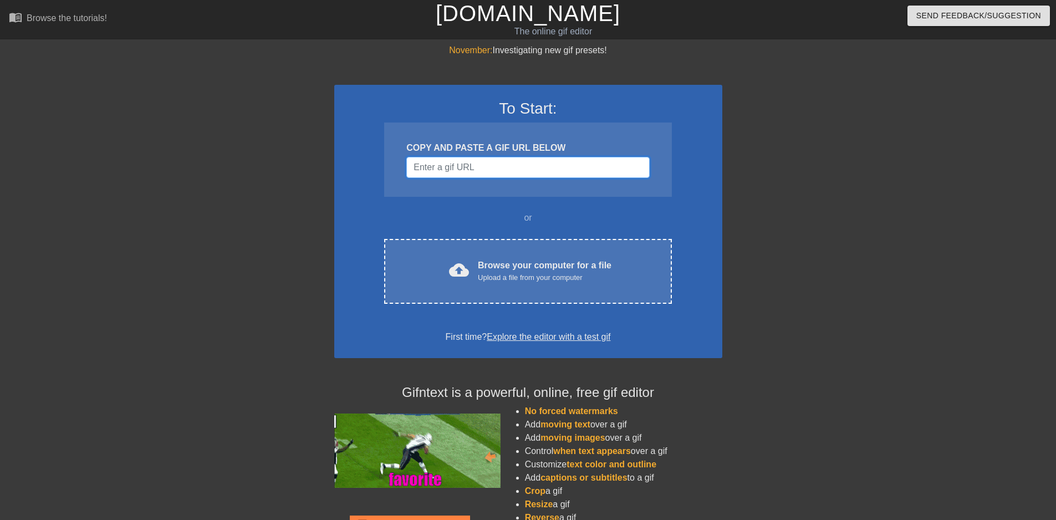
click at [500, 167] on input "Username" at bounding box center [527, 167] width 243 height 21
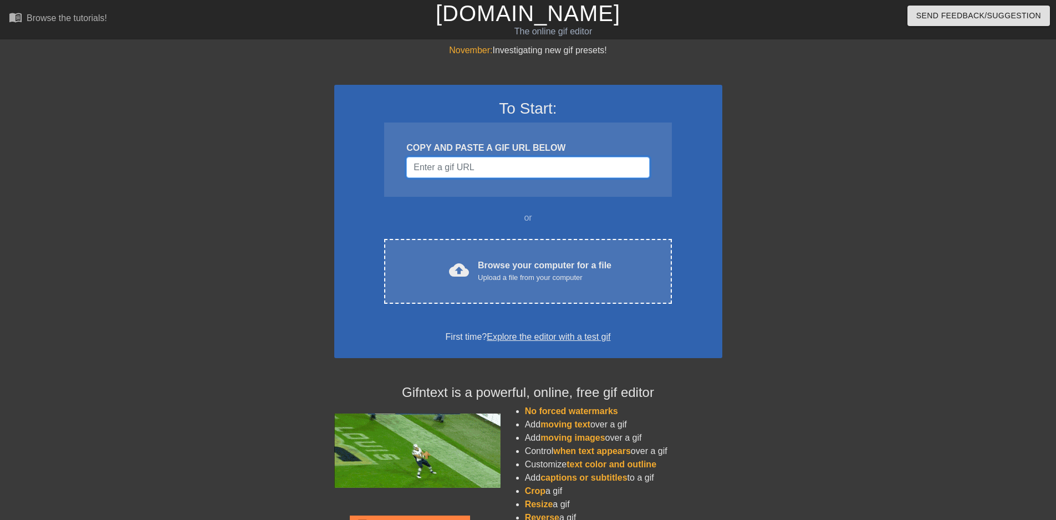
paste input "[URL][DOMAIN_NAME]"
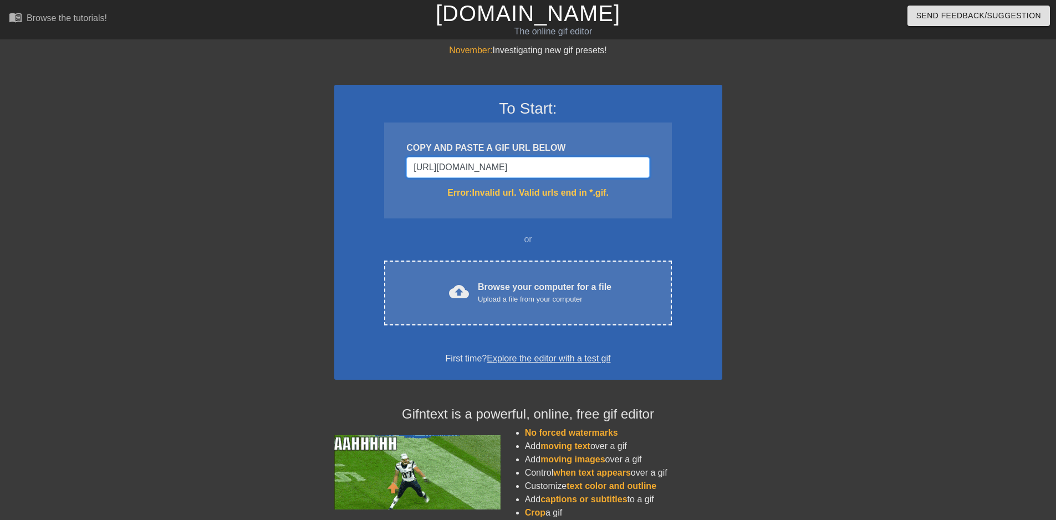
scroll to position [0, 155]
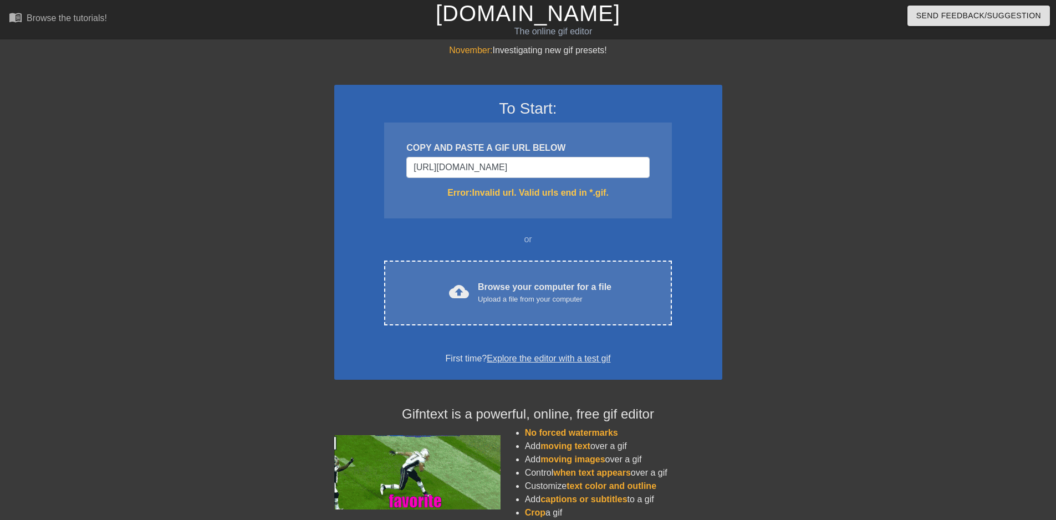
click at [807, 243] on div at bounding box center [818, 210] width 166 height 333
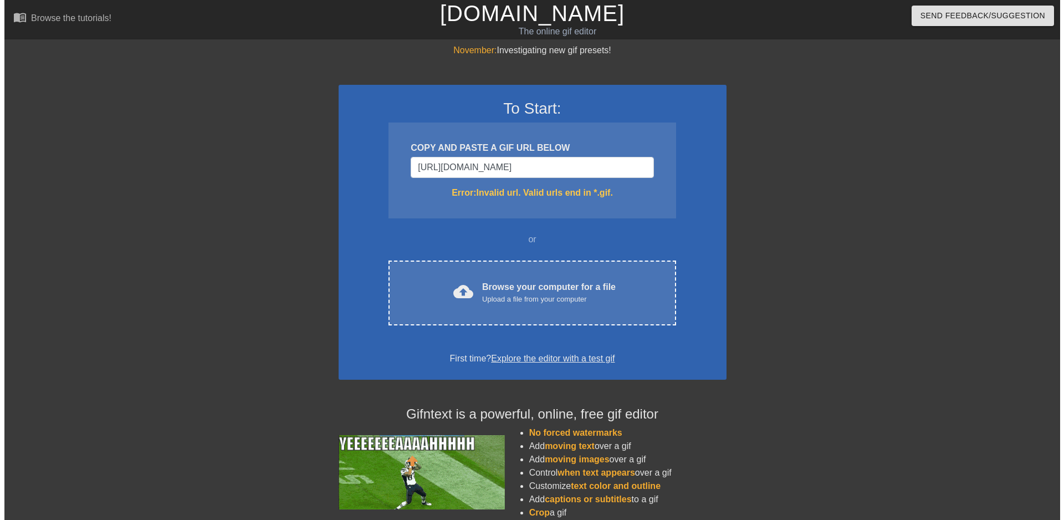
scroll to position [0, 0]
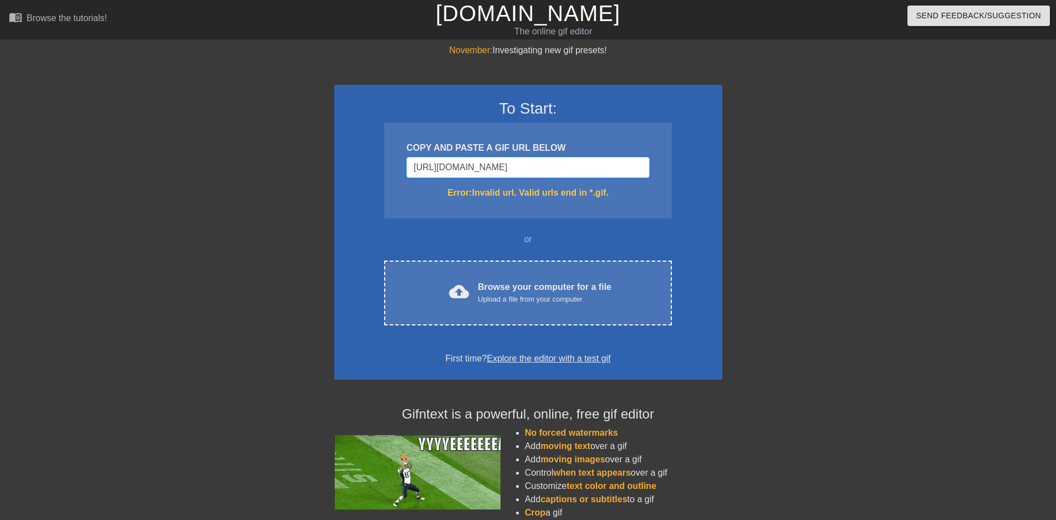
click at [599, 169] on input "[URL][DOMAIN_NAME]" at bounding box center [527, 167] width 243 height 21
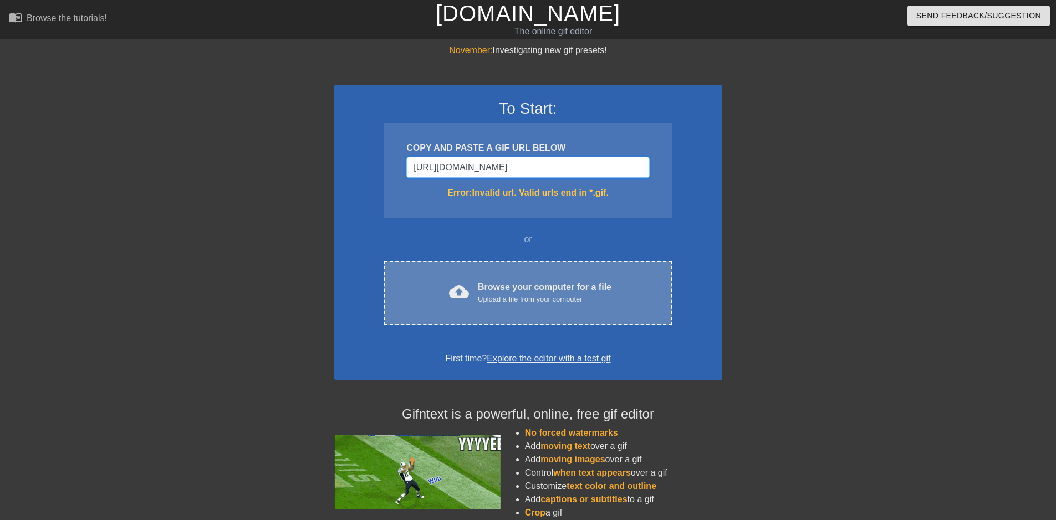
type input "[URL][DOMAIN_NAME]"
click at [575, 310] on div "cloud_upload Browse your computer for a file Upload a file from your computer C…" at bounding box center [527, 292] width 287 height 65
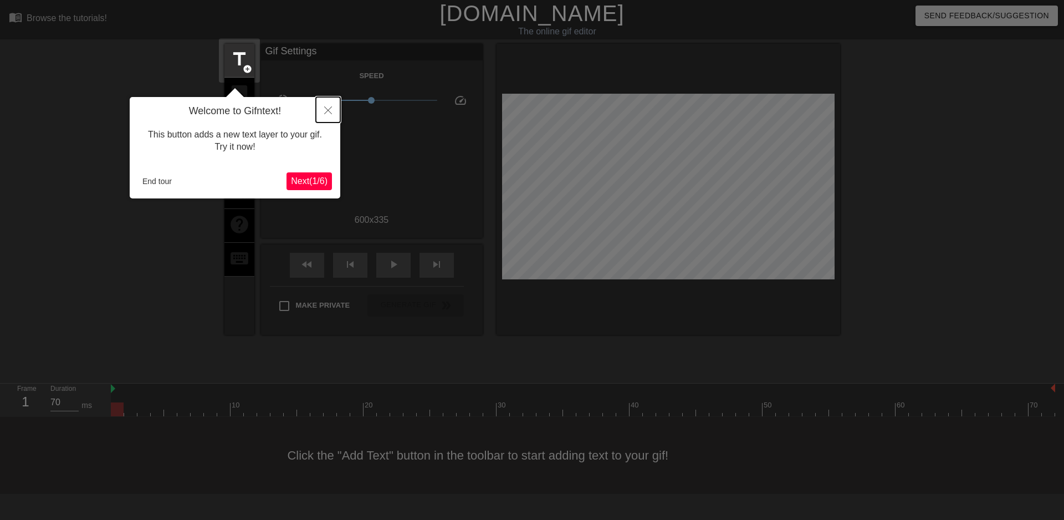
click at [323, 111] on button "Close" at bounding box center [328, 109] width 24 height 25
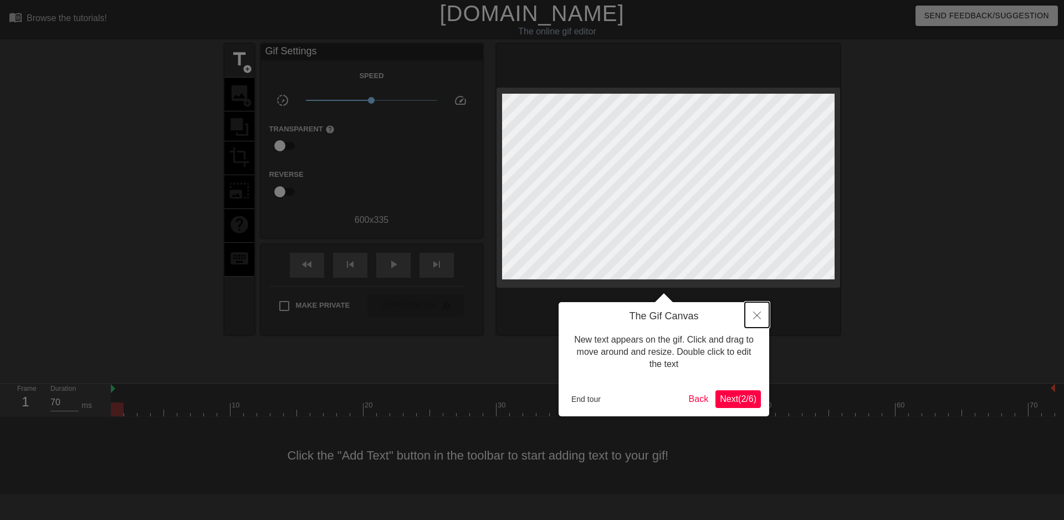
click at [763, 319] on button "Close" at bounding box center [757, 314] width 24 height 25
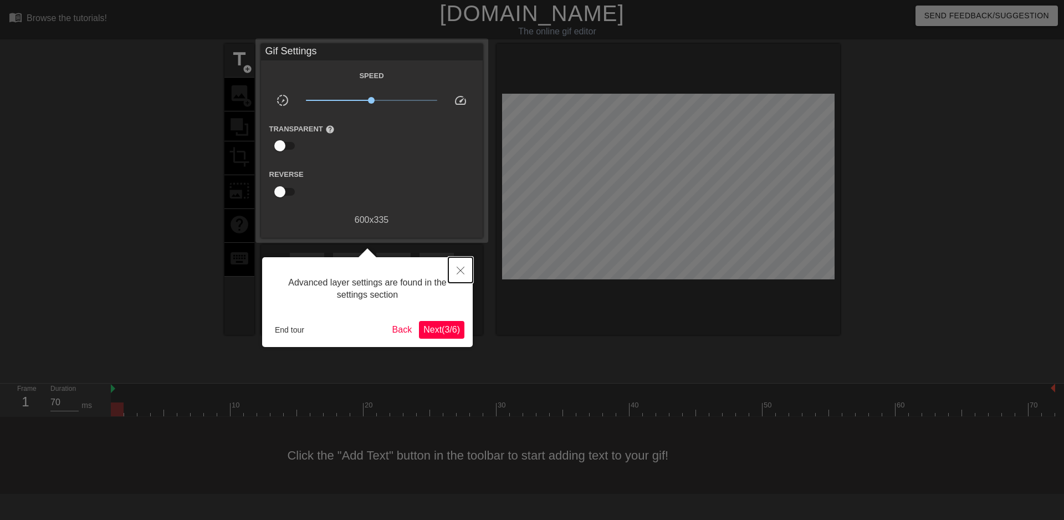
click at [461, 271] on icon "Close" at bounding box center [461, 271] width 8 height 8
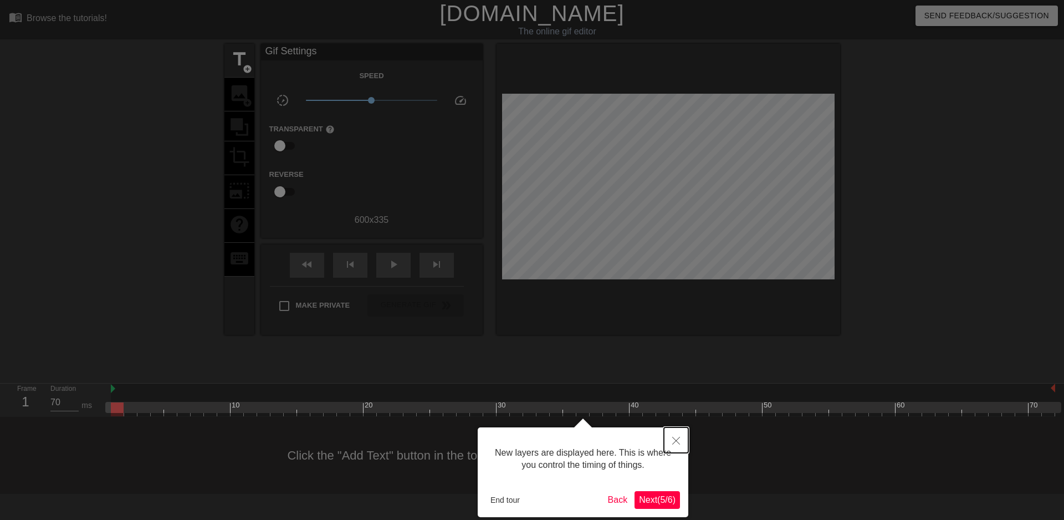
click at [681, 437] on button "Close" at bounding box center [676, 439] width 24 height 25
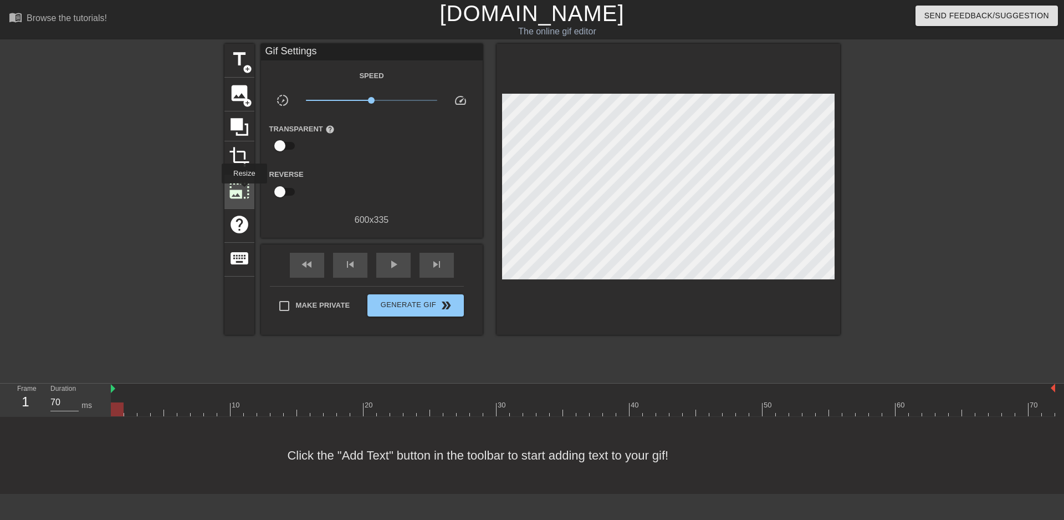
click at [241, 190] on span "photo_size_select_large" at bounding box center [239, 190] width 21 height 21
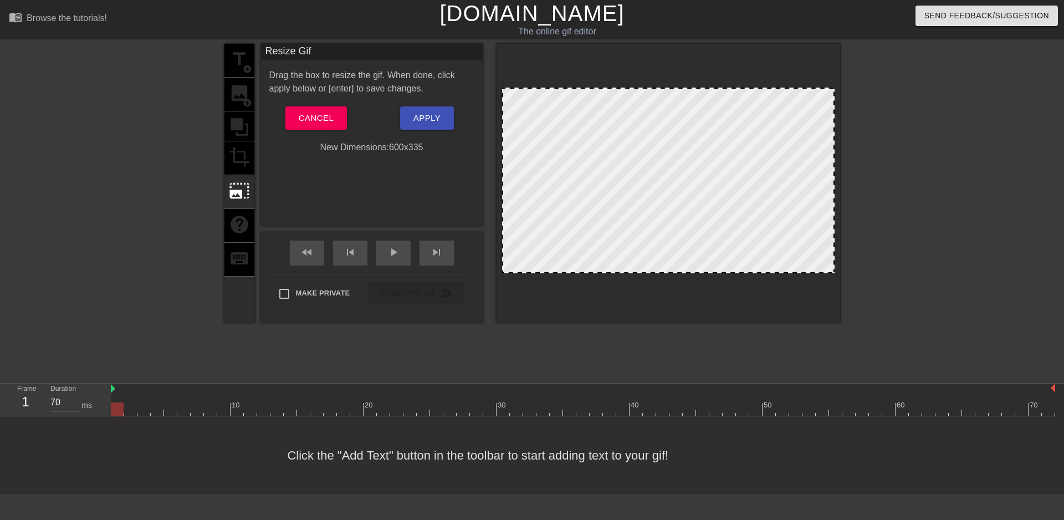
drag, startPoint x: 505, startPoint y: 89, endPoint x: 510, endPoint y: 100, distance: 12.2
click at [510, 100] on div at bounding box center [668, 181] width 333 height 186
drag, startPoint x: 510, startPoint y: 88, endPoint x: 512, endPoint y: 110, distance: 22.2
click at [513, 109] on div at bounding box center [668, 181] width 333 height 186
drag, startPoint x: 791, startPoint y: 262, endPoint x: 821, endPoint y: 257, distance: 29.8
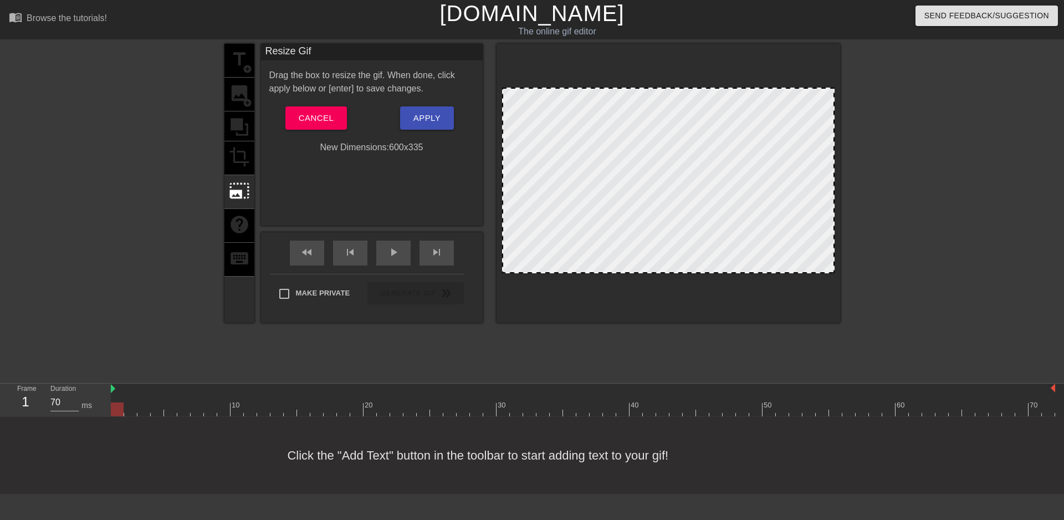
click at [774, 227] on div at bounding box center [668, 181] width 333 height 186
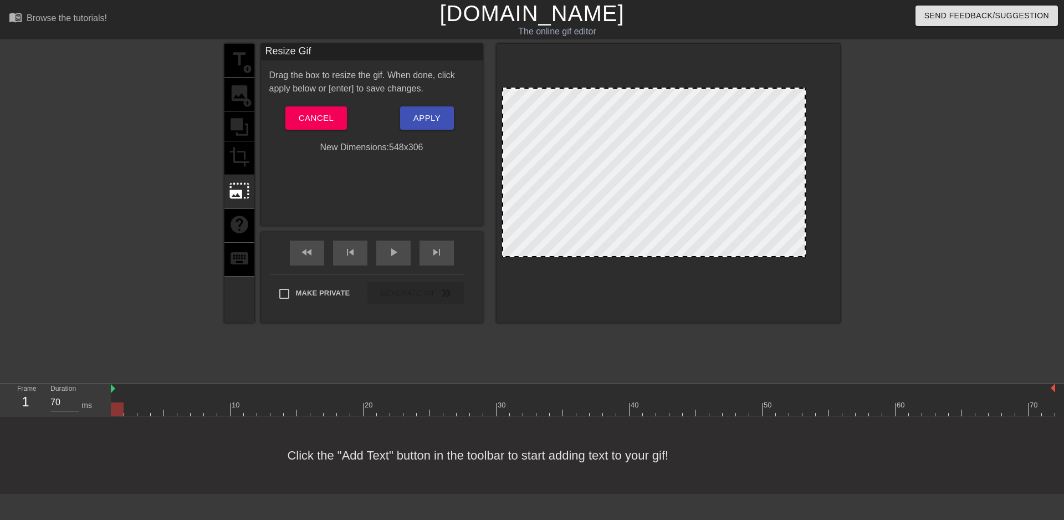
drag, startPoint x: 829, startPoint y: 273, endPoint x: 789, endPoint y: 249, distance: 46.5
click at [799, 252] on div at bounding box center [804, 256] width 11 height 11
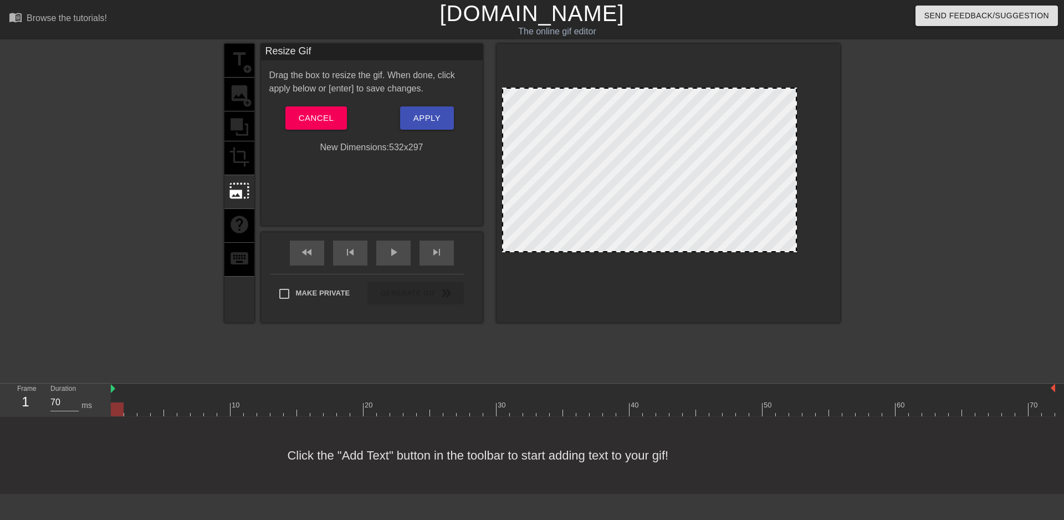
click at [792, 259] on div at bounding box center [668, 181] width 333 height 186
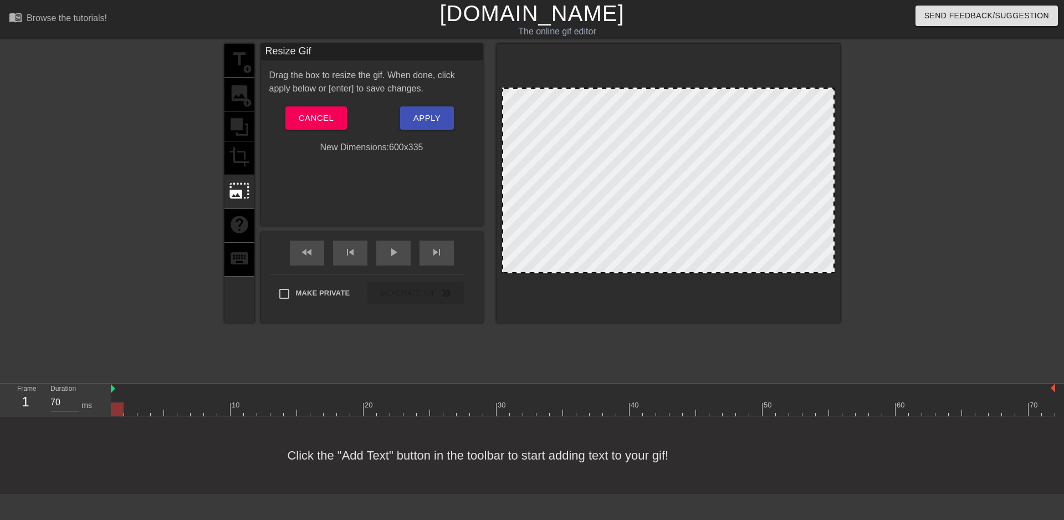
drag, startPoint x: 796, startPoint y: 251, endPoint x: 830, endPoint y: 298, distance: 57.9
click at [830, 298] on div at bounding box center [669, 183] width 344 height 279
drag, startPoint x: 503, startPoint y: 88, endPoint x: 487, endPoint y: 90, distance: 15.6
click at [497, 86] on div at bounding box center [669, 183] width 344 height 279
click at [228, 99] on div "title add_circle image add_circle crop photo_size_select_large help keyboard" at bounding box center [239, 183] width 30 height 279
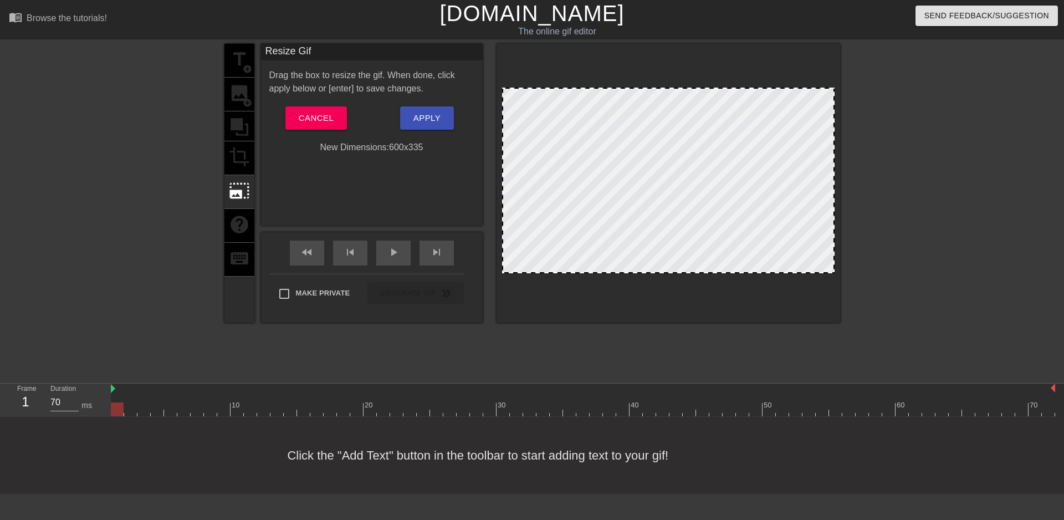
click at [229, 98] on div "title add_circle image add_circle crop photo_size_select_large help keyboard" at bounding box center [239, 183] width 30 height 279
click at [318, 117] on span "Cancel" at bounding box center [316, 118] width 35 height 14
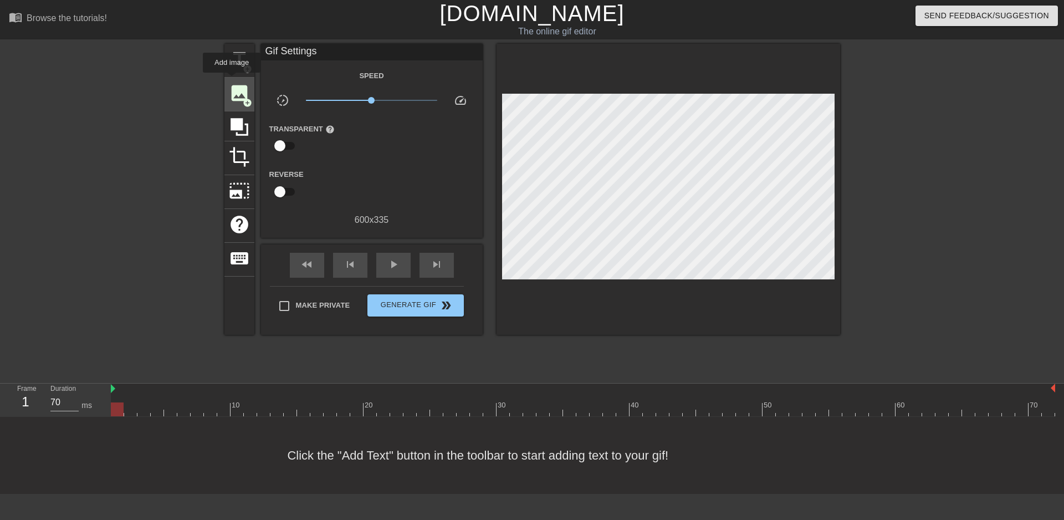
click at [232, 80] on div "image add_circle" at bounding box center [239, 95] width 30 height 34
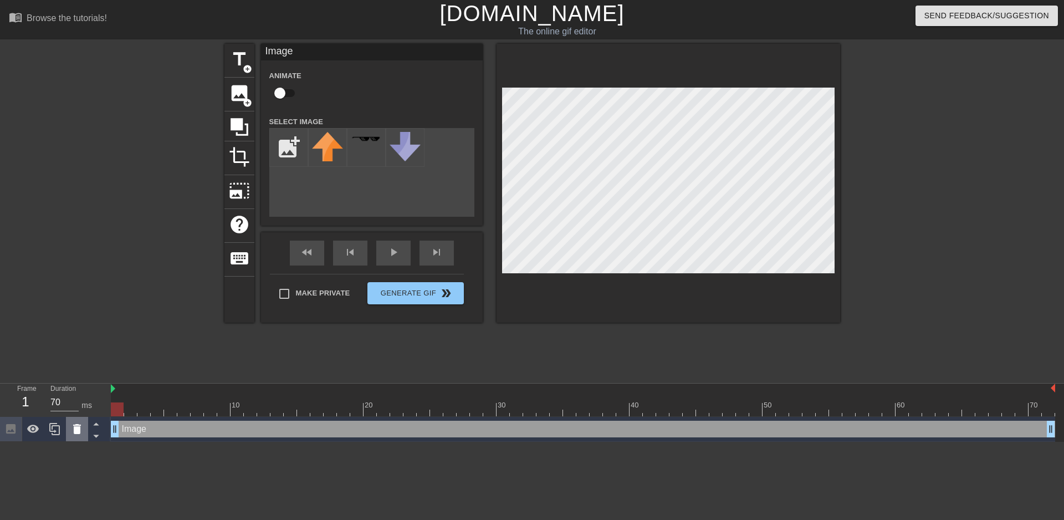
drag, startPoint x: 494, startPoint y: 203, endPoint x: 82, endPoint y: 431, distance: 471.1
click at [82, 431] on icon at bounding box center [76, 428] width 13 height 13
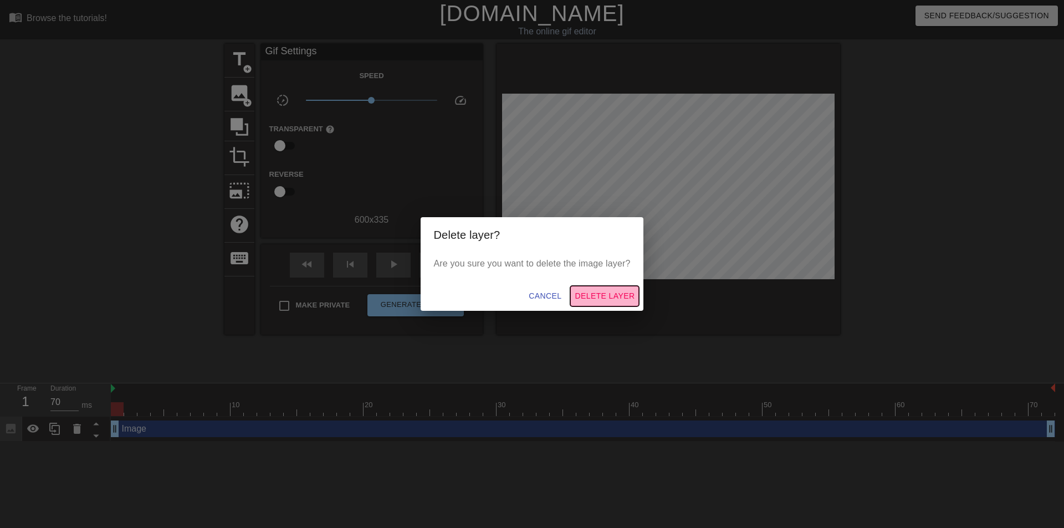
click at [589, 301] on span "Delete Layer" at bounding box center [605, 296] width 60 height 14
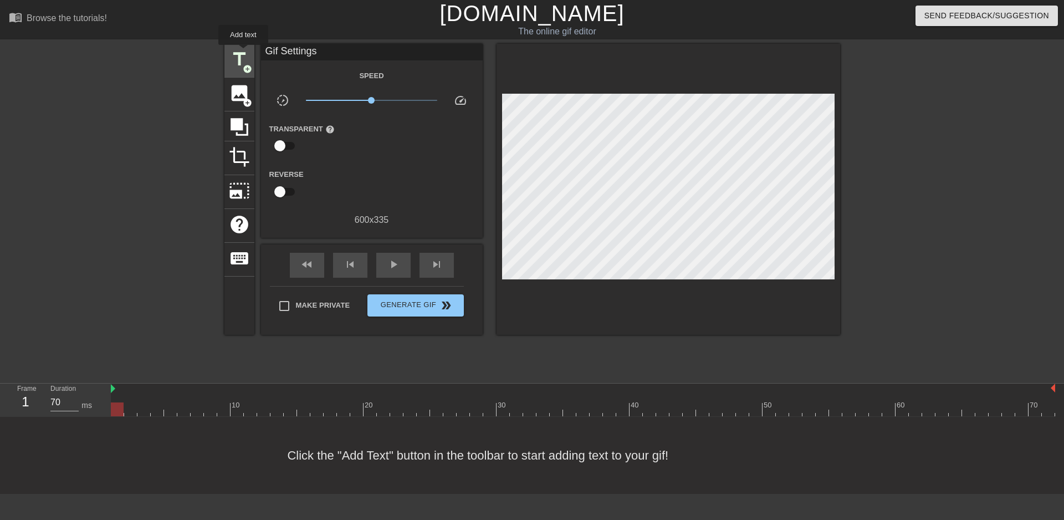
click at [243, 53] on span "title" at bounding box center [239, 59] width 21 height 21
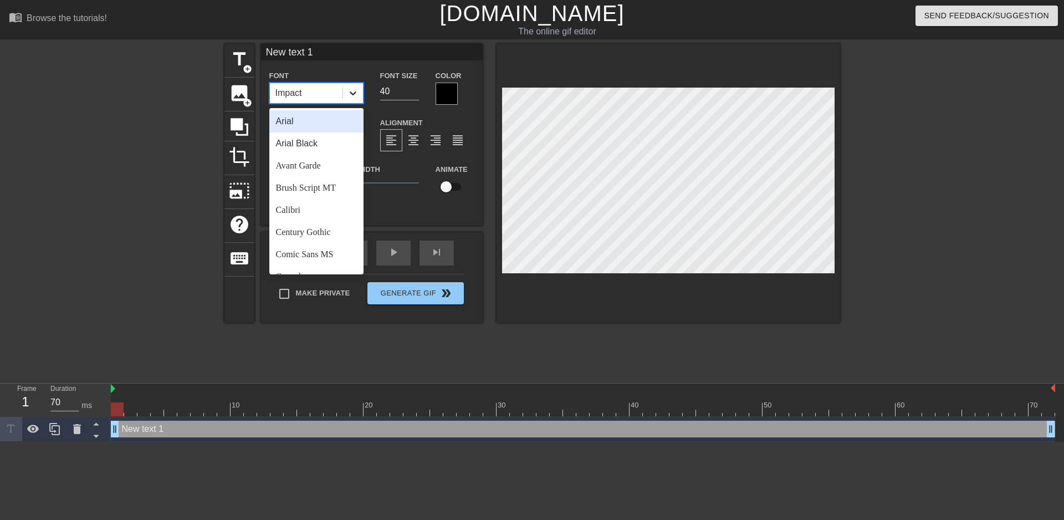
click at [354, 91] on icon at bounding box center [352, 93] width 11 height 11
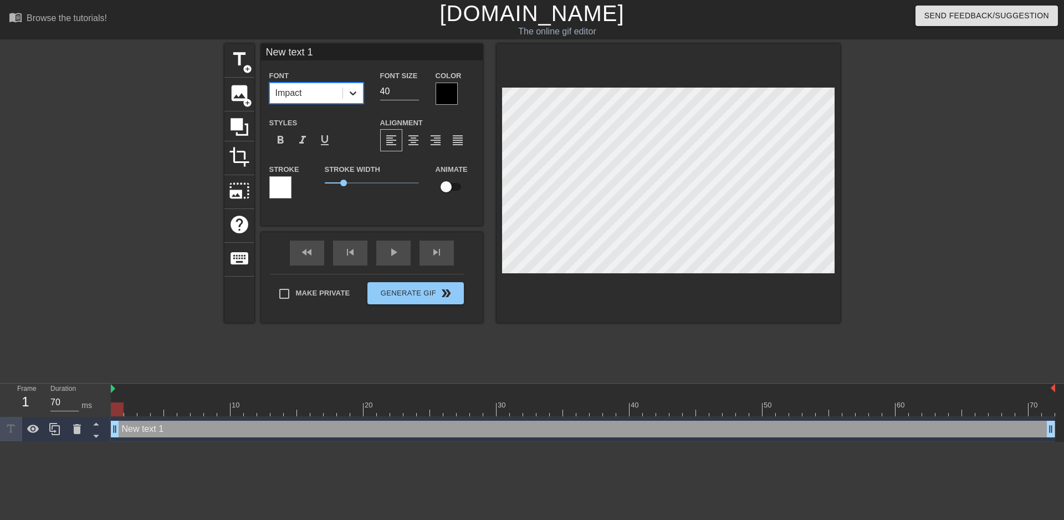
click at [354, 91] on icon at bounding box center [352, 93] width 11 height 11
click at [442, 95] on div at bounding box center [447, 94] width 22 height 22
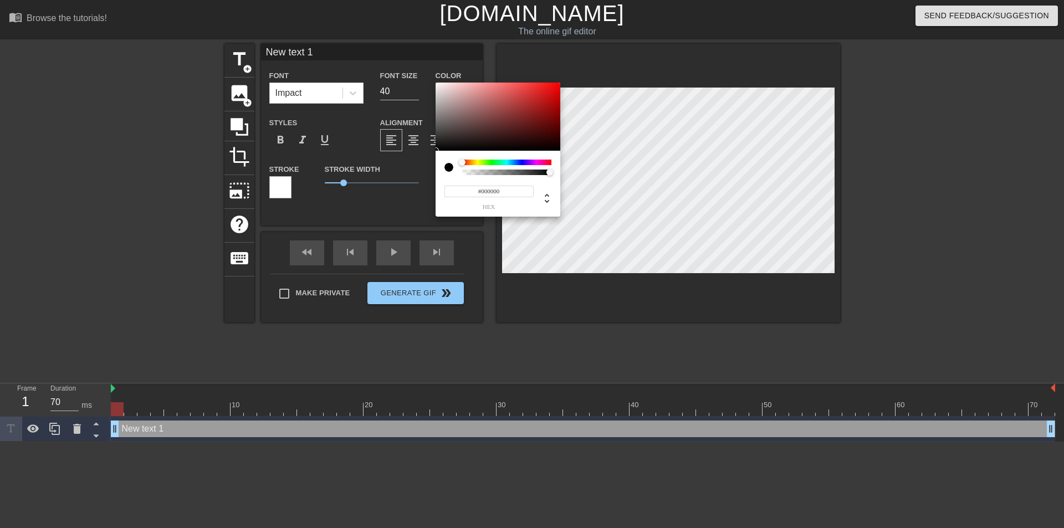
type input "0"
drag, startPoint x: 513, startPoint y: 173, endPoint x: 416, endPoint y: 188, distance: 98.1
click at [416, 188] on div "0 r 0 g 0 b 0 a" at bounding box center [532, 264] width 1064 height 528
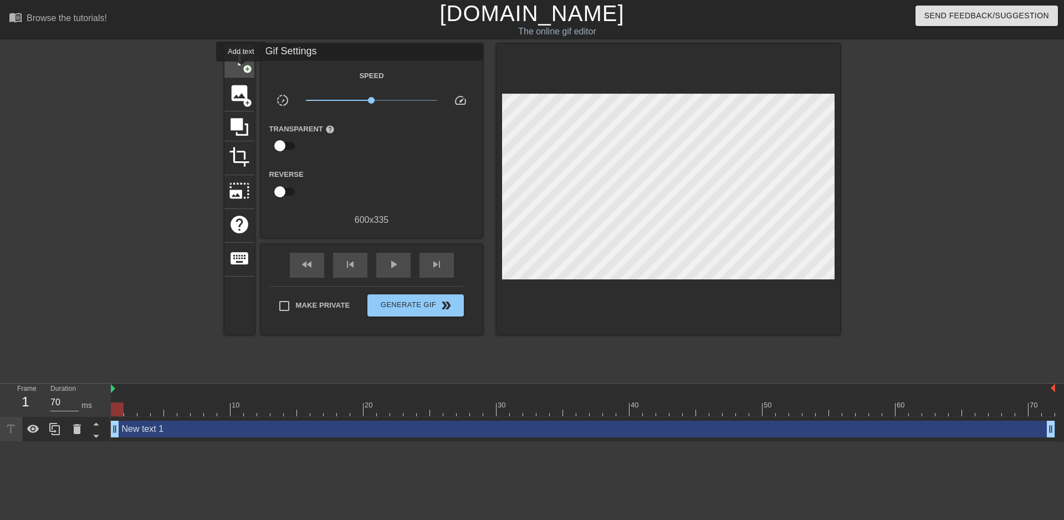
click at [242, 62] on span "title" at bounding box center [239, 59] width 21 height 21
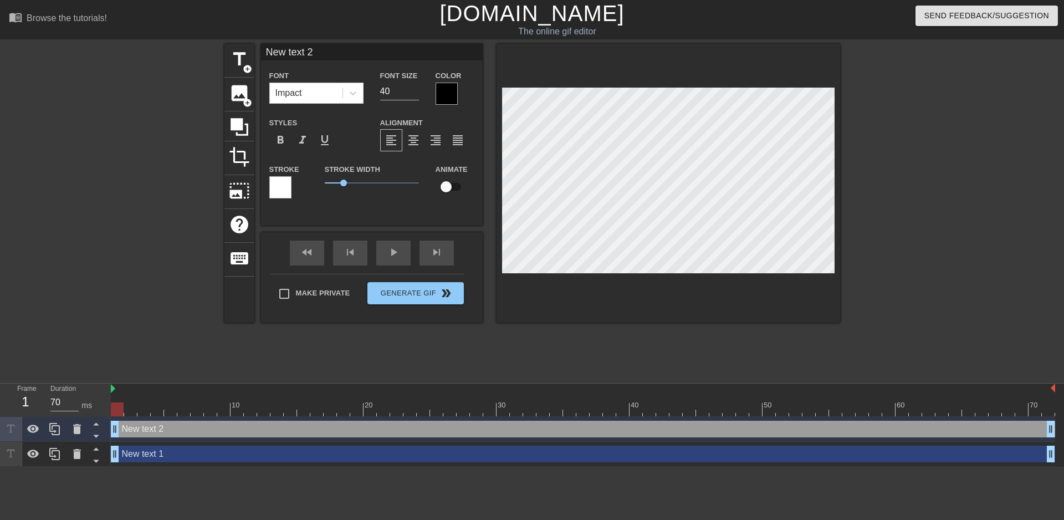
click at [448, 93] on div at bounding box center [447, 94] width 22 height 22
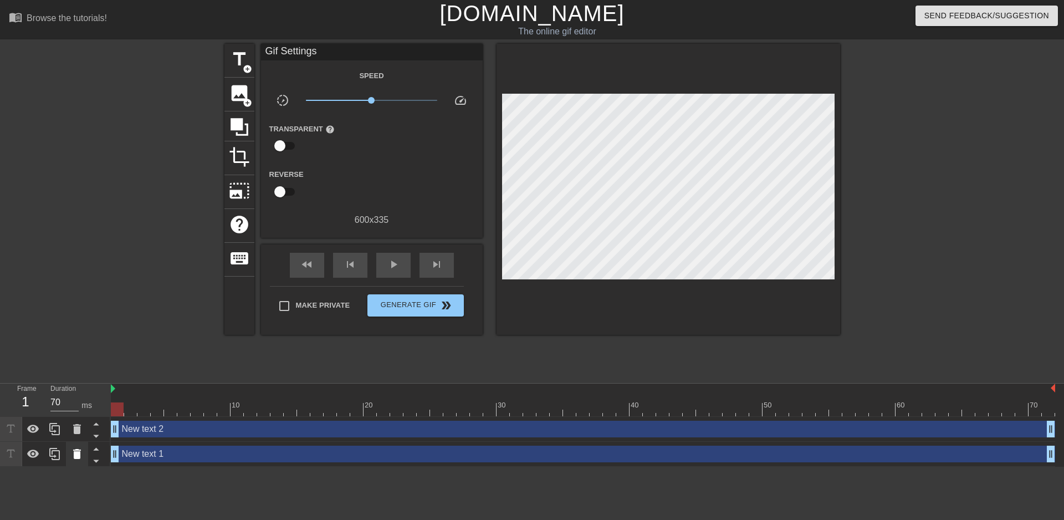
drag, startPoint x: 651, startPoint y: 170, endPoint x: 69, endPoint y: 454, distance: 647.7
click at [69, 454] on div at bounding box center [77, 454] width 22 height 24
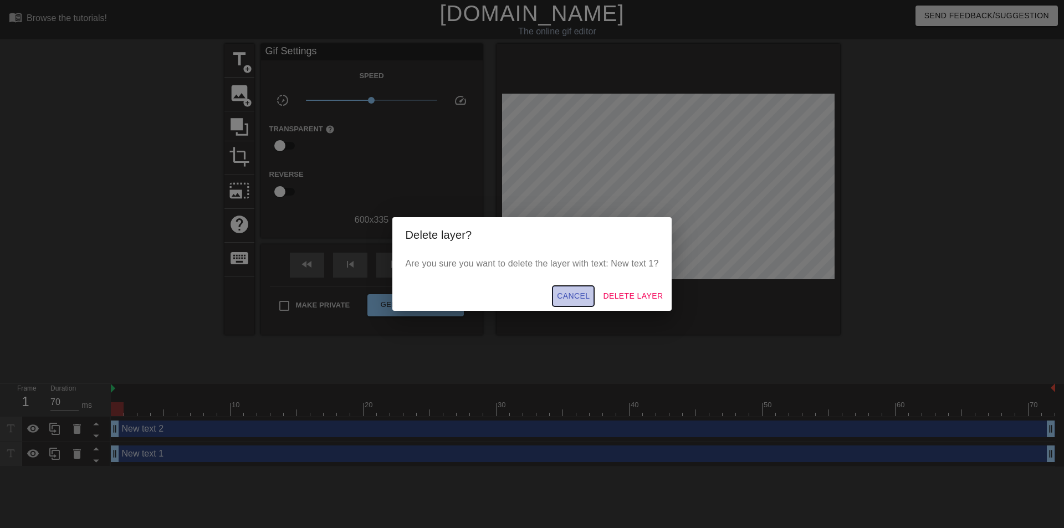
click at [587, 297] on span "Cancel" at bounding box center [573, 296] width 33 height 14
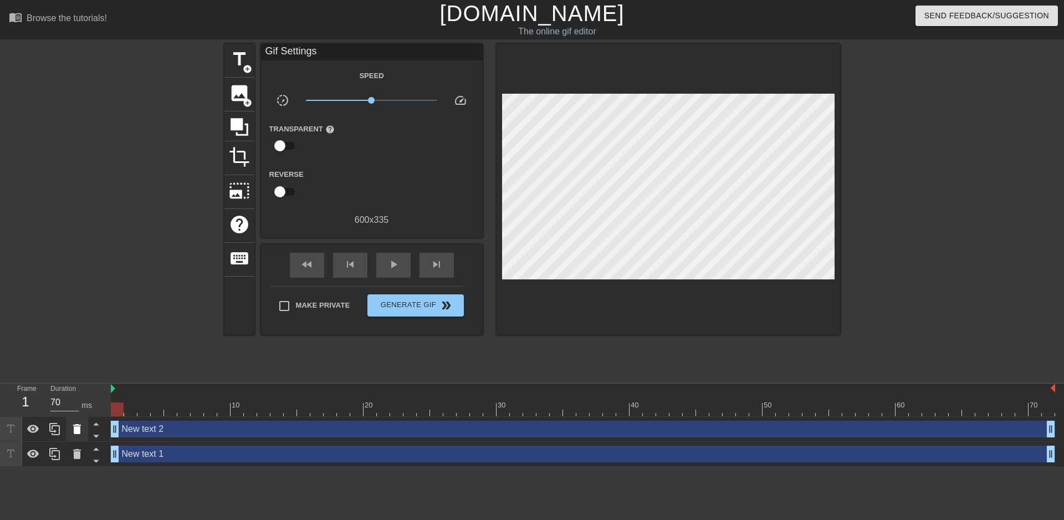
click at [81, 432] on icon at bounding box center [76, 428] width 13 height 13
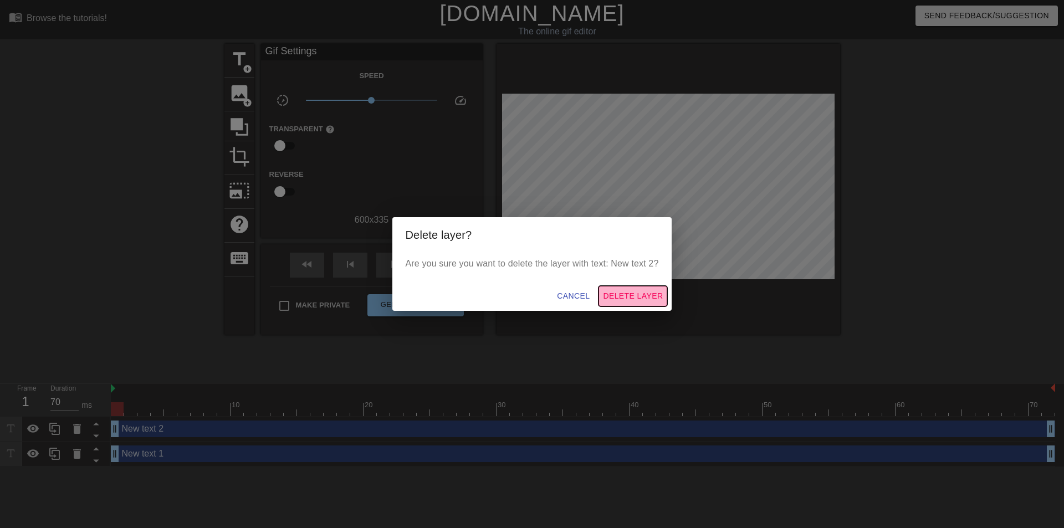
click at [622, 300] on span "Delete Layer" at bounding box center [633, 296] width 60 height 14
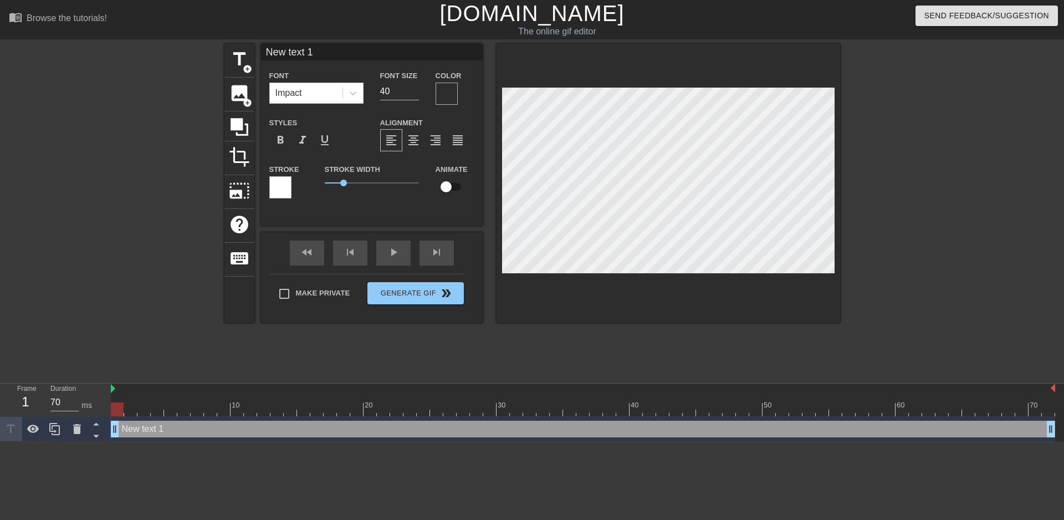
click at [446, 95] on div at bounding box center [447, 94] width 22 height 22
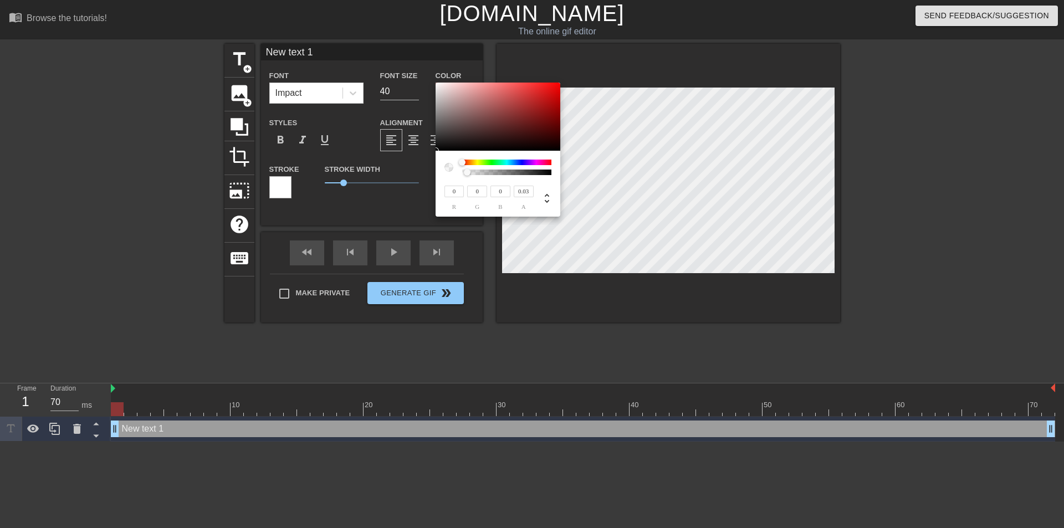
type input "0"
drag, startPoint x: 467, startPoint y: 171, endPoint x: 449, endPoint y: 177, distance: 18.1
click at [452, 176] on div "0 r 0 g 0 b 0 a" at bounding box center [498, 184] width 125 height 66
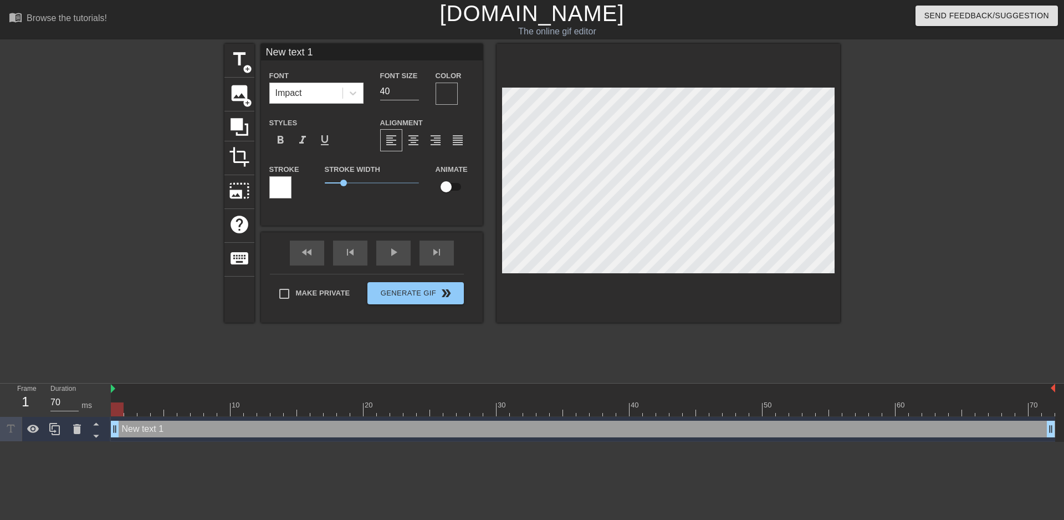
click at [443, 101] on div at bounding box center [447, 94] width 22 height 22
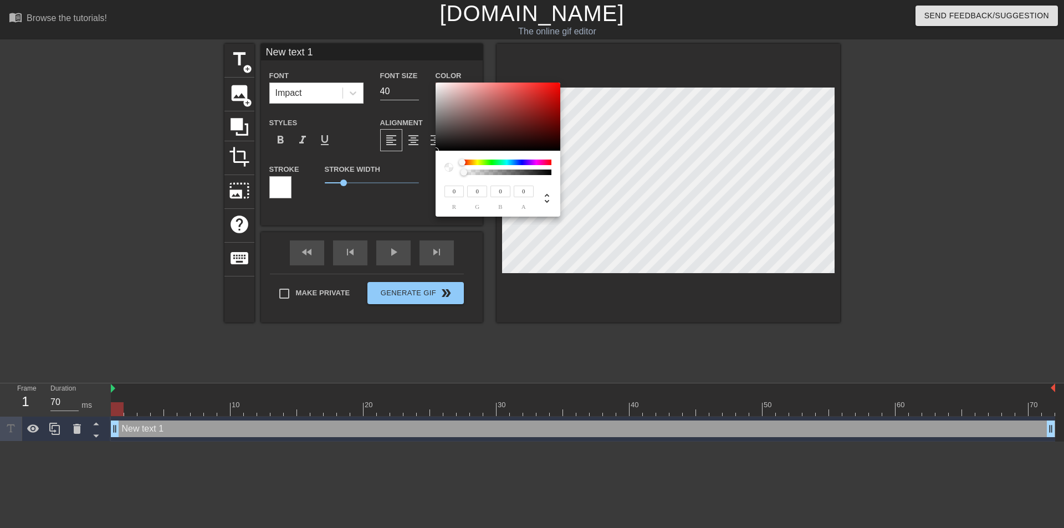
drag, startPoint x: 463, startPoint y: 163, endPoint x: 447, endPoint y: 171, distance: 17.8
click at [447, 171] on div at bounding box center [497, 168] width 107 height 16
type input "0"
drag, startPoint x: 469, startPoint y: 173, endPoint x: 474, endPoint y: 142, distance: 30.9
click at [448, 176] on div "0 r 0 g 0 b 0 a" at bounding box center [498, 184] width 125 height 66
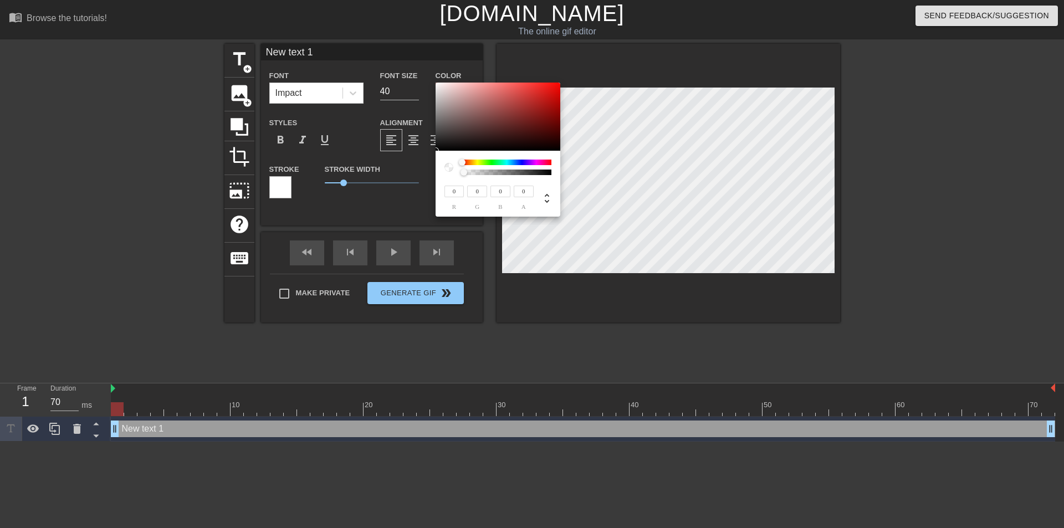
type input "95"
type input "58"
type input "57"
type input "79"
type input "56"
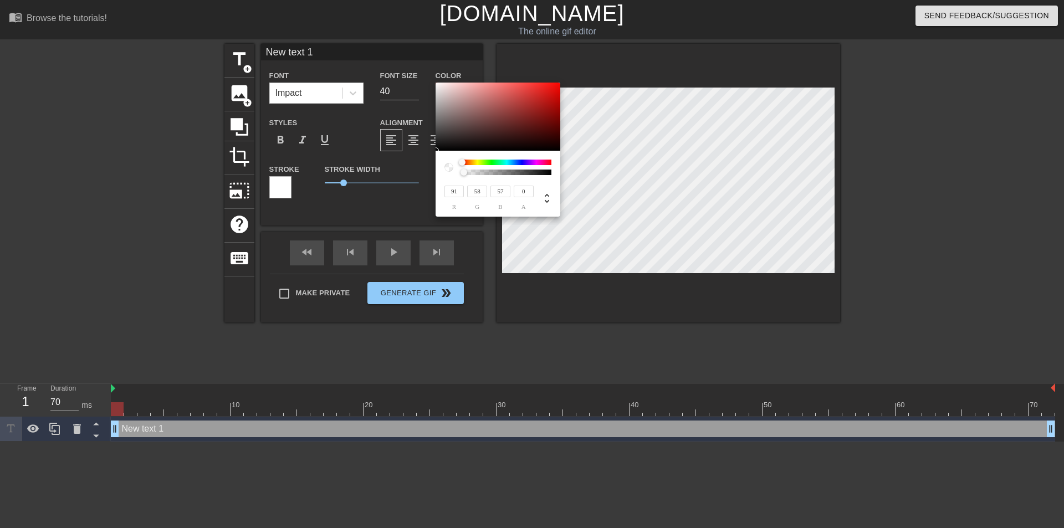
type input "55"
type input "77"
type input "55"
type input "54"
type input "116"
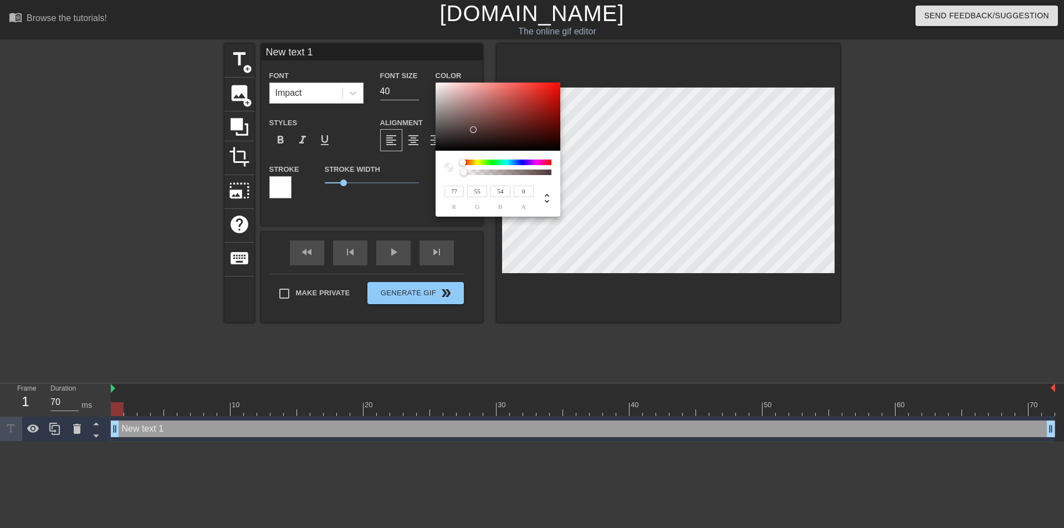
type input "101"
type input "159"
type input "154"
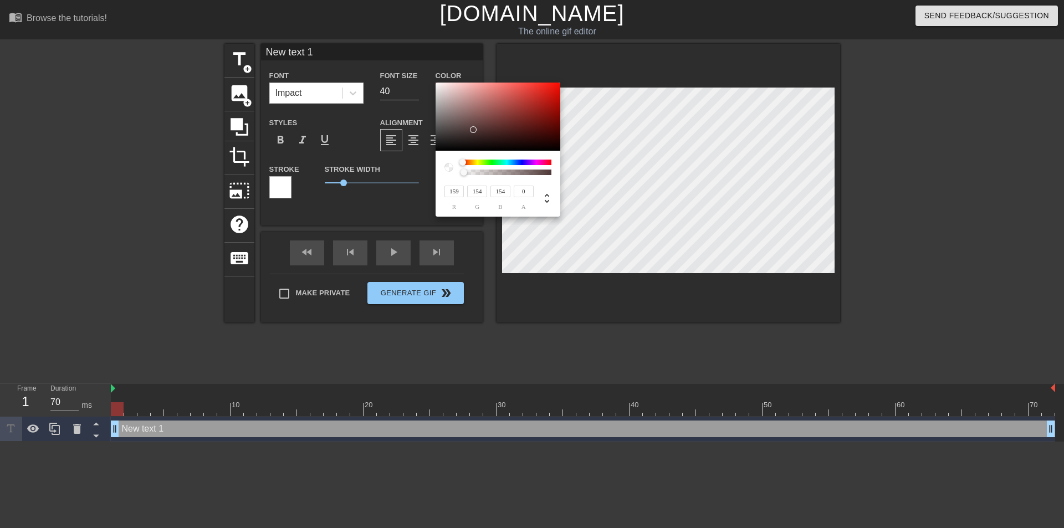
type input "215"
type input "254"
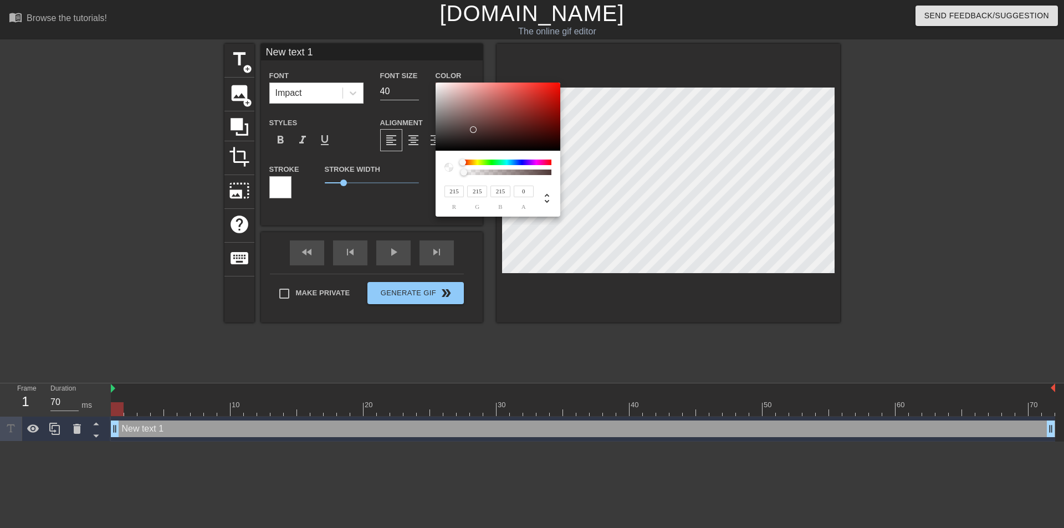
type input "254"
type input "255"
drag, startPoint x: 485, startPoint y: 125, endPoint x: 420, endPoint y: 77, distance: 80.8
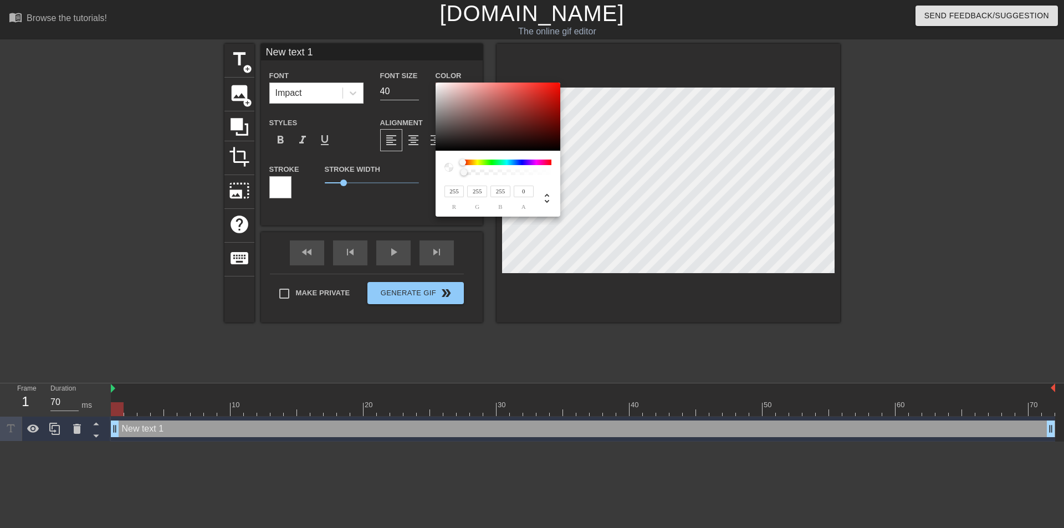
click at [420, 77] on div "255 r 255 g 255 b 0 a" at bounding box center [532, 264] width 1064 height 528
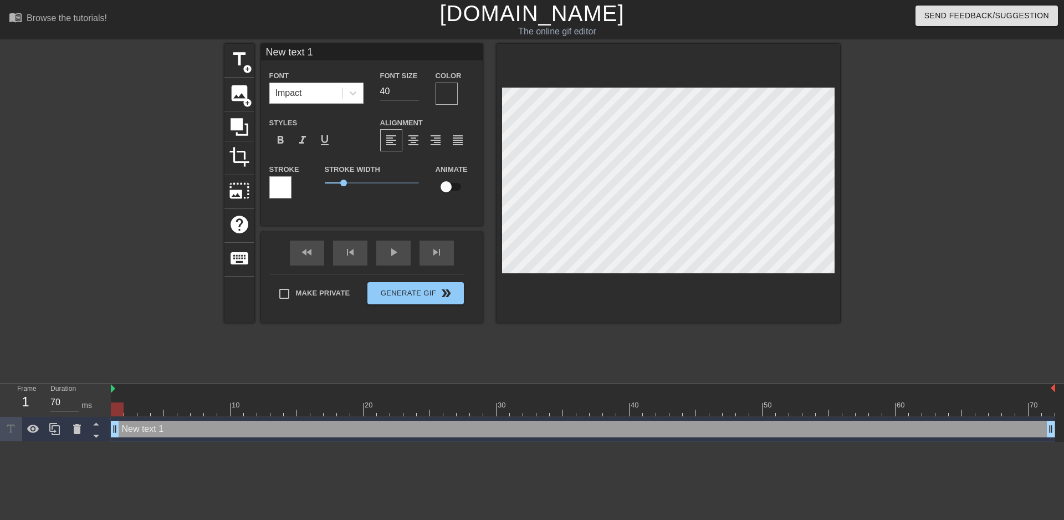
click at [443, 91] on div at bounding box center [447, 94] width 22 height 22
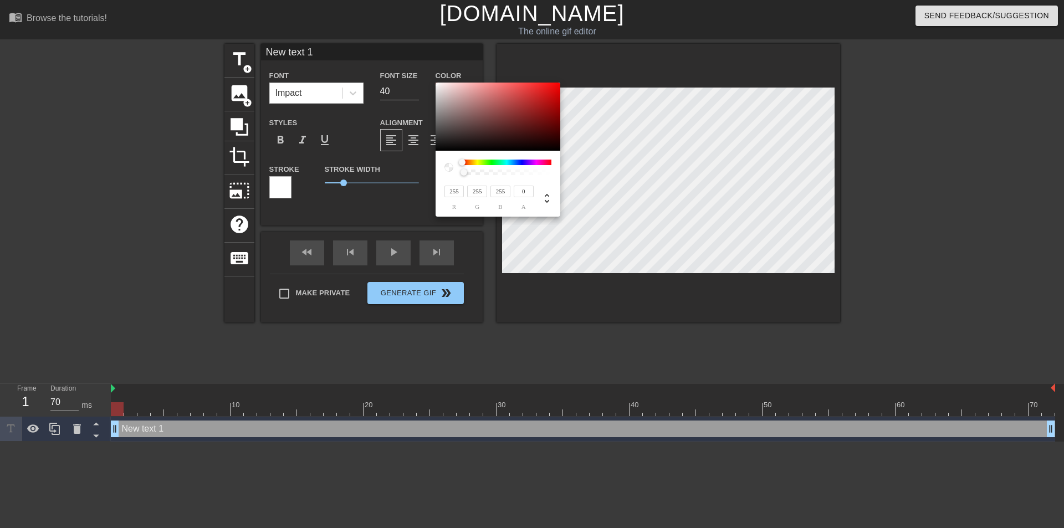
type input "97"
type input "78"
type input "163"
type input "148"
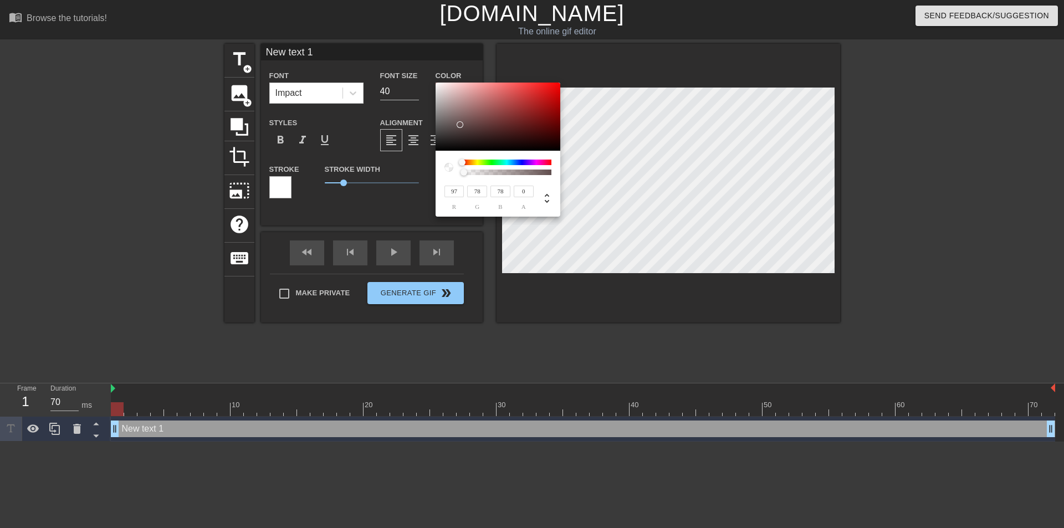
type input "148"
type input "248"
type input "255"
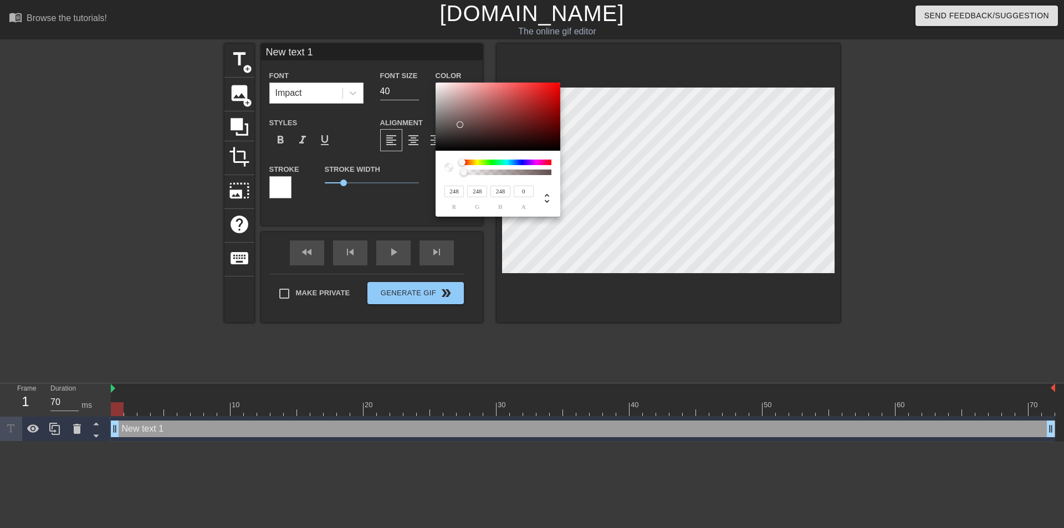
type input "255"
drag, startPoint x: 461, startPoint y: 124, endPoint x: 413, endPoint y: 62, distance: 77.9
click at [413, 62] on div "255 r 255 g 255 b 0 a" at bounding box center [532, 264] width 1064 height 528
click at [548, 205] on icon at bounding box center [546, 198] width 13 height 13
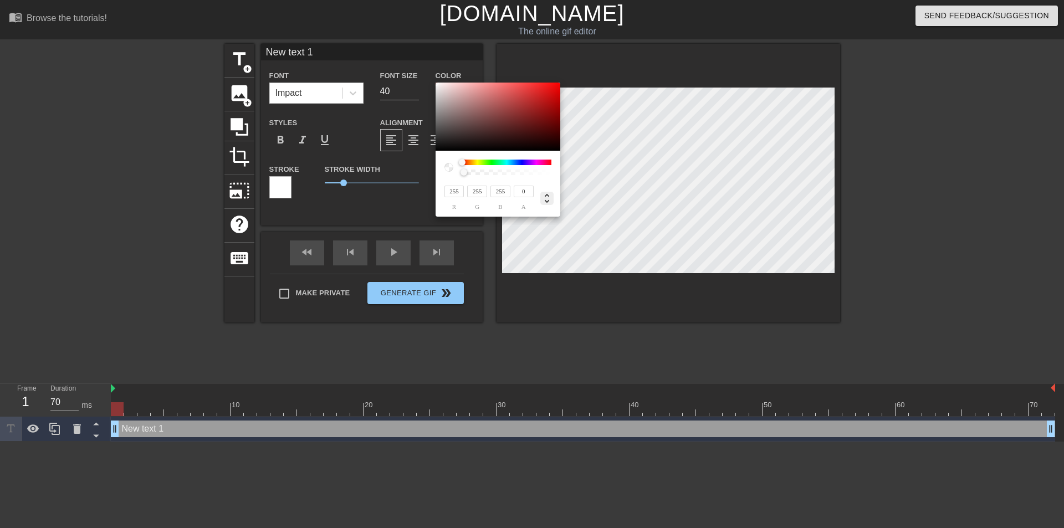
type input "0"
type input "0%"
type input "100%"
click at [548, 205] on icon at bounding box center [546, 198] width 13 height 13
type input "255"
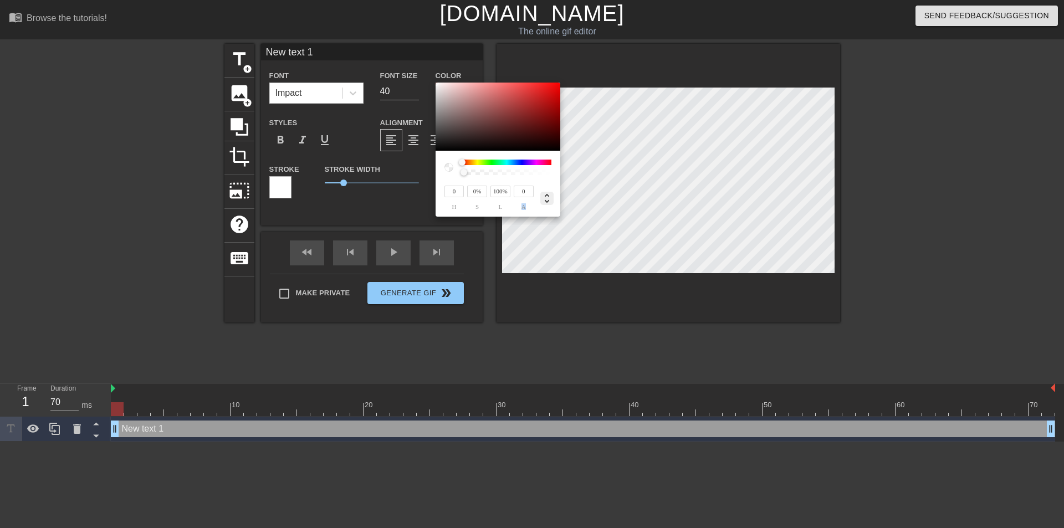
type input "255"
type input "209"
type input "189"
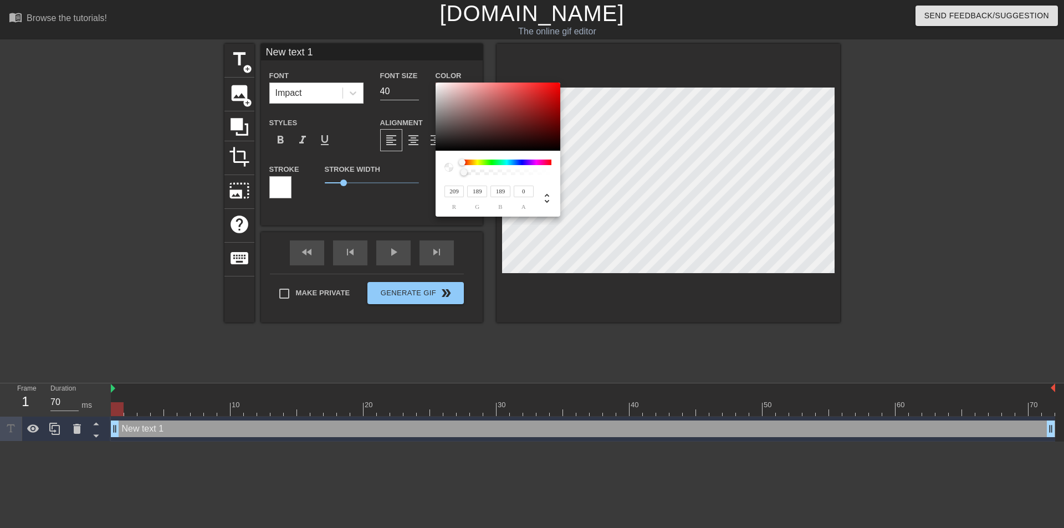
click at [447, 95] on div at bounding box center [498, 117] width 125 height 69
type input "246"
type input "222"
type input "223"
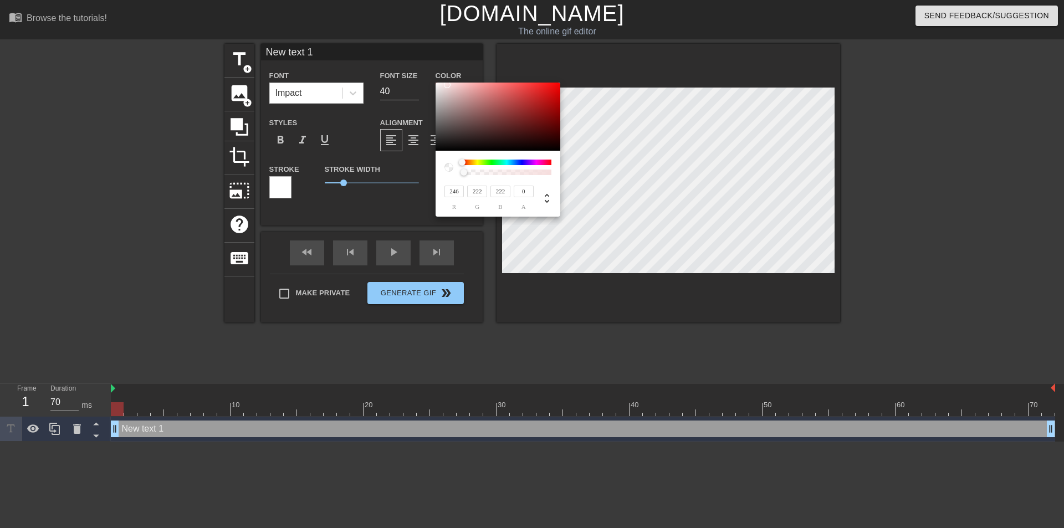
type input "223"
type input "244"
type input "230"
type input "246"
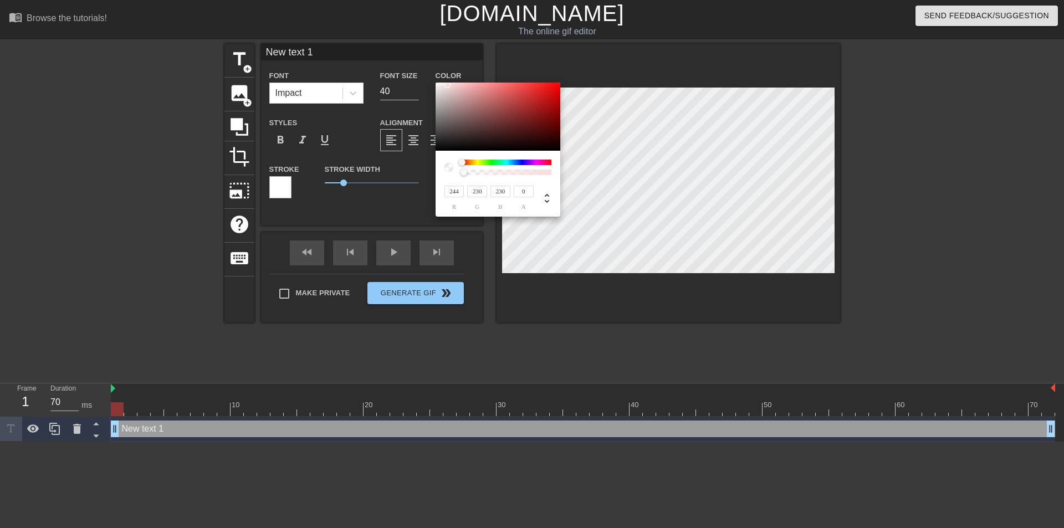
type input "246"
type input "255"
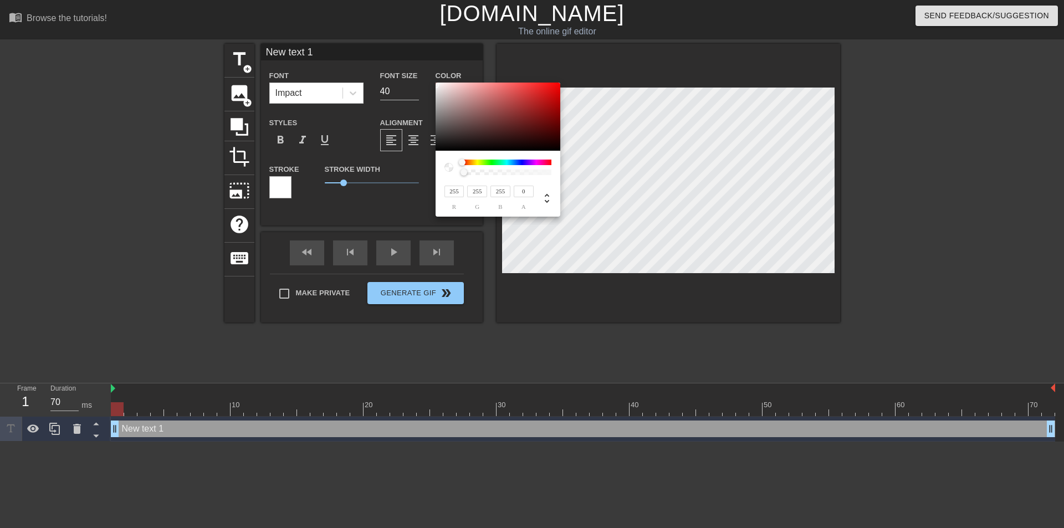
drag, startPoint x: 447, startPoint y: 85, endPoint x: 407, endPoint y: 80, distance: 40.2
click at [407, 80] on div "255 r 255 g 255 b 0 a" at bounding box center [532, 264] width 1064 height 528
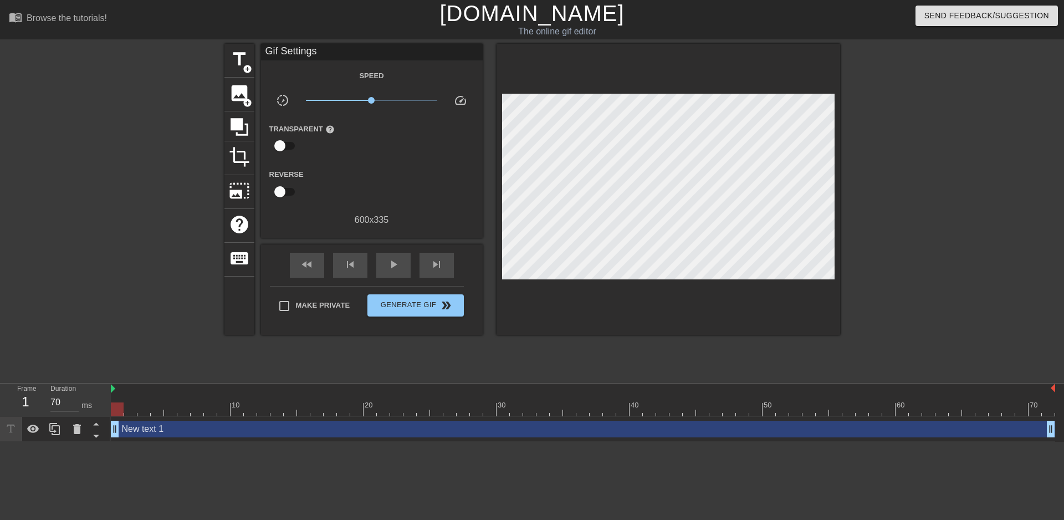
click at [408, 195] on div "Reverse" at bounding box center [372, 184] width 222 height 35
click at [222, 57] on div "title add_circle image add_circle crop photo_size_select_large help keyboard Gi…" at bounding box center [532, 210] width 1064 height 333
click at [229, 59] on span "title" at bounding box center [239, 59] width 21 height 21
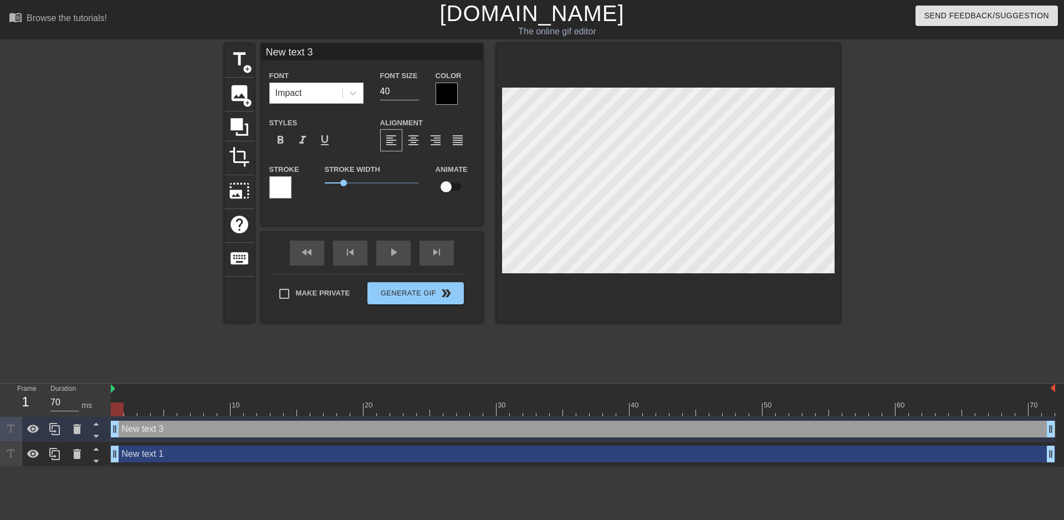
type input "New text 1"
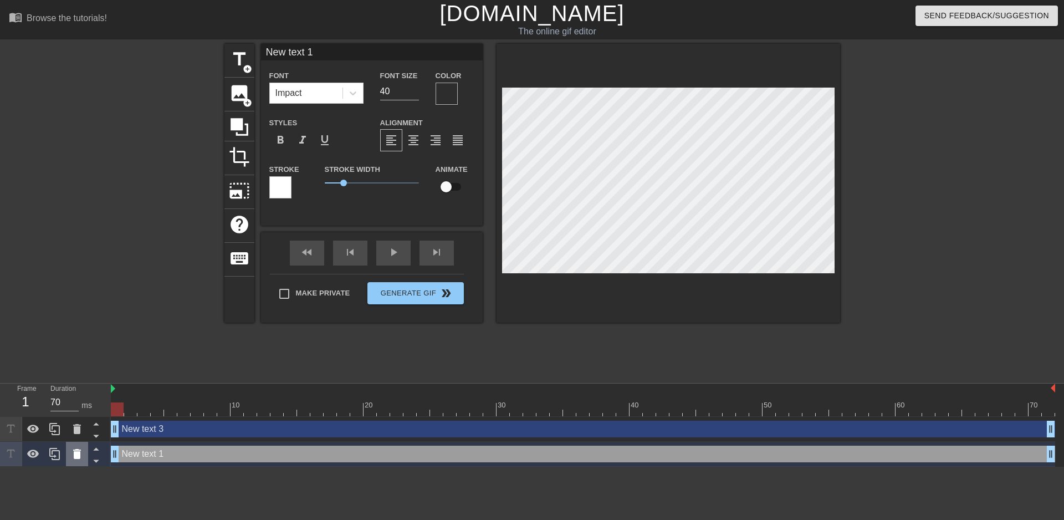
drag, startPoint x: 494, startPoint y: 149, endPoint x: 74, endPoint y: 449, distance: 516.9
click at [74, 449] on icon at bounding box center [76, 453] width 13 height 13
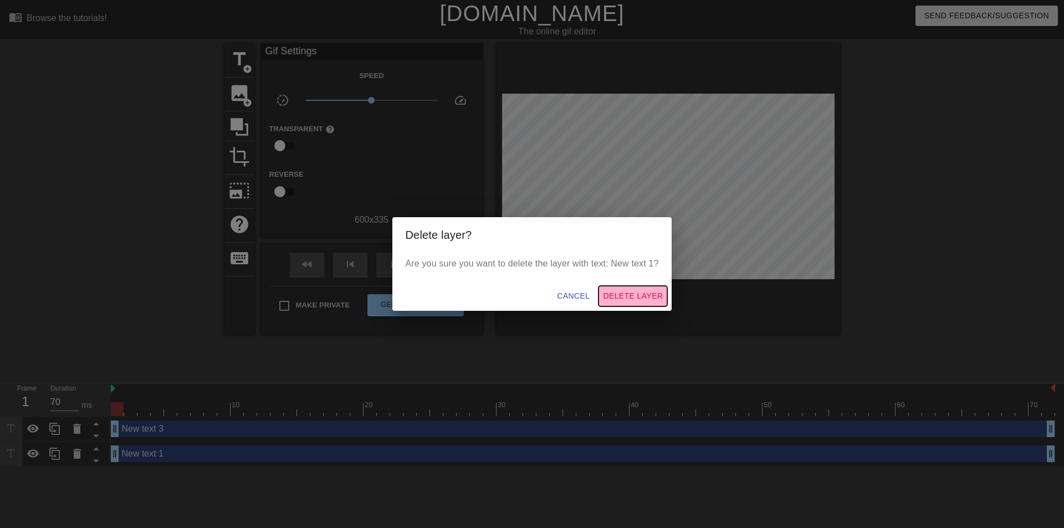
click at [640, 297] on span "Delete Layer" at bounding box center [633, 296] width 60 height 14
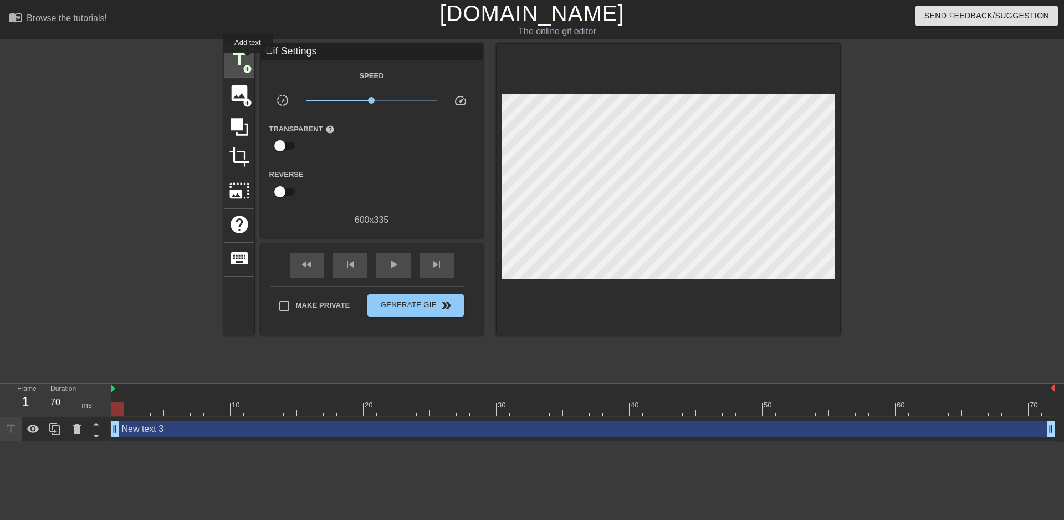
click at [248, 60] on span "title" at bounding box center [239, 59] width 21 height 21
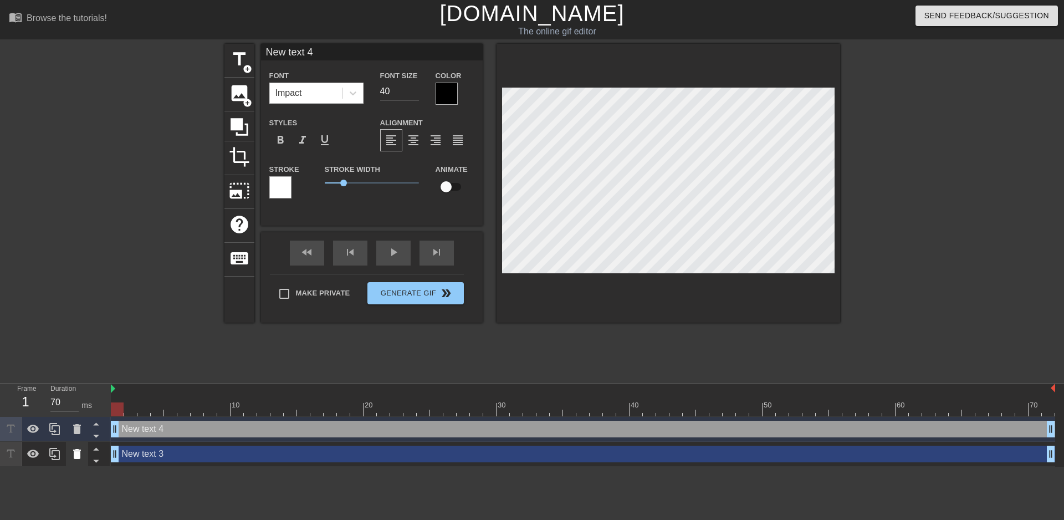
click at [73, 452] on icon at bounding box center [76, 453] width 13 height 13
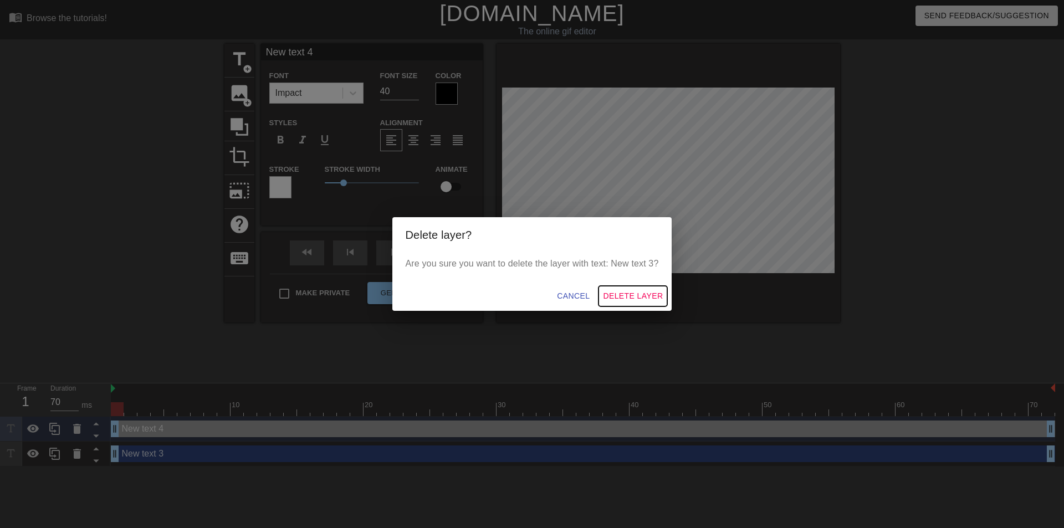
click at [620, 297] on span "Delete Layer" at bounding box center [633, 296] width 60 height 14
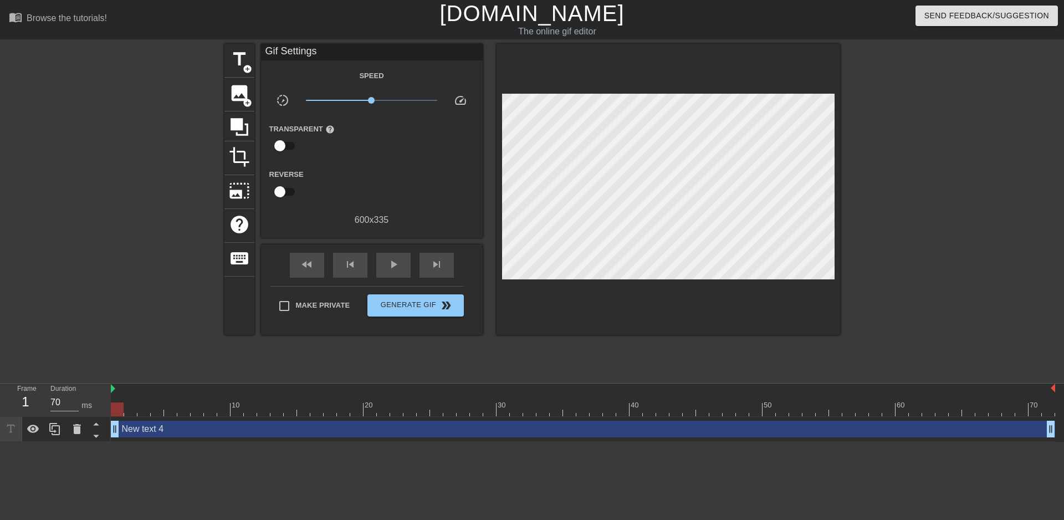
click at [132, 426] on div "New text 4 drag_handle drag_handle" at bounding box center [583, 429] width 944 height 17
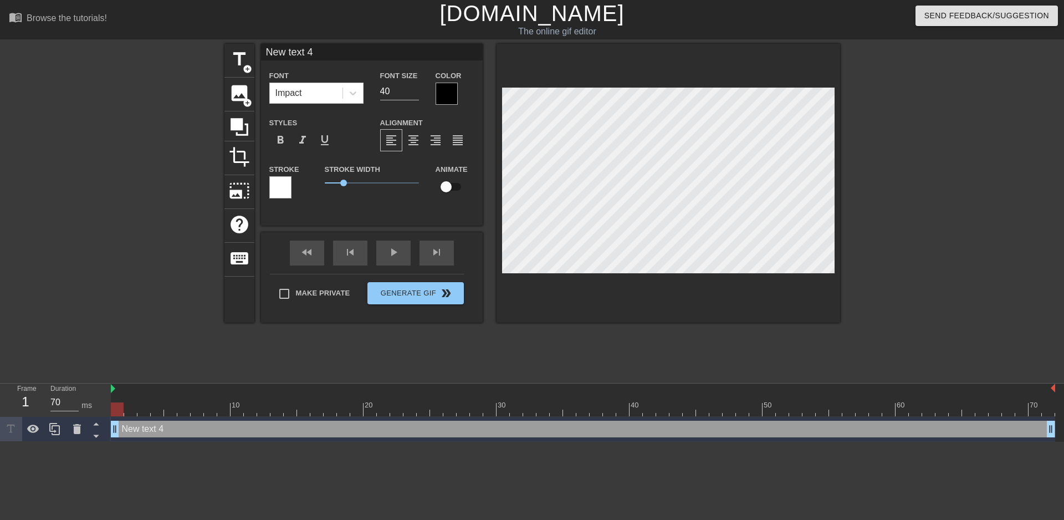
click at [278, 196] on div at bounding box center [280, 187] width 22 height 22
drag, startPoint x: 344, startPoint y: 180, endPoint x: 362, endPoint y: 202, distance: 28.0
click at [362, 202] on div "Stroke Width 2" at bounding box center [371, 185] width 111 height 46
click at [438, 99] on div at bounding box center [447, 94] width 22 height 22
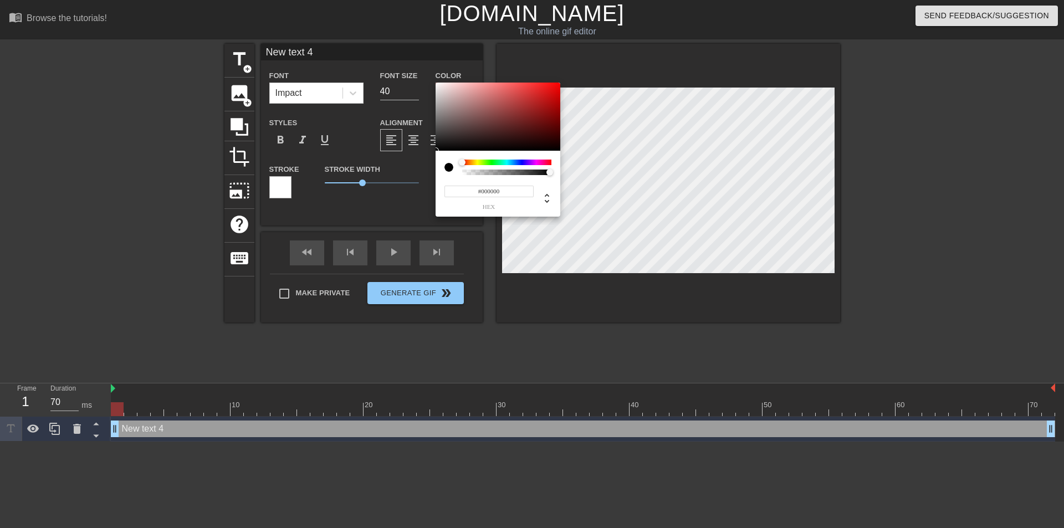
type input "0"
drag, startPoint x: 540, startPoint y: 176, endPoint x: 396, endPoint y: 191, distance: 144.9
click at [396, 191] on div "0 r 0 g 0 b 0 a" at bounding box center [532, 264] width 1064 height 528
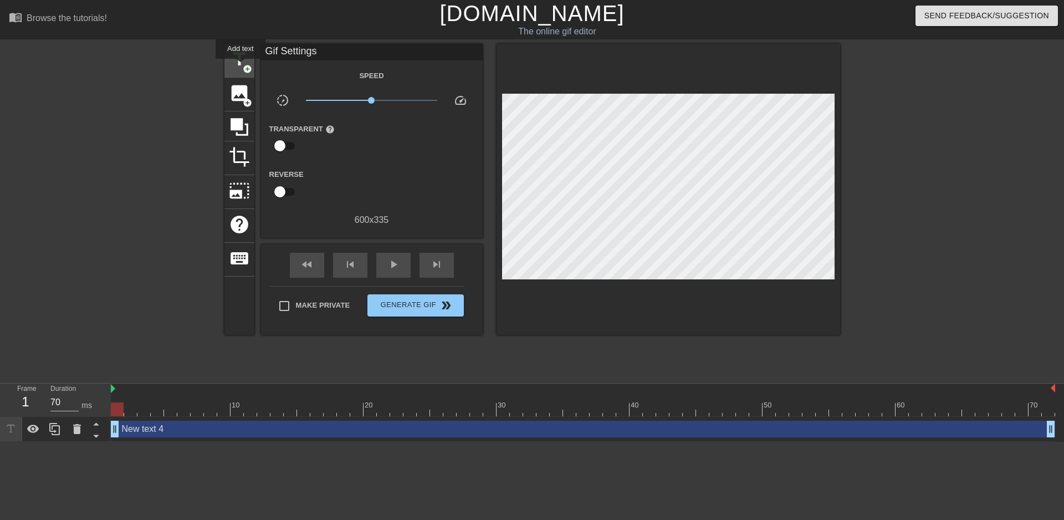
click at [241, 67] on span "title" at bounding box center [239, 59] width 21 height 21
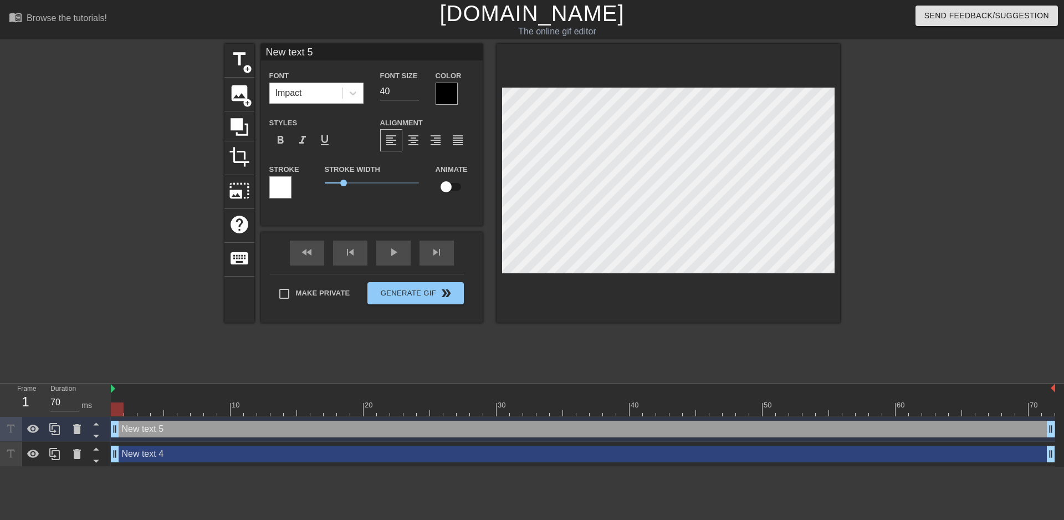
click at [282, 196] on div at bounding box center [280, 187] width 22 height 22
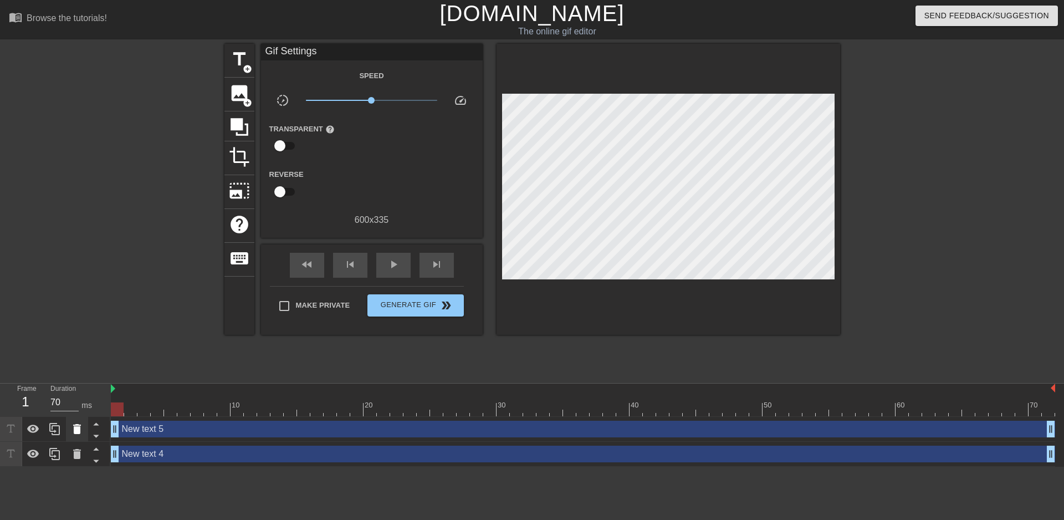
click at [82, 431] on icon at bounding box center [76, 428] width 13 height 13
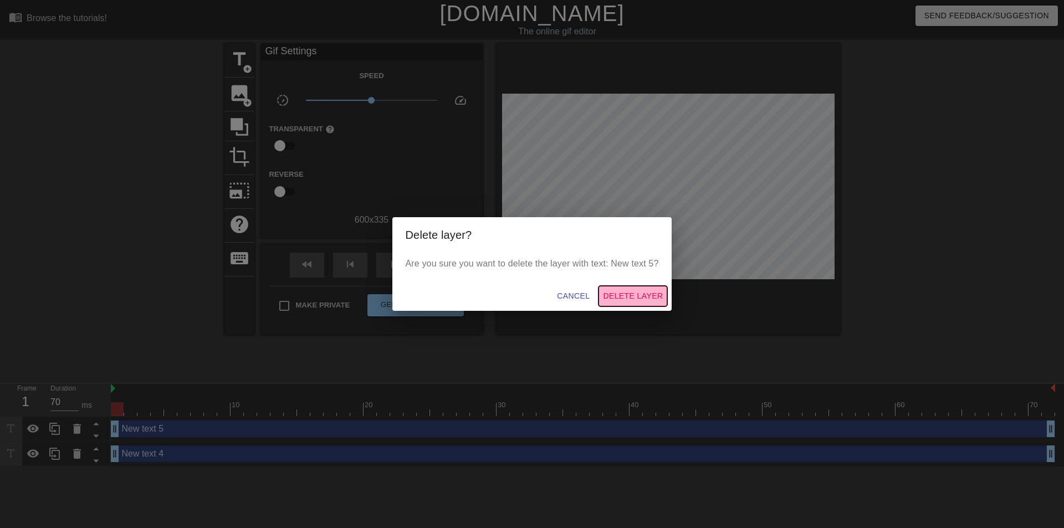
click at [613, 298] on span "Delete Layer" at bounding box center [633, 296] width 60 height 14
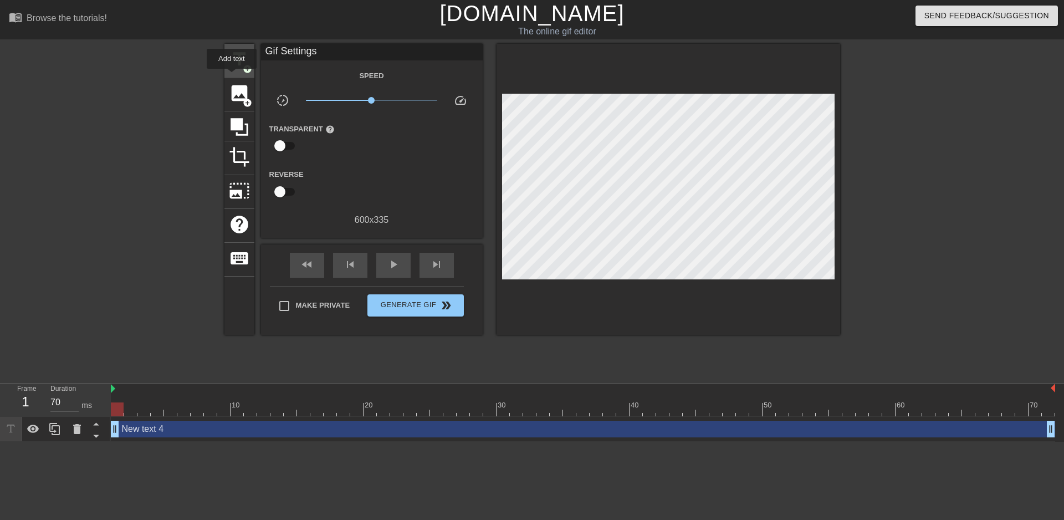
click at [233, 70] on div "title add_circle" at bounding box center [239, 61] width 30 height 34
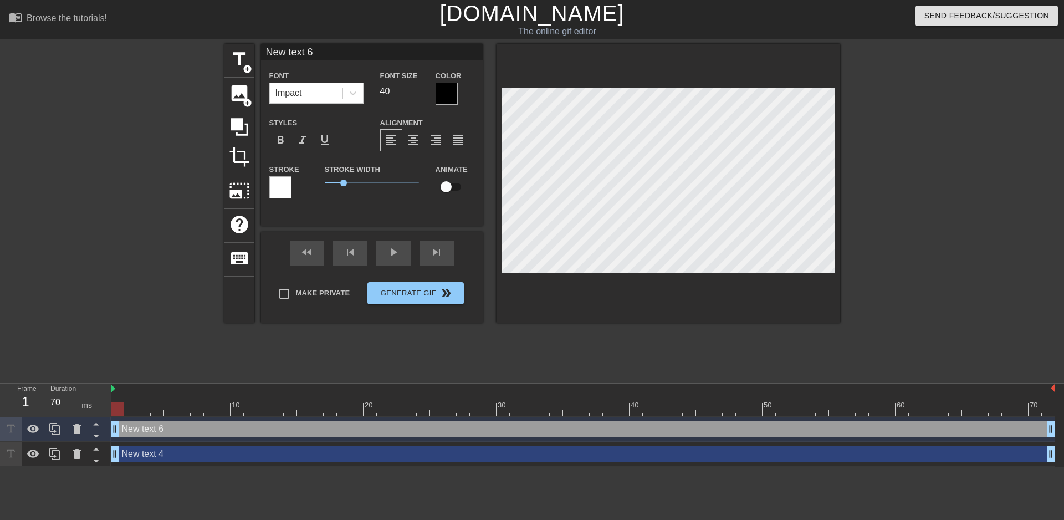
click at [279, 189] on div at bounding box center [280, 187] width 22 height 22
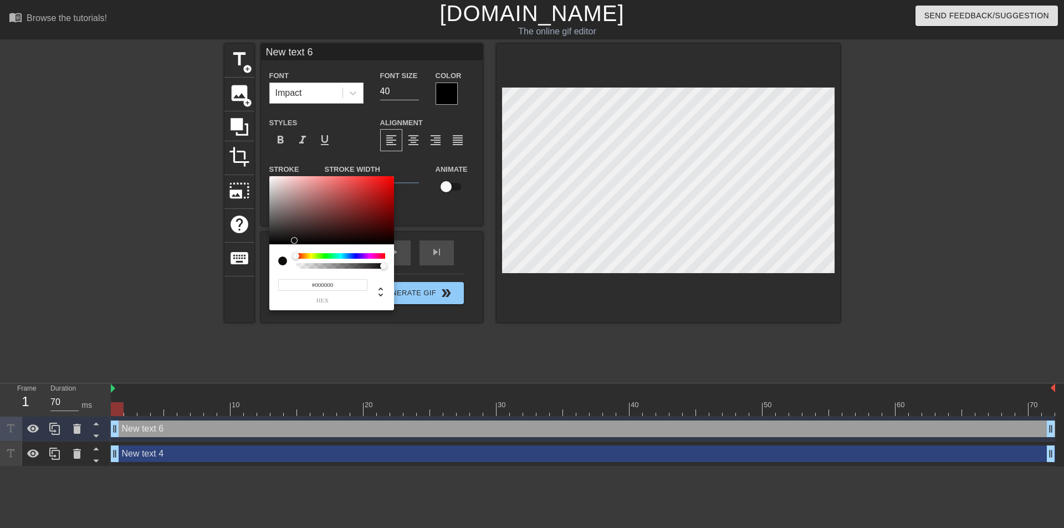
drag, startPoint x: 350, startPoint y: 223, endPoint x: 212, endPoint y: 278, distance: 148.5
click at [212, 278] on div "#000000 hex" at bounding box center [532, 264] width 1064 height 528
type input "#000000"
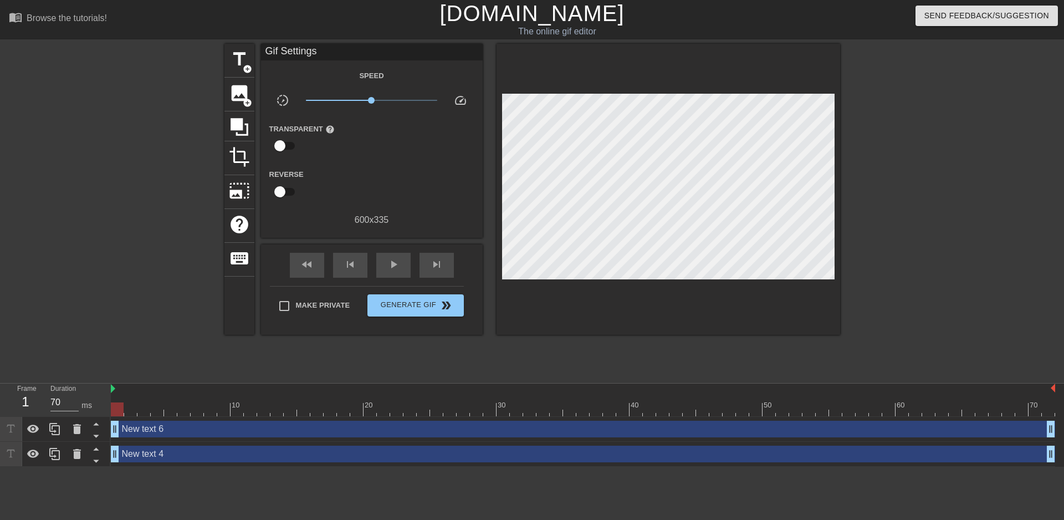
click at [165, 424] on div "New text 6 drag_handle drag_handle" at bounding box center [583, 429] width 944 height 17
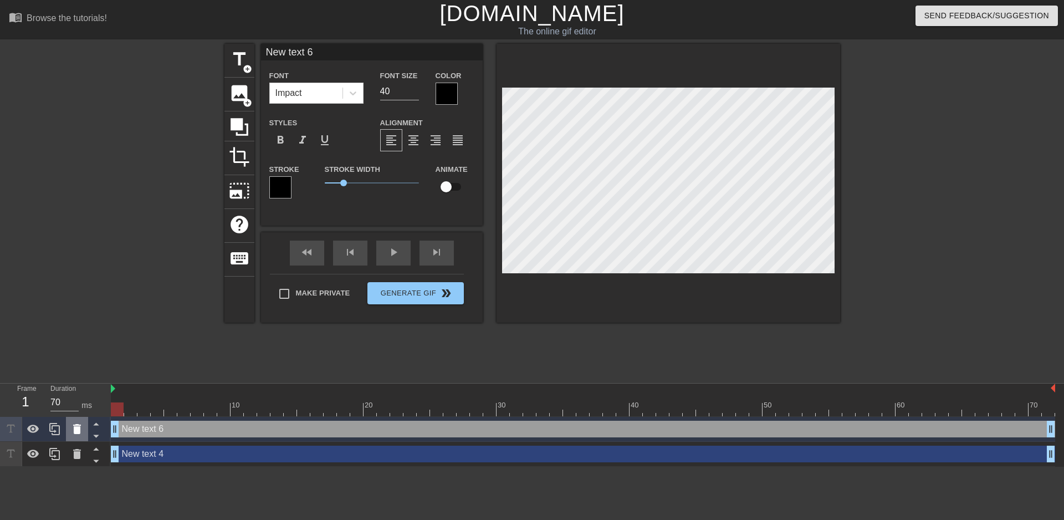
click at [78, 433] on icon at bounding box center [77, 429] width 8 height 10
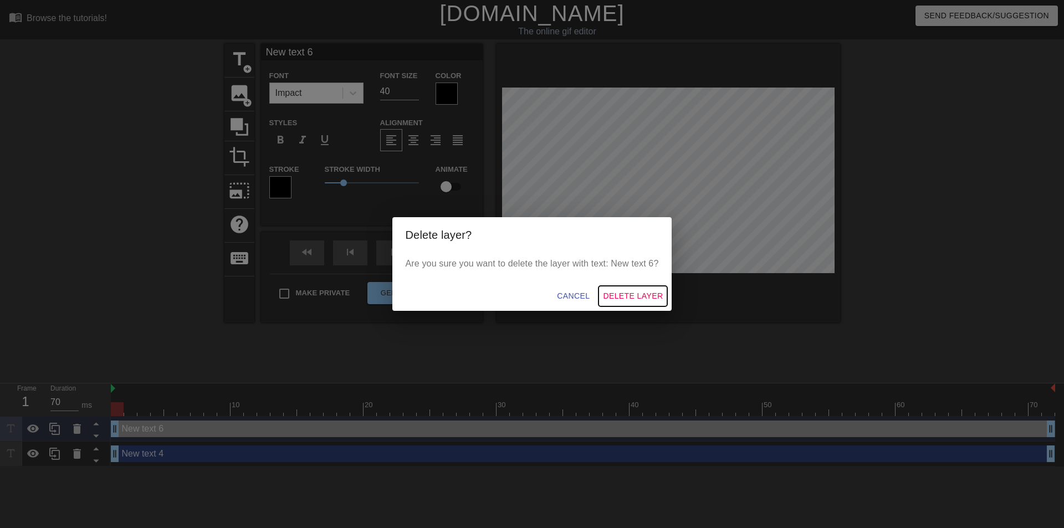
click at [621, 304] on button "Delete Layer" at bounding box center [633, 296] width 69 height 21
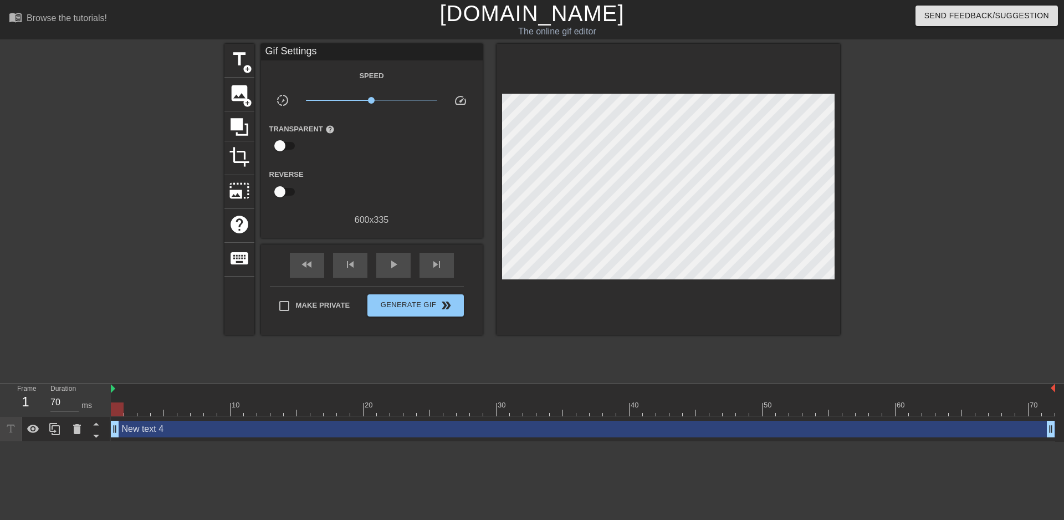
click at [202, 429] on div "New text 4 drag_handle drag_handle" at bounding box center [583, 429] width 944 height 17
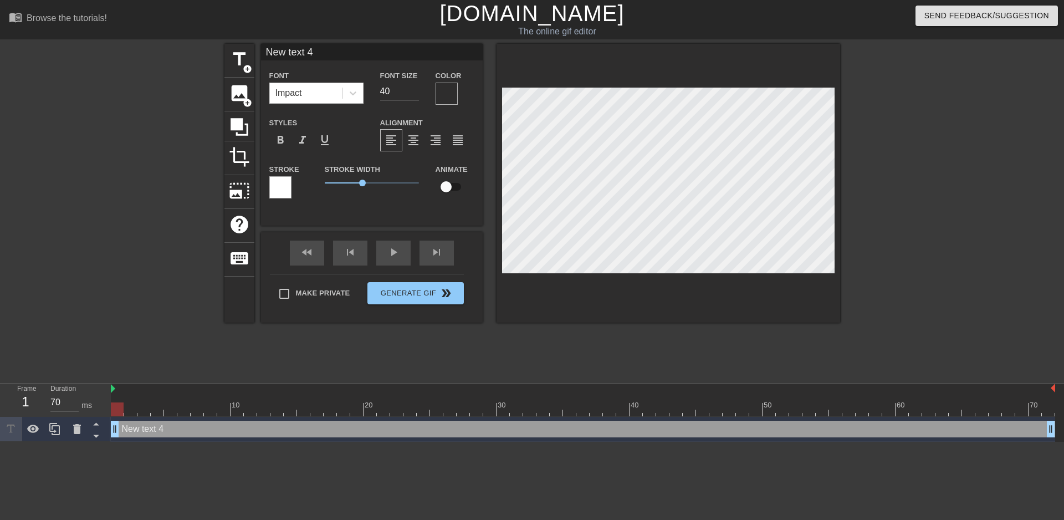
click at [270, 187] on div at bounding box center [280, 187] width 22 height 22
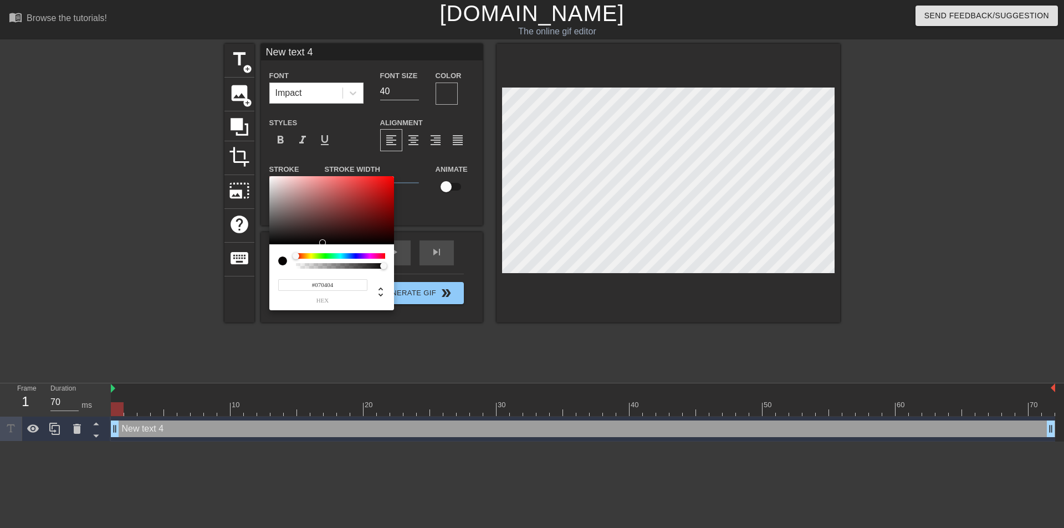
type input "#000000"
drag, startPoint x: 367, startPoint y: 188, endPoint x: 253, endPoint y: 273, distance: 142.7
click at [253, 273] on div "#000000 hex" at bounding box center [532, 264] width 1064 height 528
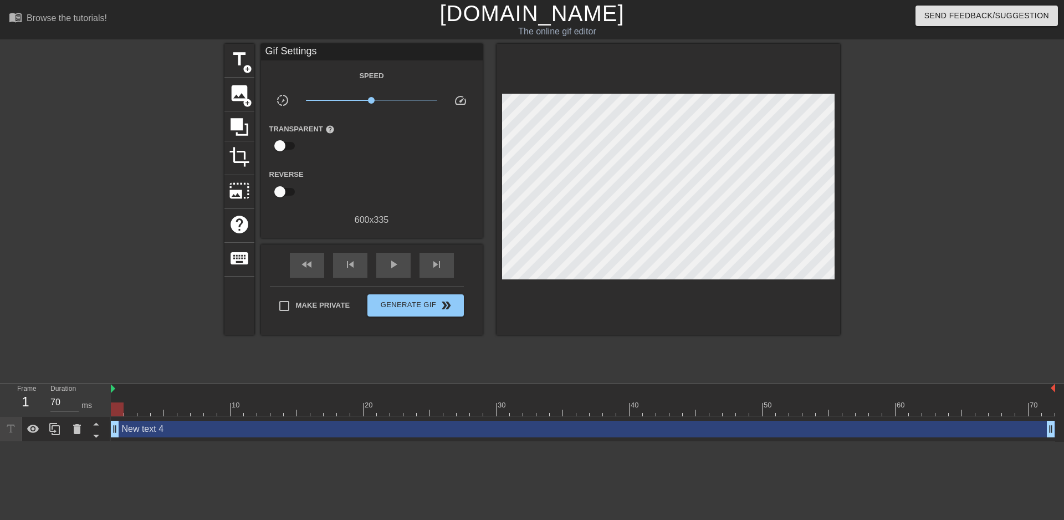
click at [198, 432] on div "New text 4 drag_handle drag_handle" at bounding box center [583, 429] width 944 height 17
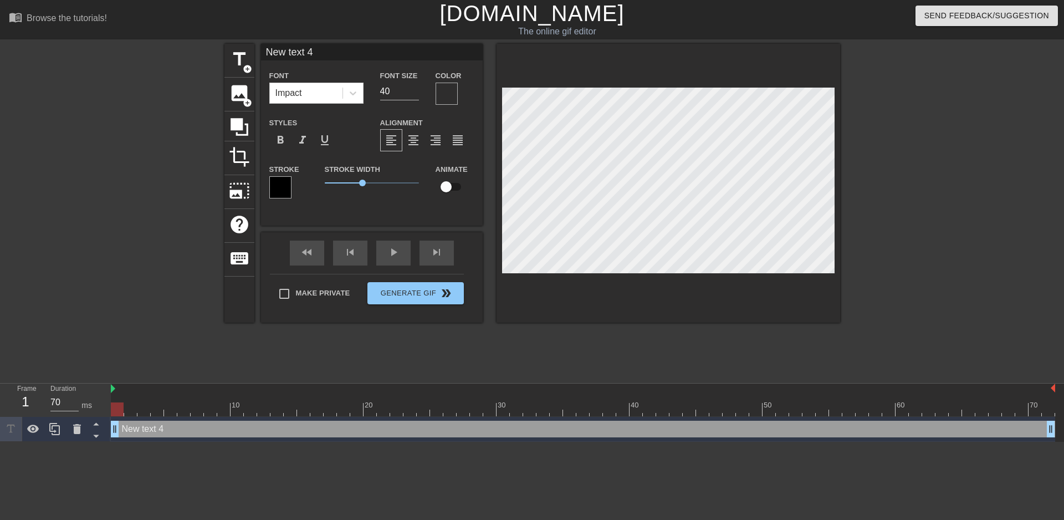
click at [447, 95] on div at bounding box center [447, 94] width 22 height 22
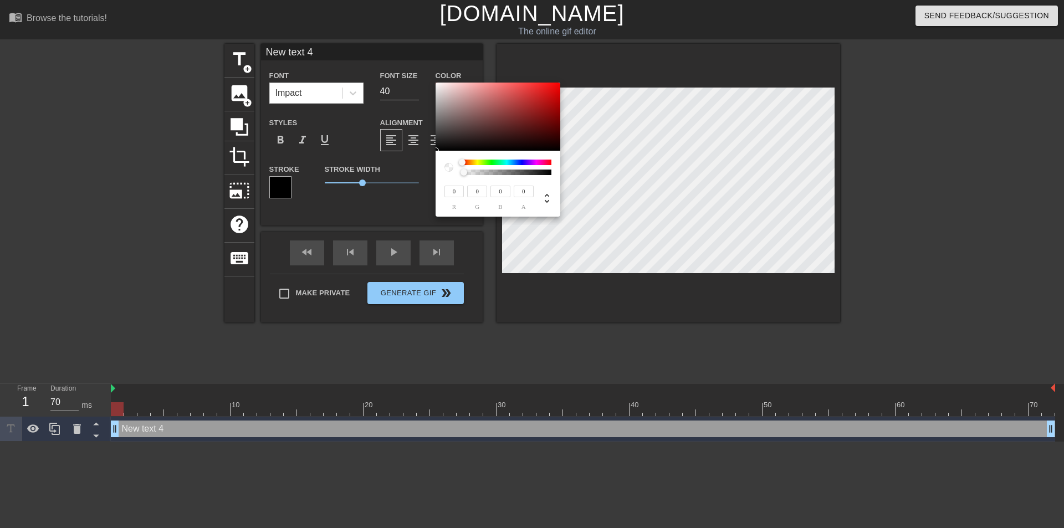
type input "87"
type input "76"
type input "112"
type input "98"
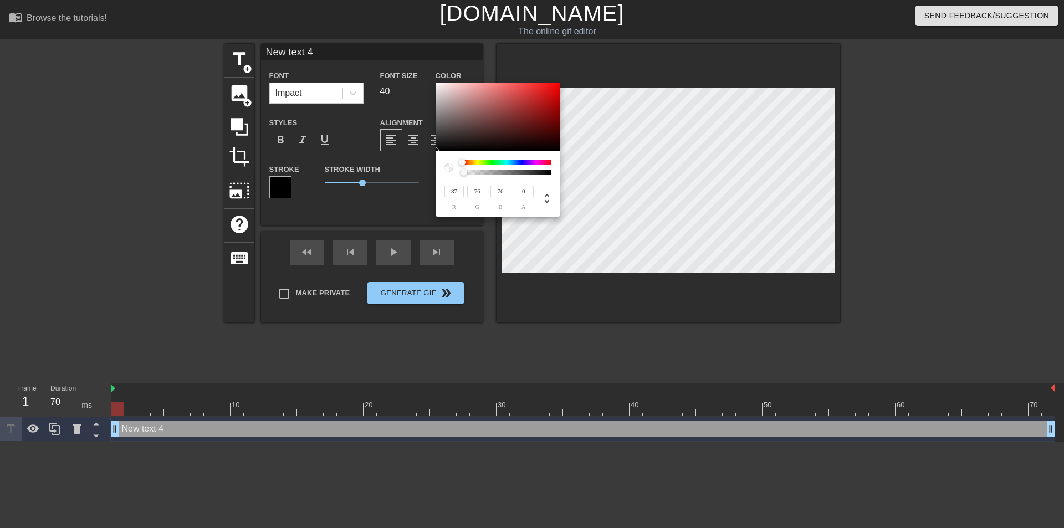
type input "98"
type input "167"
type input "159"
type input "240"
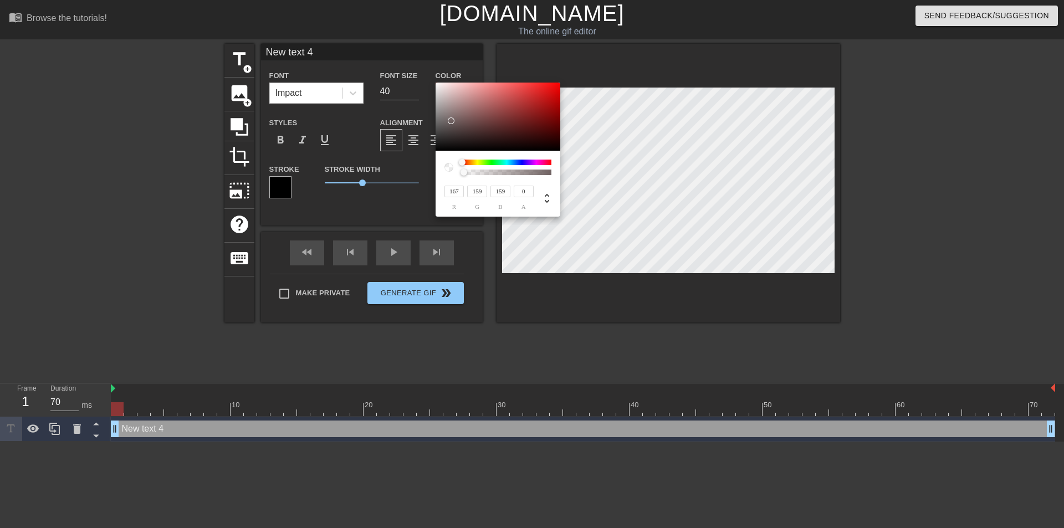
type input "240"
type input "250"
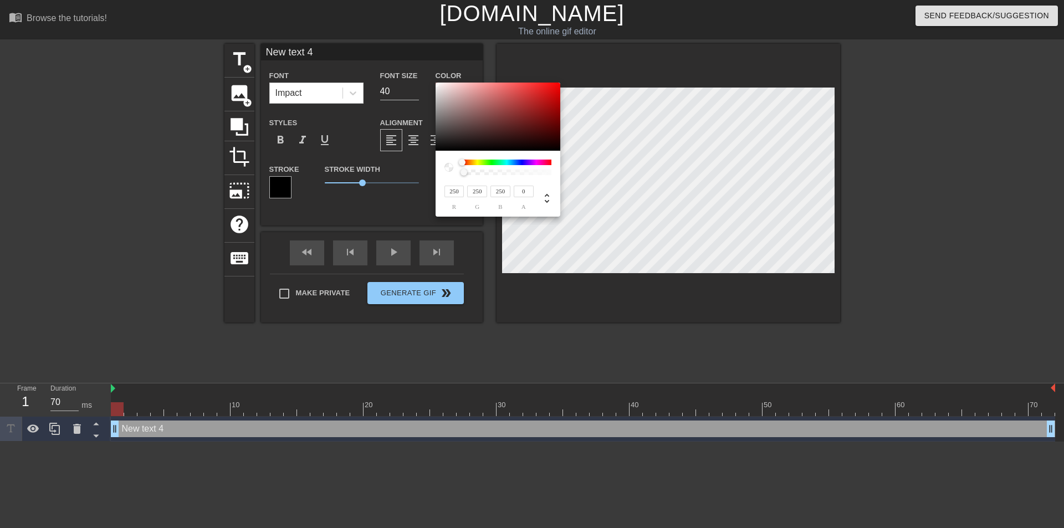
type input "255"
drag, startPoint x: 451, startPoint y: 127, endPoint x: 423, endPoint y: 73, distance: 61.7
click at [423, 73] on div "255 r 255 g 255 b 0 a" at bounding box center [532, 264] width 1064 height 528
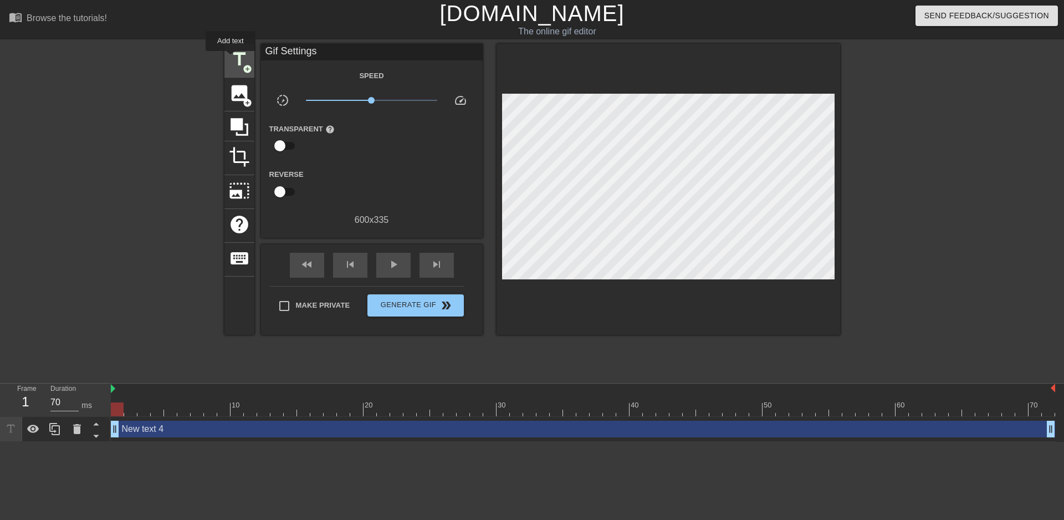
click at [231, 59] on span "title" at bounding box center [239, 59] width 21 height 21
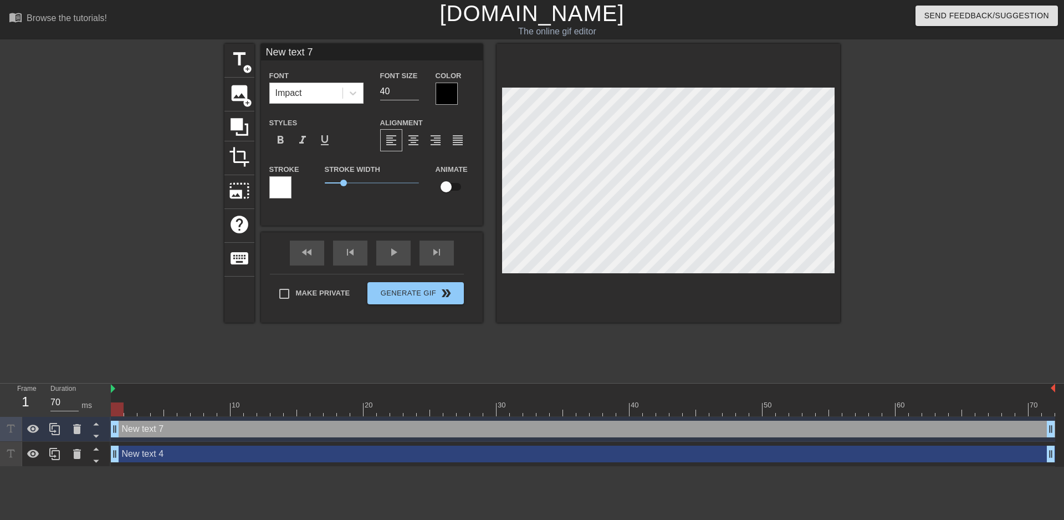
click at [454, 97] on div at bounding box center [447, 94] width 22 height 22
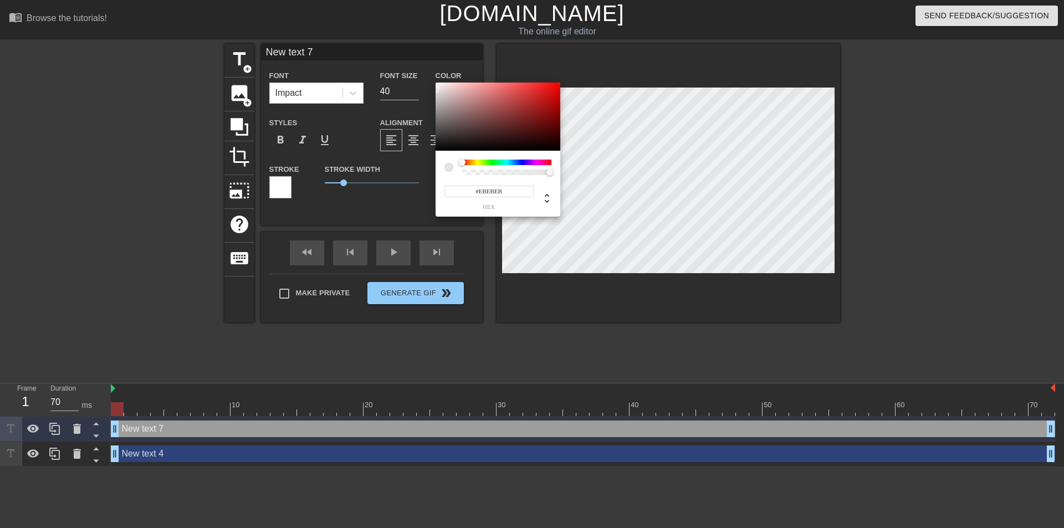
type input "#FFFFFF"
drag, startPoint x: 466, startPoint y: 127, endPoint x: 393, endPoint y: 70, distance: 92.4
click at [393, 70] on div "#FFFFFF hex" at bounding box center [532, 264] width 1064 height 528
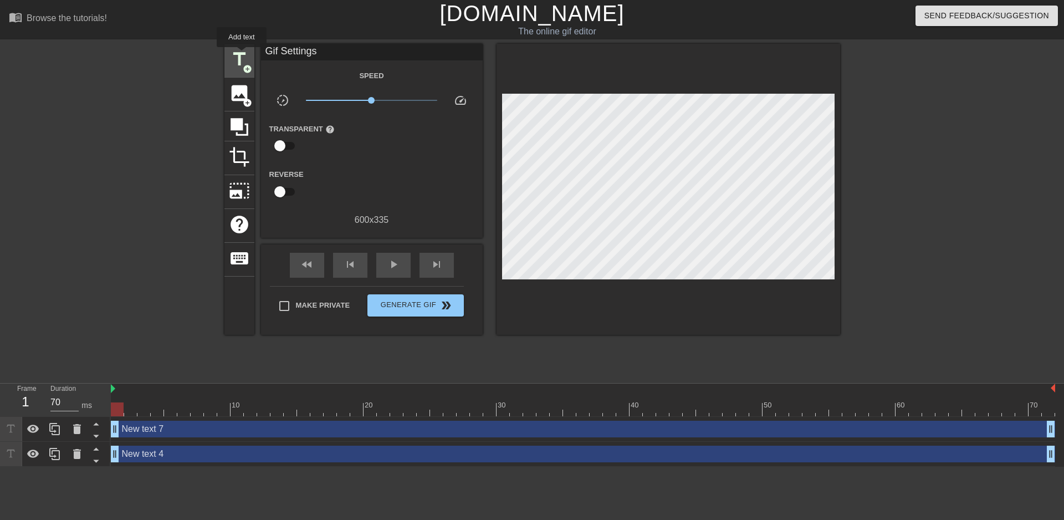
click at [237, 56] on span "title" at bounding box center [239, 59] width 21 height 21
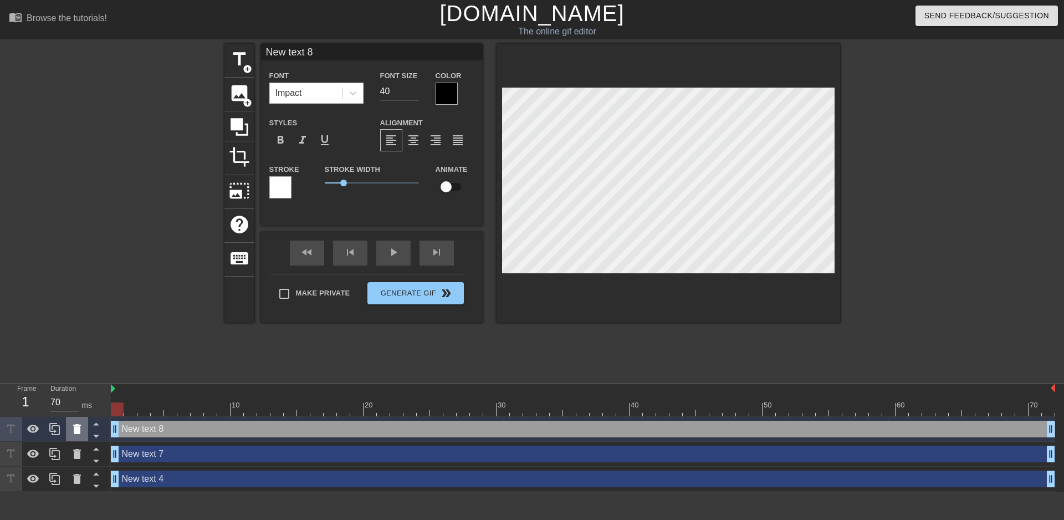
click at [73, 426] on icon at bounding box center [77, 429] width 8 height 10
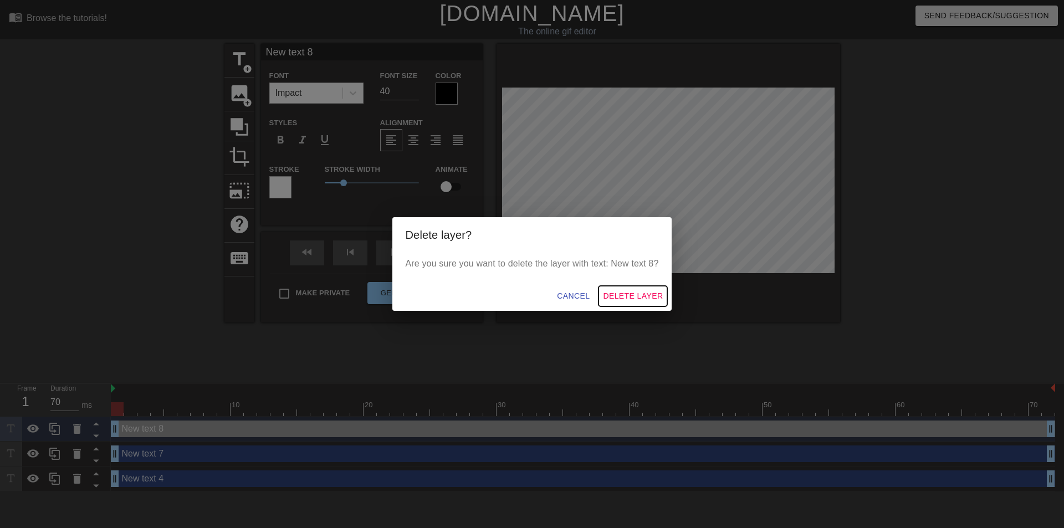
click at [625, 296] on span "Delete Layer" at bounding box center [633, 296] width 60 height 14
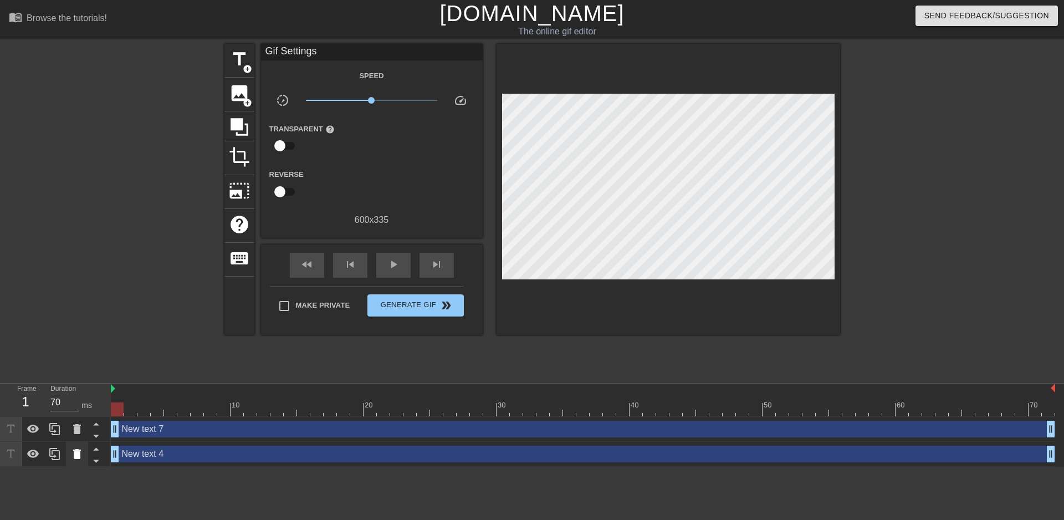
click at [81, 455] on icon at bounding box center [76, 453] width 13 height 13
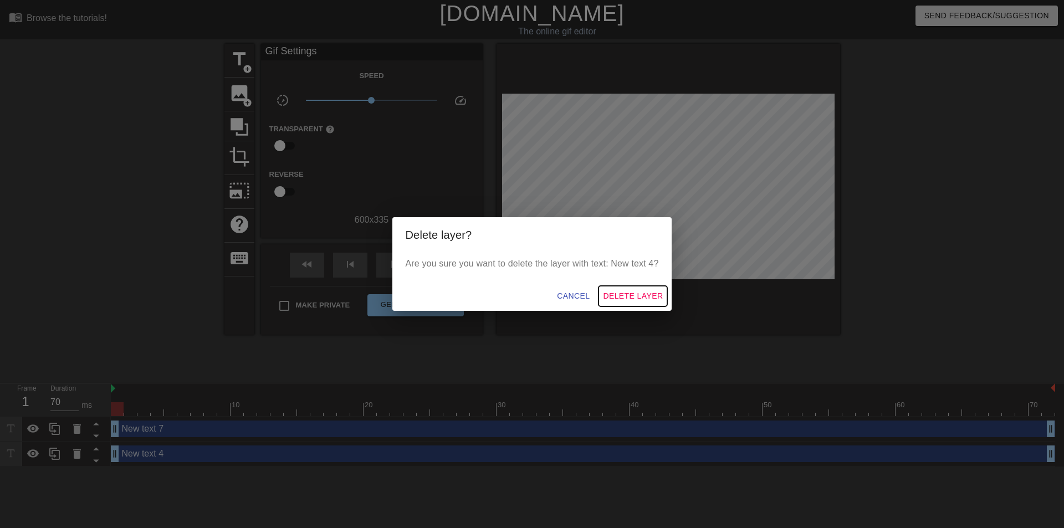
click at [630, 302] on span "Delete Layer" at bounding box center [633, 296] width 60 height 14
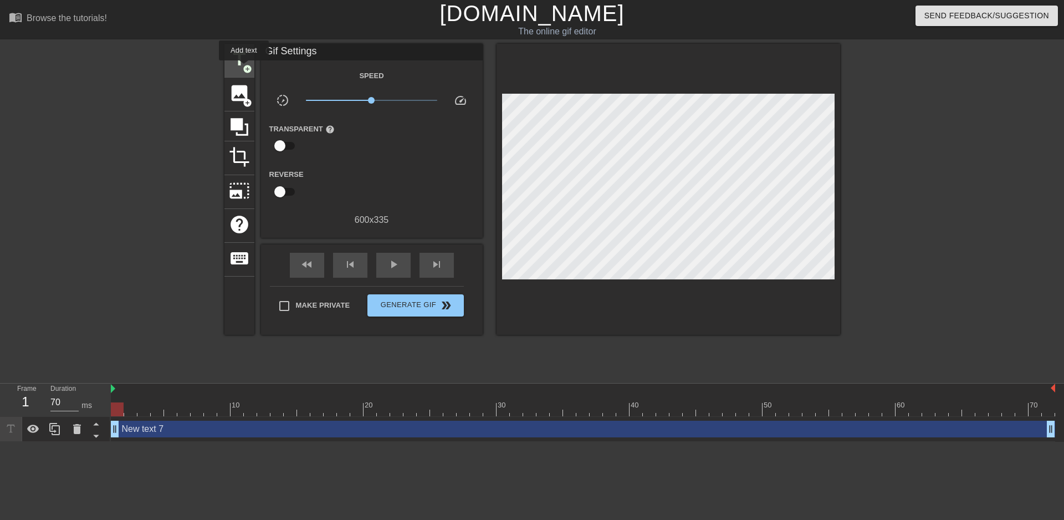
click at [244, 68] on span "add_circle" at bounding box center [247, 68] width 9 height 9
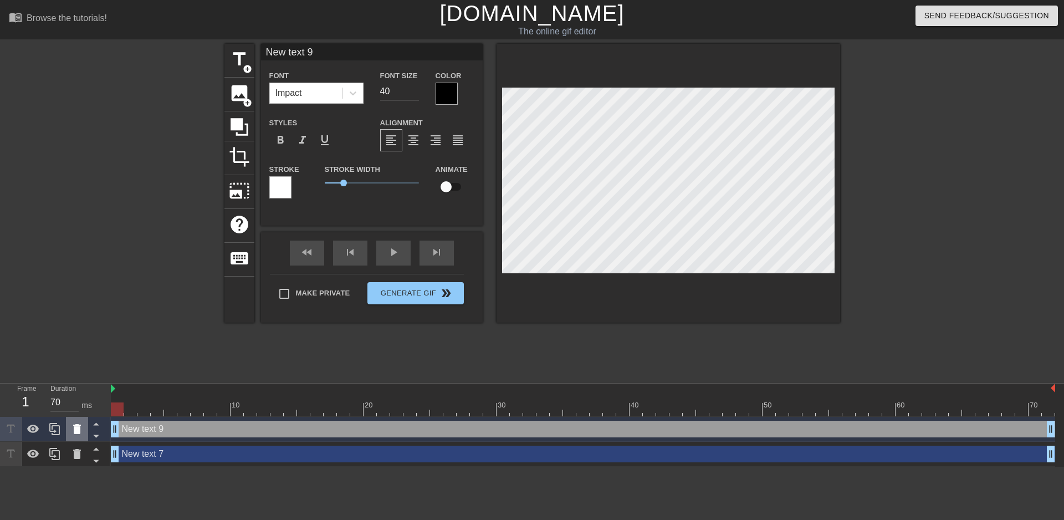
click at [80, 422] on div at bounding box center [77, 429] width 22 height 24
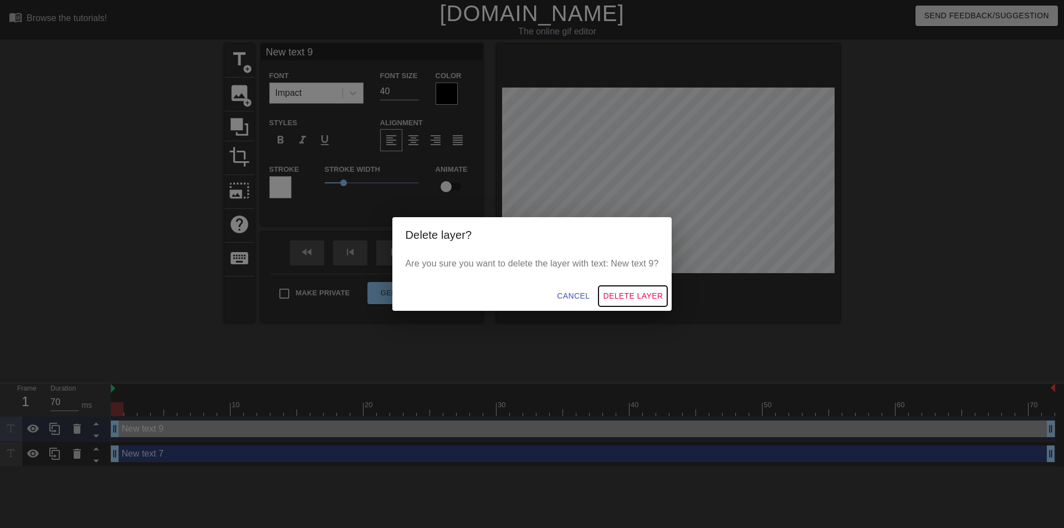
click at [623, 299] on span "Delete Layer" at bounding box center [633, 296] width 60 height 14
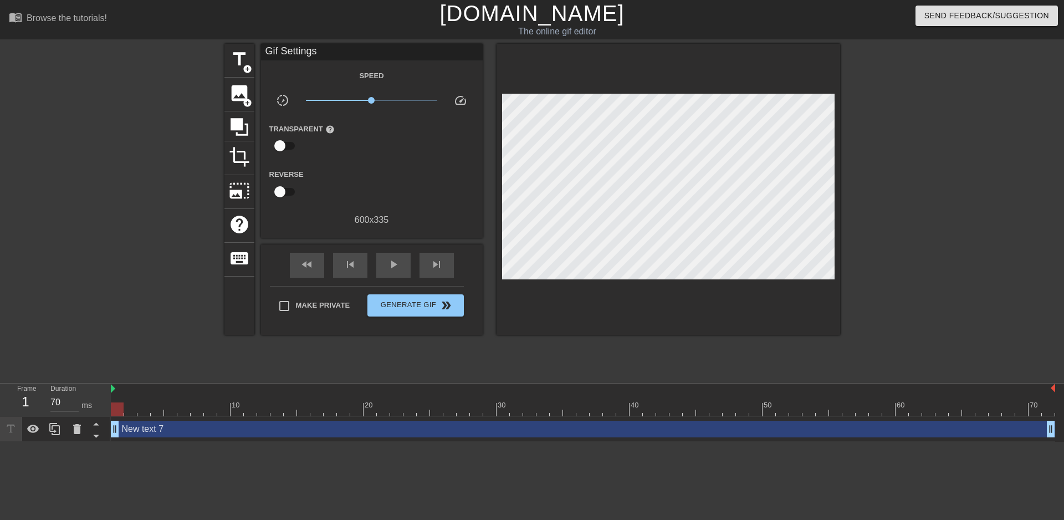
click at [183, 427] on div "New text 7 drag_handle drag_handle" at bounding box center [583, 429] width 944 height 17
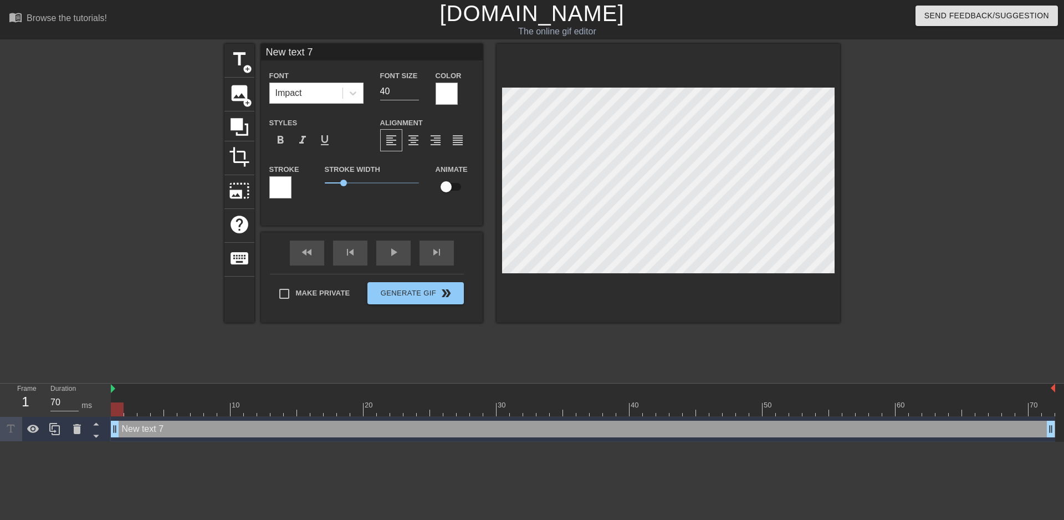
click at [282, 182] on div at bounding box center [280, 187] width 22 height 22
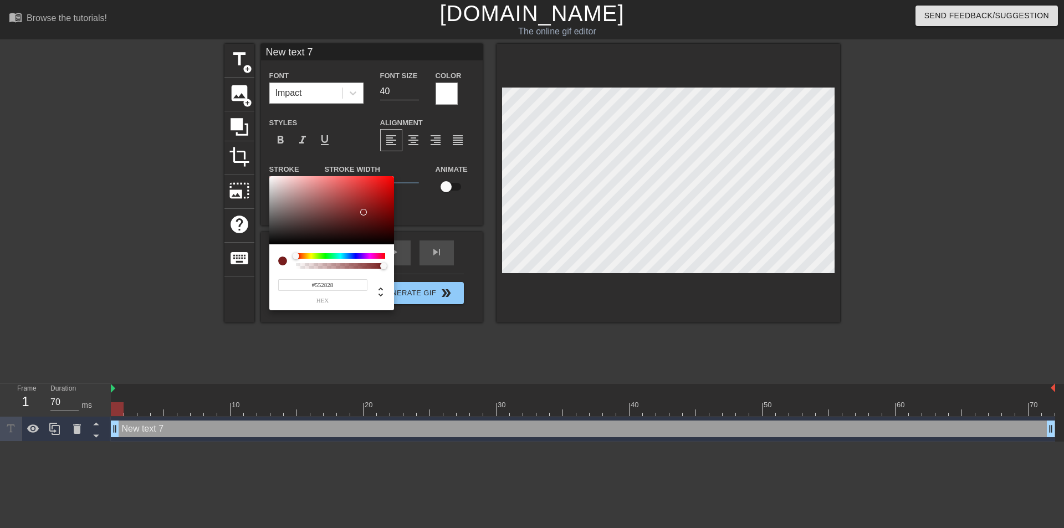
type input "#000000"
drag, startPoint x: 366, startPoint y: 212, endPoint x: 242, endPoint y: 268, distance: 136.0
click at [242, 268] on div "#000000 hex" at bounding box center [532, 264] width 1064 height 528
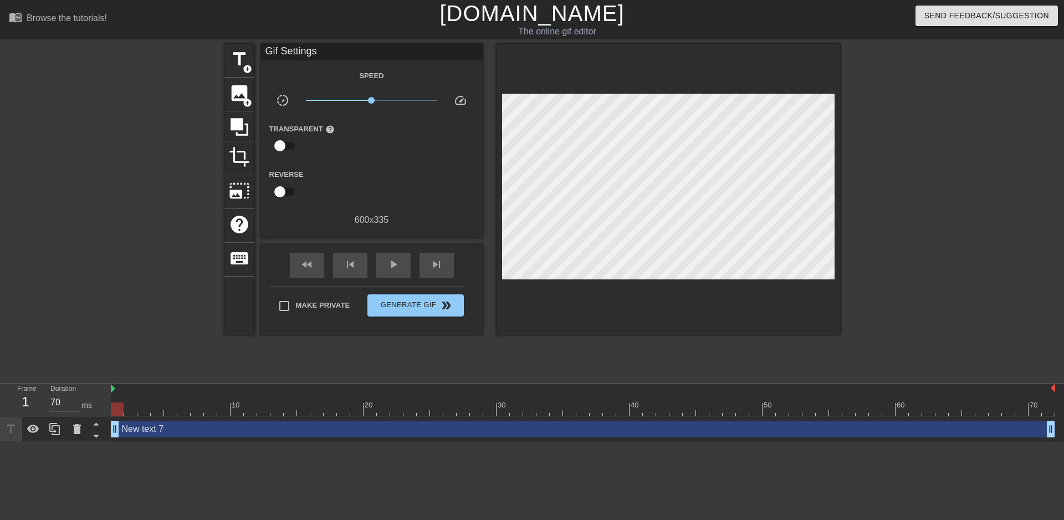
click at [246, 427] on div "New text 7 drag_handle drag_handle" at bounding box center [583, 429] width 944 height 17
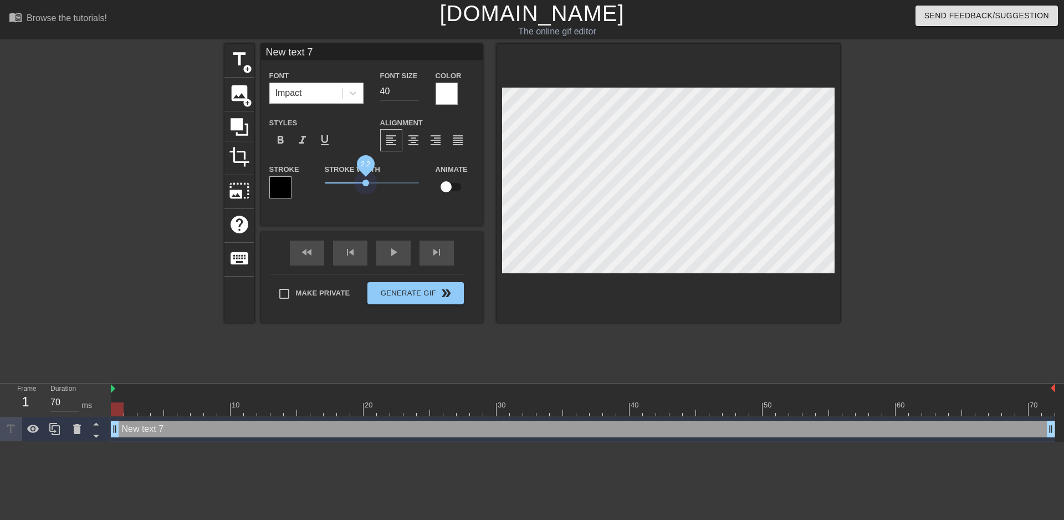
drag, startPoint x: 349, startPoint y: 185, endPoint x: 366, endPoint y: 186, distance: 17.2
click at [366, 186] on span "2.2" at bounding box center [372, 182] width 94 height 13
click at [278, 424] on div "New text 7 drag_handle drag_handle" at bounding box center [583, 429] width 944 height 17
click at [391, 192] on div "Stroke Width 2.2" at bounding box center [371, 185] width 111 height 46
click at [277, 141] on span "format_bold" at bounding box center [280, 140] width 13 height 13
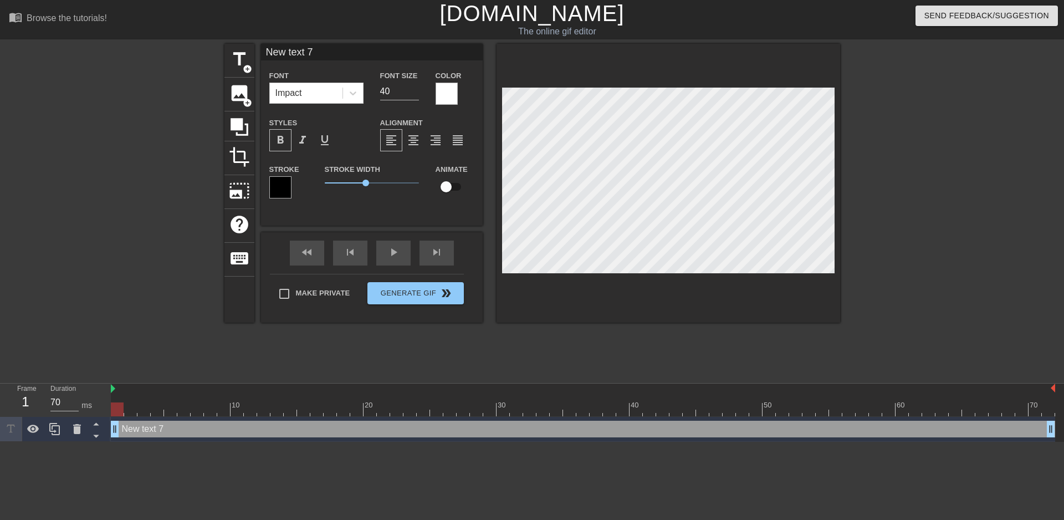
click at [277, 141] on span "format_bold" at bounding box center [280, 140] width 13 height 13
click at [301, 139] on span "format_italic" at bounding box center [302, 140] width 13 height 13
click at [339, 212] on div "New text 7 Font Impact Font Size 40 Color Styles format_bold format_italic form…" at bounding box center [372, 135] width 222 height 182
click at [276, 421] on div "New text 7 drag_handle drag_handle" at bounding box center [583, 429] width 944 height 17
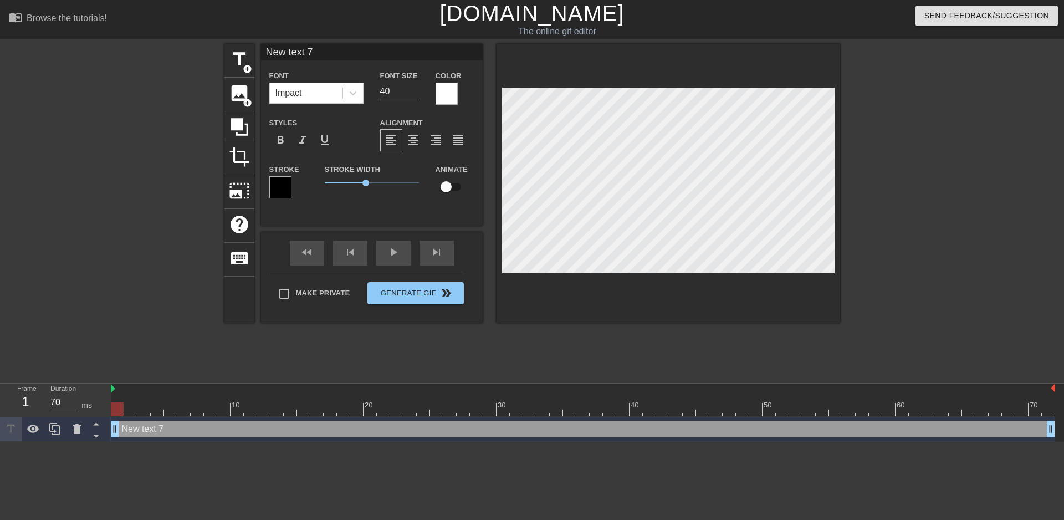
click at [282, 430] on div "New text 7 drag_handle drag_handle" at bounding box center [583, 429] width 944 height 17
click at [231, 93] on span "image" at bounding box center [239, 93] width 21 height 21
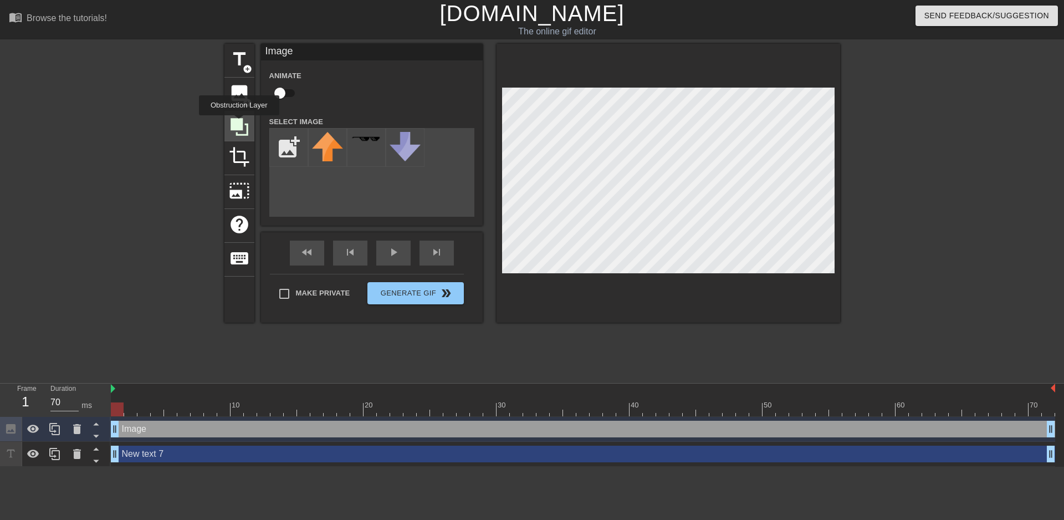
click at [239, 123] on icon at bounding box center [240, 127] width 18 height 18
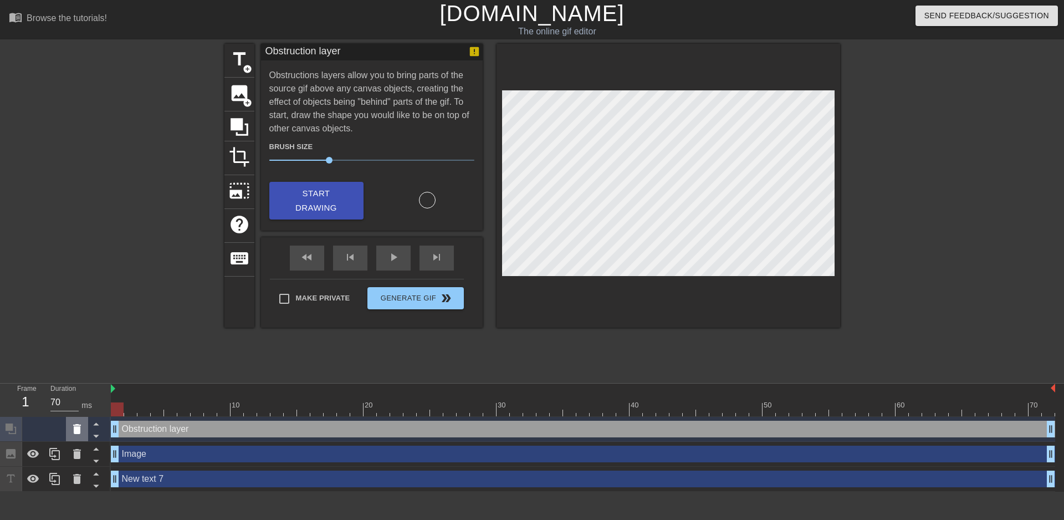
drag, startPoint x: 493, startPoint y: 148, endPoint x: 72, endPoint y: 430, distance: 506.5
click at [72, 430] on icon at bounding box center [76, 428] width 13 height 13
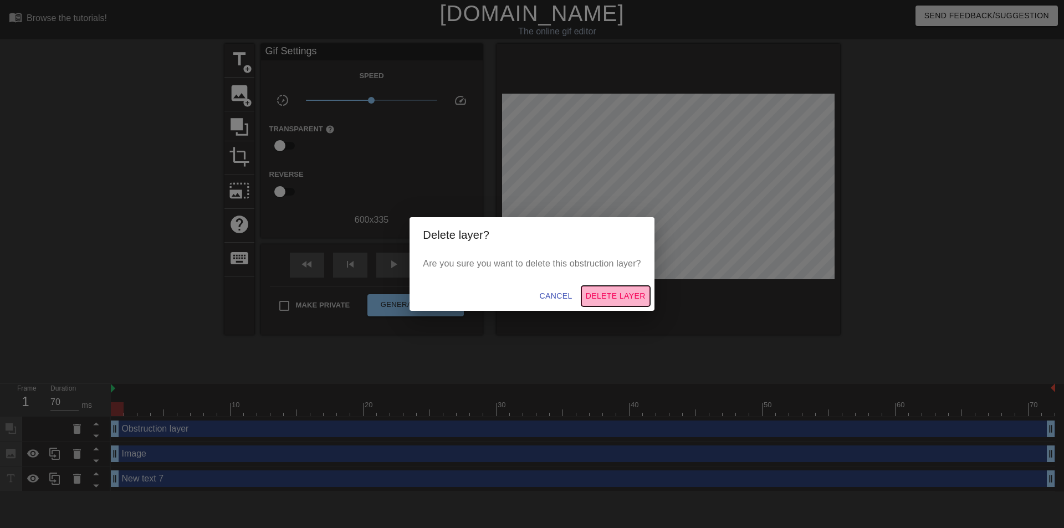
click at [621, 289] on button "Delete Layer" at bounding box center [615, 296] width 69 height 21
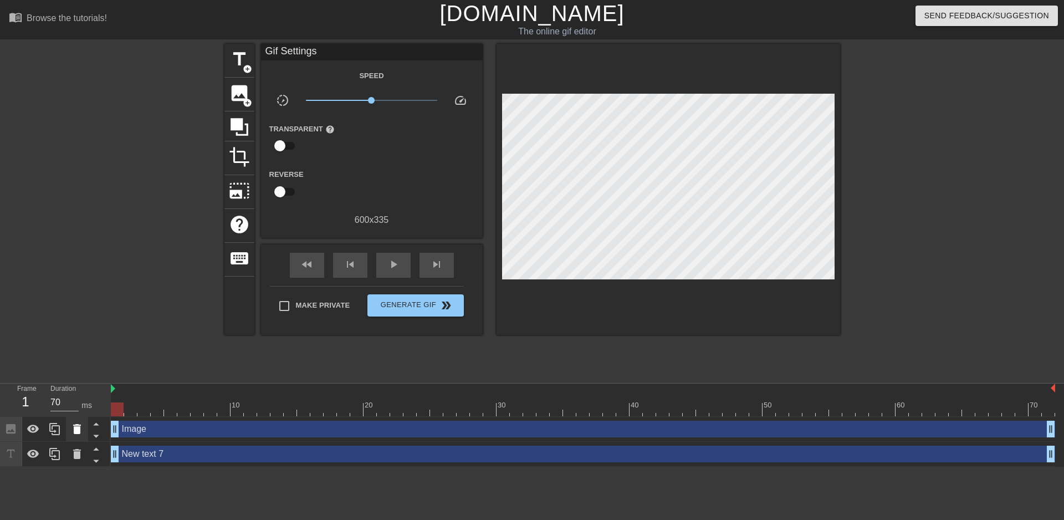
click at [78, 432] on icon at bounding box center [77, 429] width 8 height 10
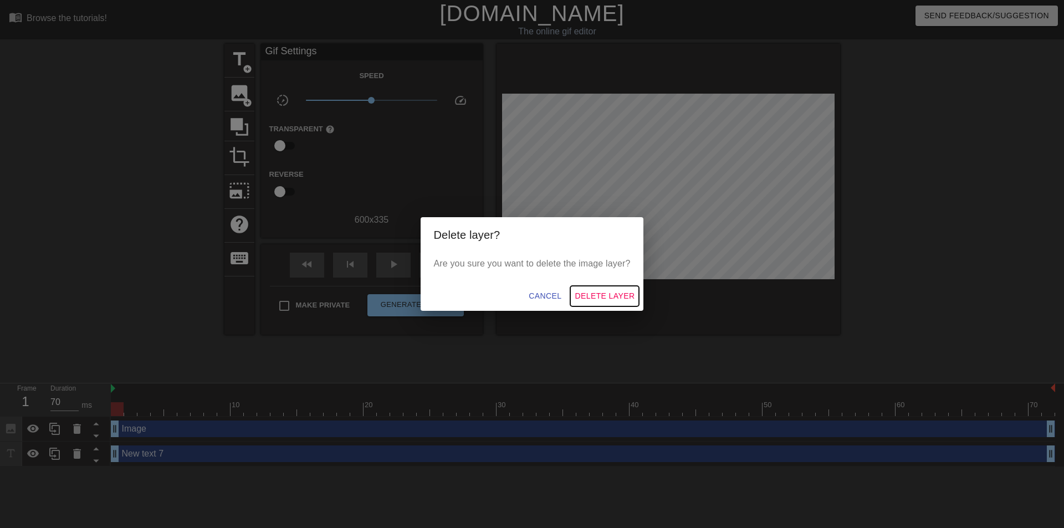
click at [607, 301] on span "Delete Layer" at bounding box center [605, 296] width 60 height 14
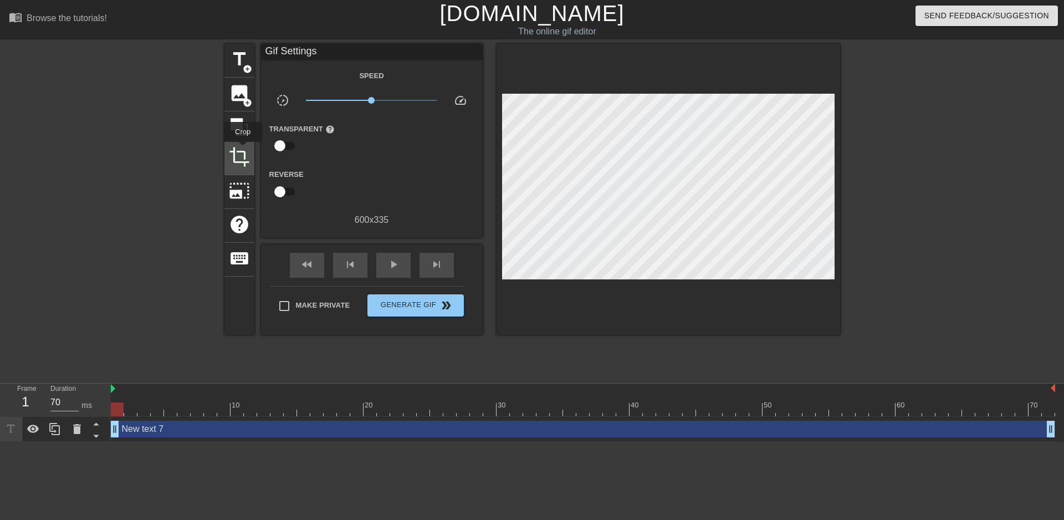
click at [243, 150] on span "crop" at bounding box center [239, 156] width 21 height 21
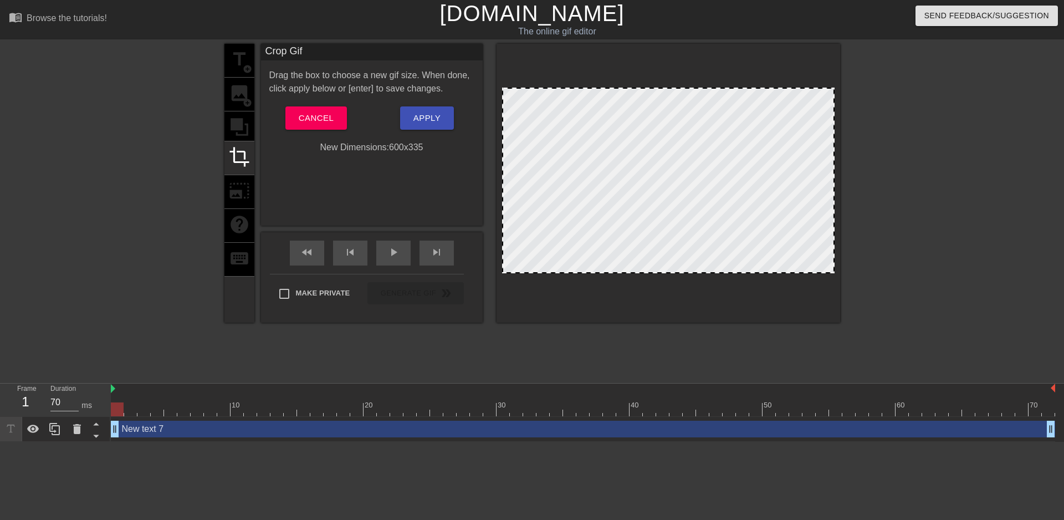
click at [235, 125] on div "title add_circle image add_circle crop photo_size_select_large help keyboard" at bounding box center [239, 183] width 30 height 279
click at [319, 121] on span "Cancel" at bounding box center [316, 118] width 35 height 14
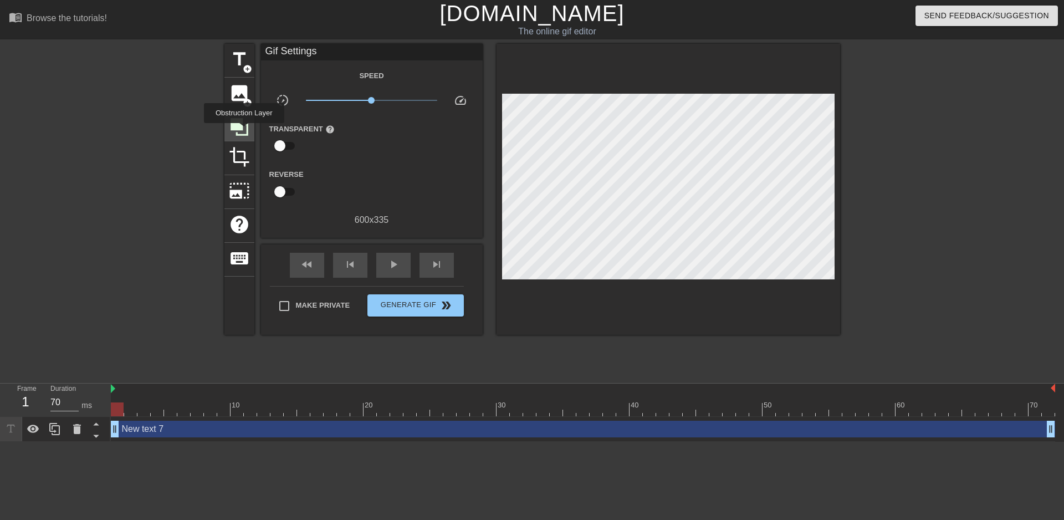
click at [244, 131] on icon at bounding box center [239, 126] width 21 height 21
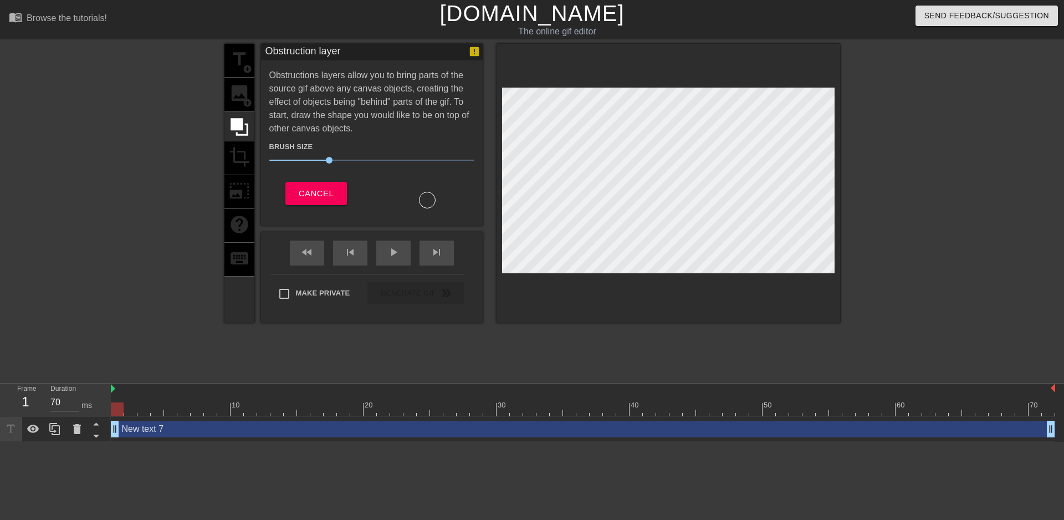
click at [858, 85] on div "title add_circle image add_circle crop photo_size_select_large help keyboard Ob…" at bounding box center [532, 210] width 1064 height 333
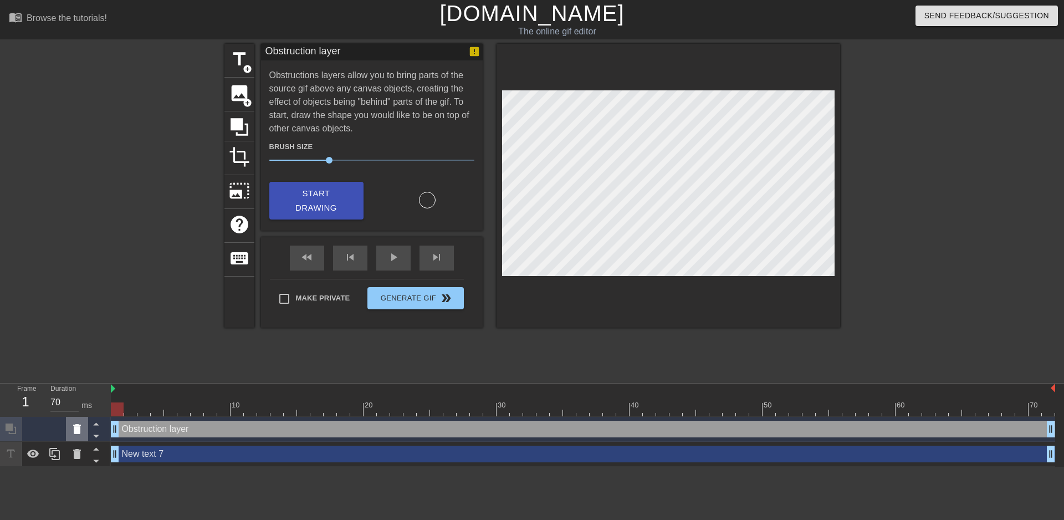
click at [75, 428] on icon at bounding box center [77, 429] width 8 height 10
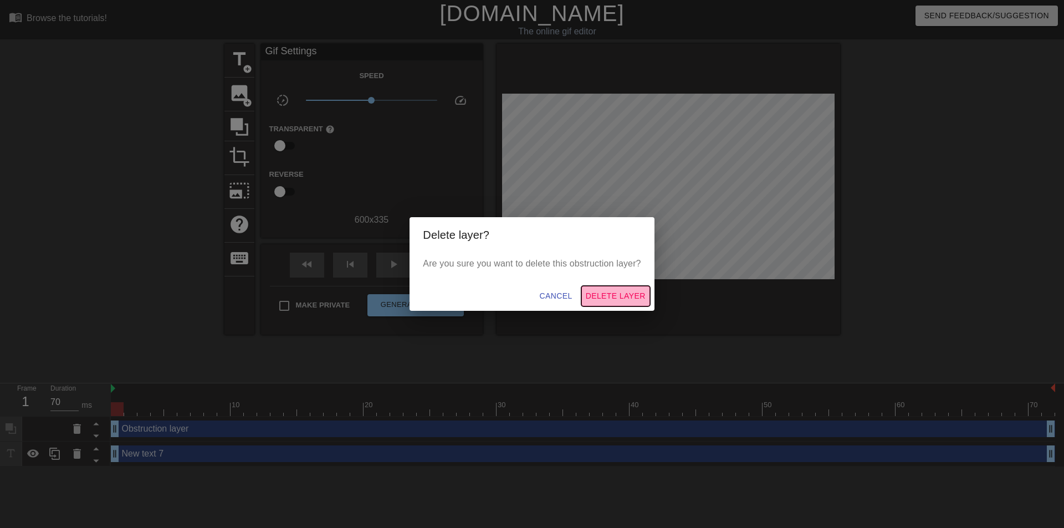
click at [630, 294] on span "Delete Layer" at bounding box center [616, 296] width 60 height 14
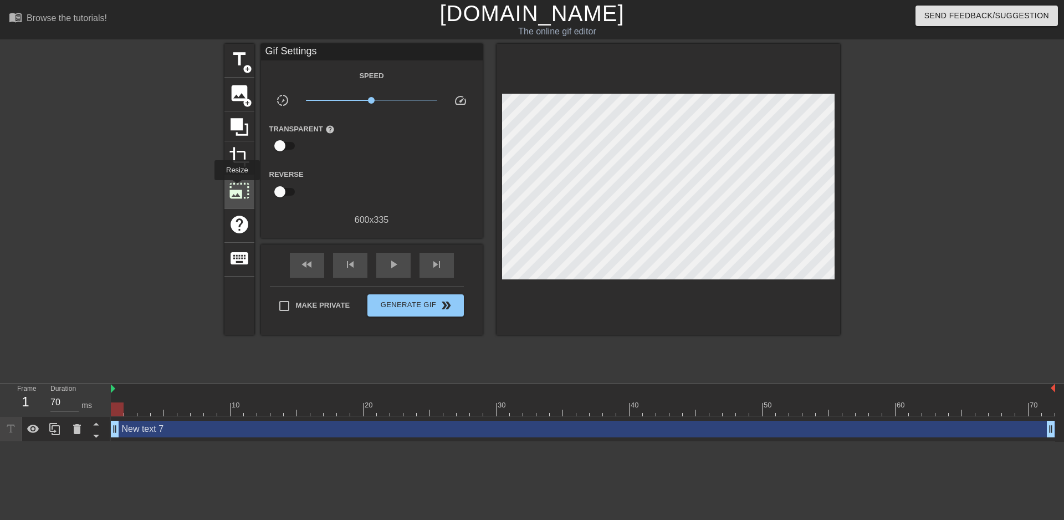
click at [236, 188] on span "photo_size_select_large" at bounding box center [239, 190] width 21 height 21
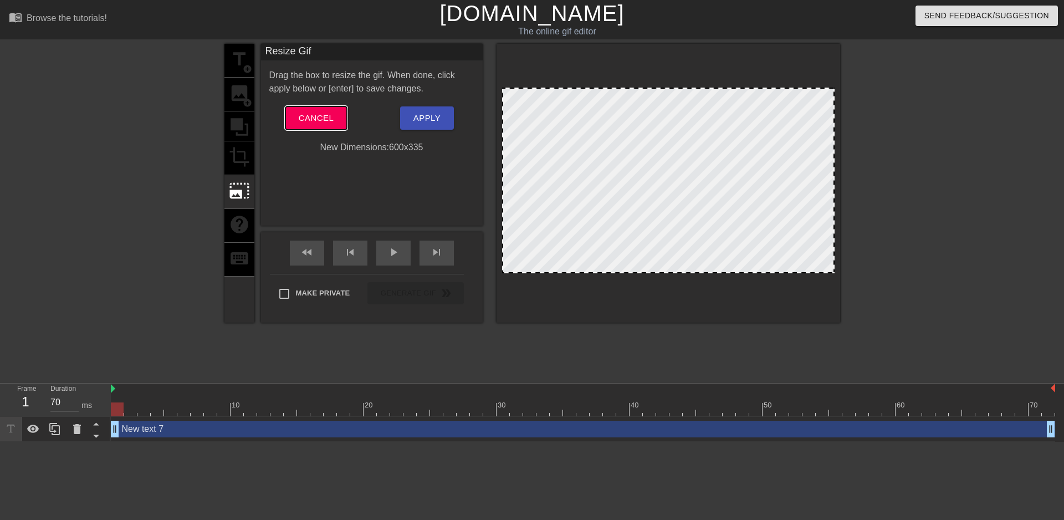
click at [316, 120] on span "Cancel" at bounding box center [316, 118] width 35 height 14
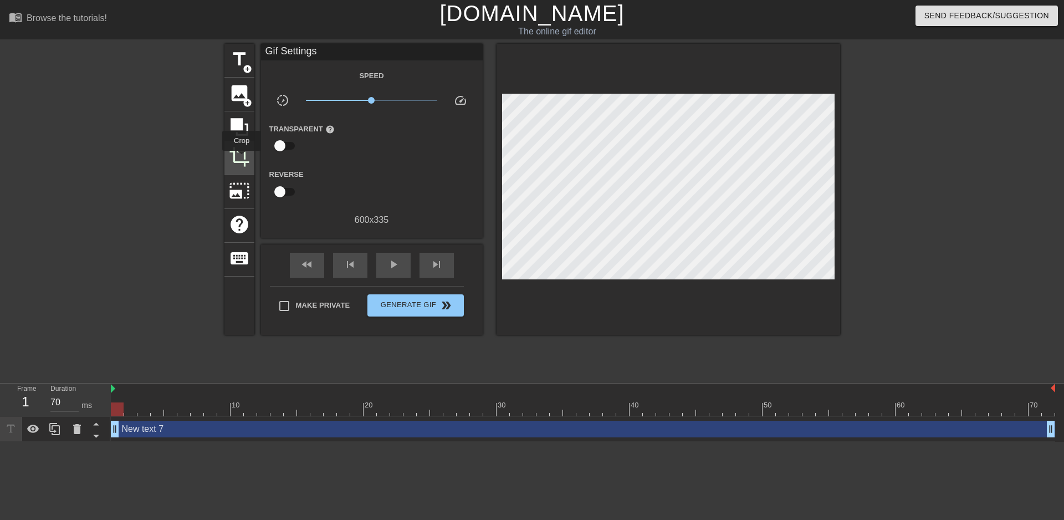
click at [242, 159] on span "crop" at bounding box center [239, 156] width 21 height 21
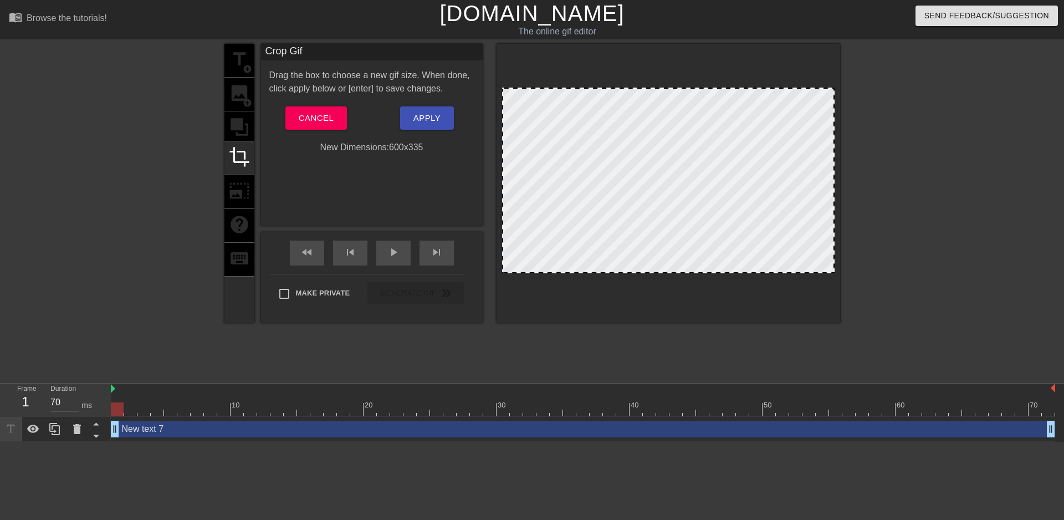
drag, startPoint x: 509, startPoint y: 88, endPoint x: 517, endPoint y: 60, distance: 28.8
click at [517, 60] on div at bounding box center [669, 183] width 344 height 279
click at [337, 120] on button "Cancel" at bounding box center [316, 117] width 62 height 23
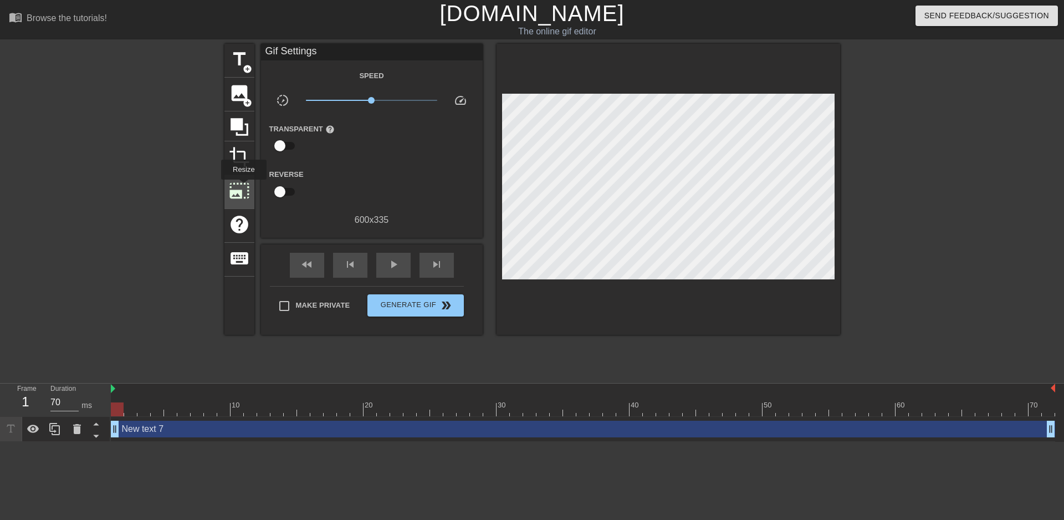
click at [243, 187] on span "photo_size_select_large" at bounding box center [239, 190] width 21 height 21
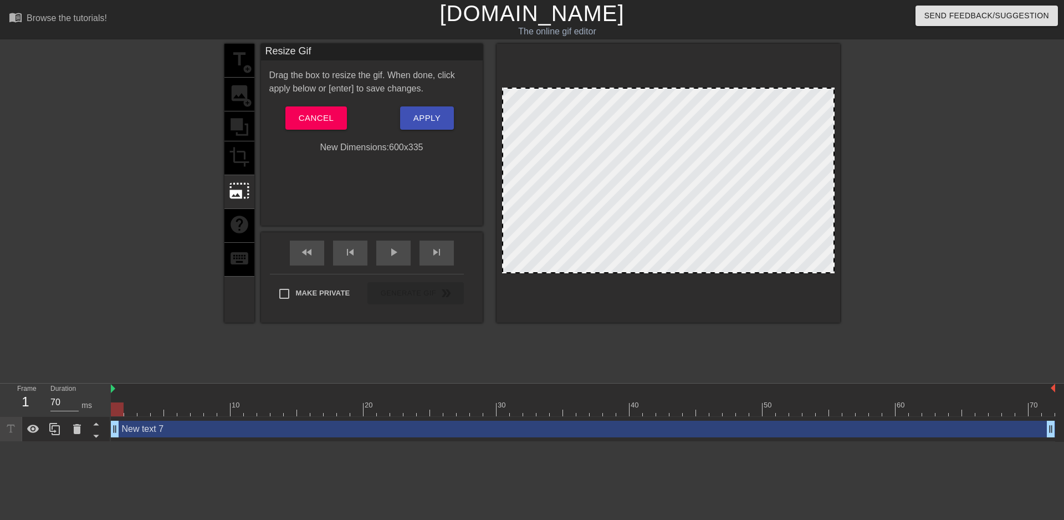
drag, startPoint x: 506, startPoint y: 88, endPoint x: 513, endPoint y: 105, distance: 18.4
click at [513, 105] on div at bounding box center [668, 181] width 333 height 186
click at [242, 217] on div "title add_circle image add_circle crop photo_size_select_large help keyboard" at bounding box center [239, 183] width 30 height 279
click at [324, 117] on span "Cancel" at bounding box center [316, 118] width 35 height 14
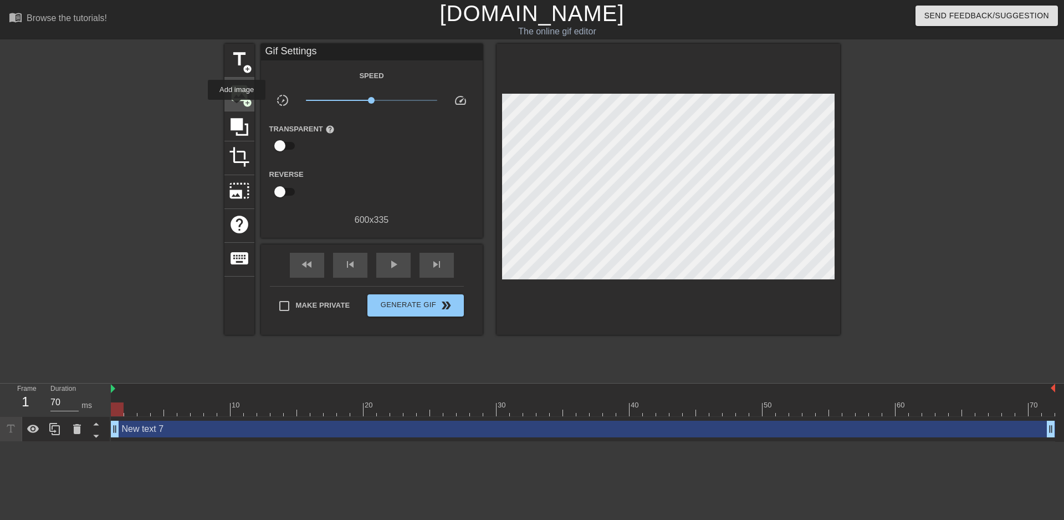
click at [237, 108] on div "image add_circle" at bounding box center [239, 95] width 30 height 34
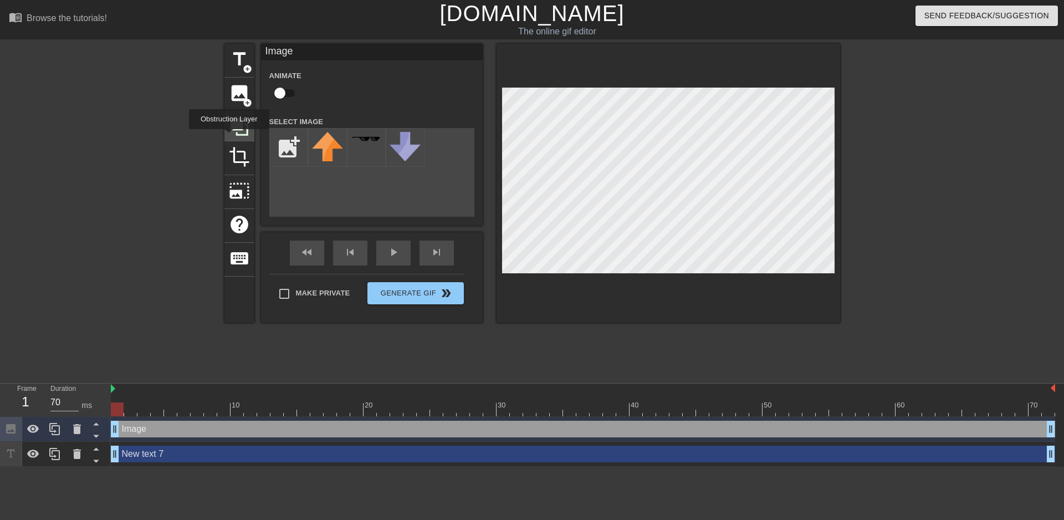
click at [238, 131] on icon at bounding box center [239, 126] width 21 height 21
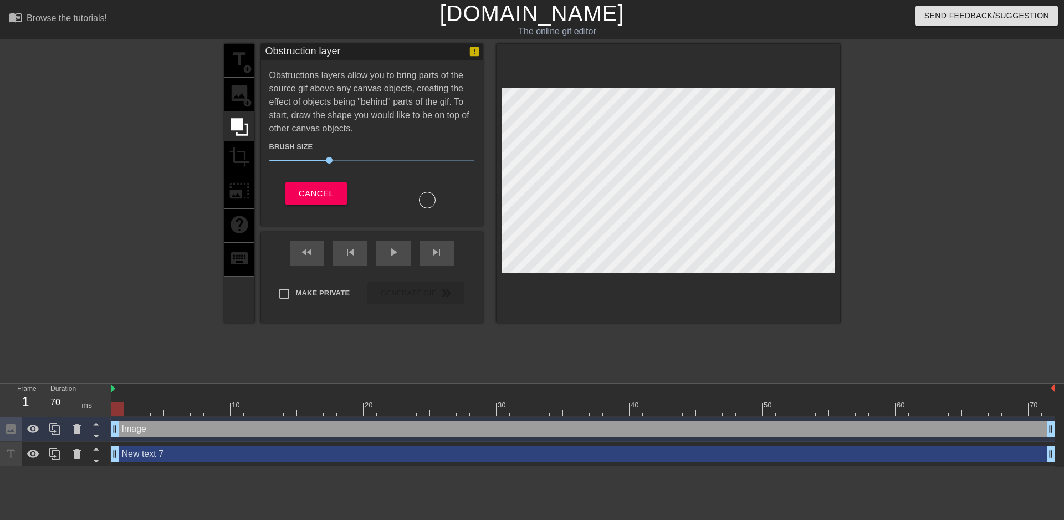
click at [252, 161] on div "title add_circle image add_circle crop photo_size_select_large help keyboard" at bounding box center [239, 183] width 30 height 279
click at [241, 162] on div "title add_circle image add_circle crop photo_size_select_large help keyboard" at bounding box center [239, 183] width 30 height 279
click at [321, 188] on span "Cancel" at bounding box center [316, 193] width 35 height 14
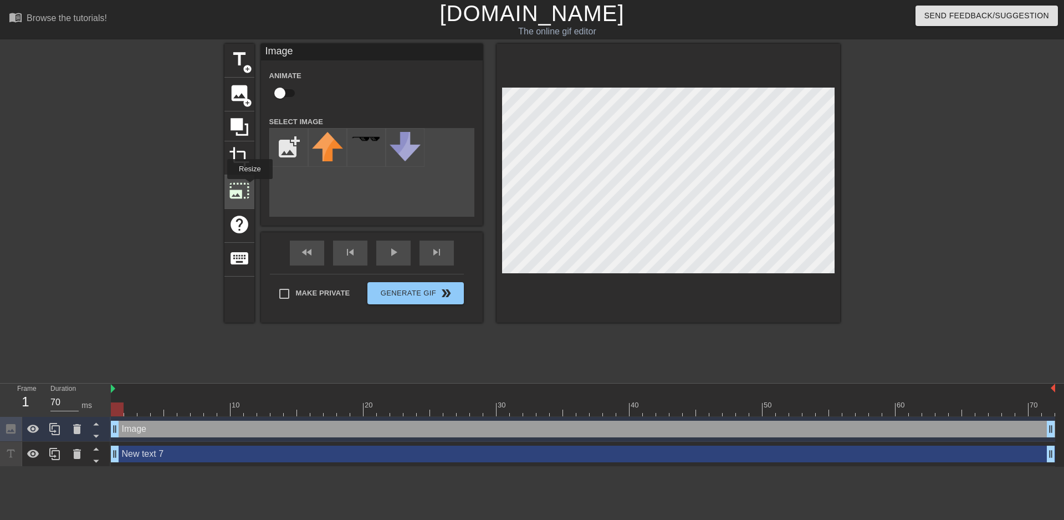
click at [248, 190] on span "photo_size_select_large" at bounding box center [239, 190] width 21 height 21
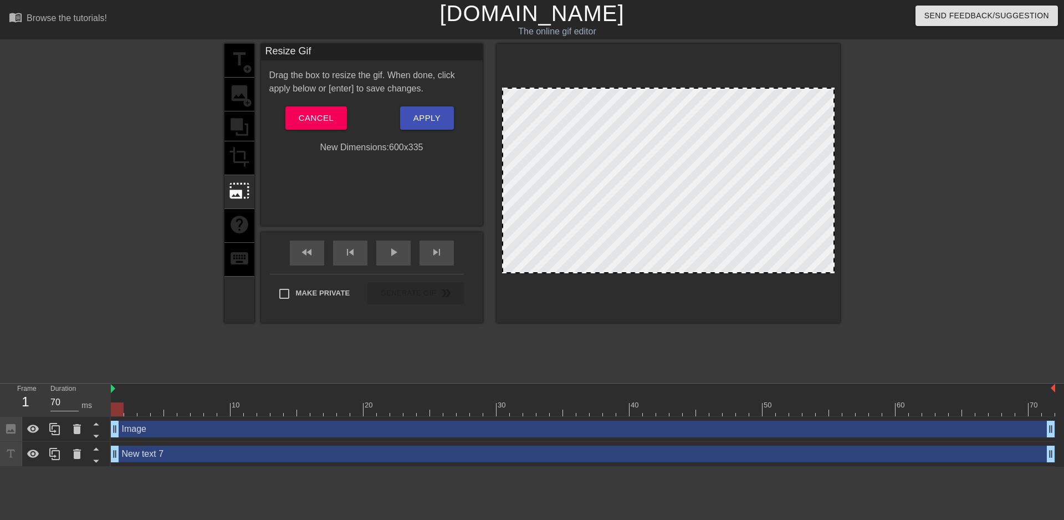
click at [521, 102] on div at bounding box center [668, 181] width 333 height 186
click at [506, 92] on div at bounding box center [668, 181] width 333 height 186
drag, startPoint x: 507, startPoint y: 91, endPoint x: 809, endPoint y: 115, distance: 303.6
click at [509, 94] on div at bounding box center [669, 183] width 344 height 279
drag, startPoint x: 830, startPoint y: 268, endPoint x: 878, endPoint y: 309, distance: 63.3
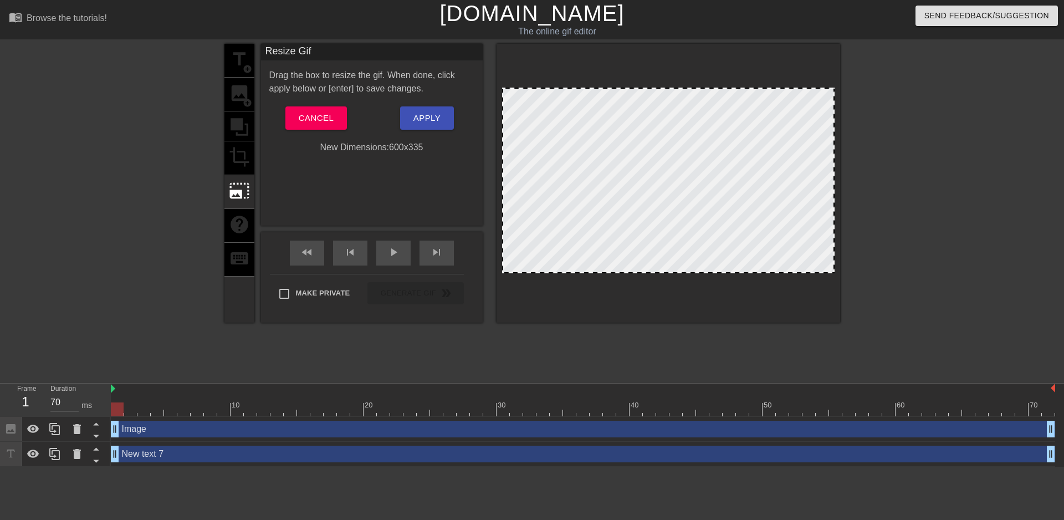
click at [878, 309] on div "title add_circle image add_circle crop photo_size_select_large help keyboard Re…" at bounding box center [532, 210] width 1064 height 333
click at [338, 118] on button "Cancel" at bounding box center [316, 117] width 62 height 23
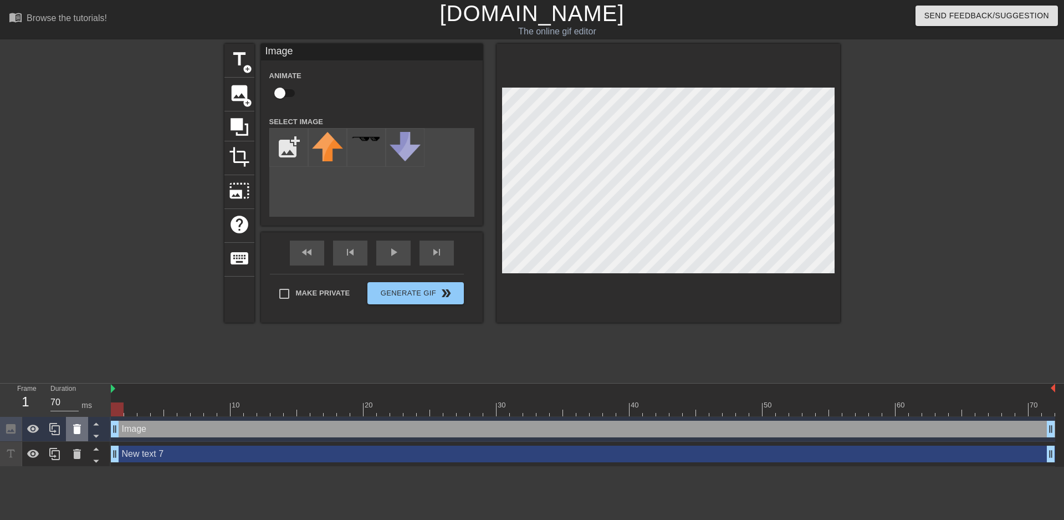
drag, startPoint x: 470, startPoint y: 159, endPoint x: 76, endPoint y: 428, distance: 477.2
click at [76, 428] on icon at bounding box center [77, 429] width 8 height 10
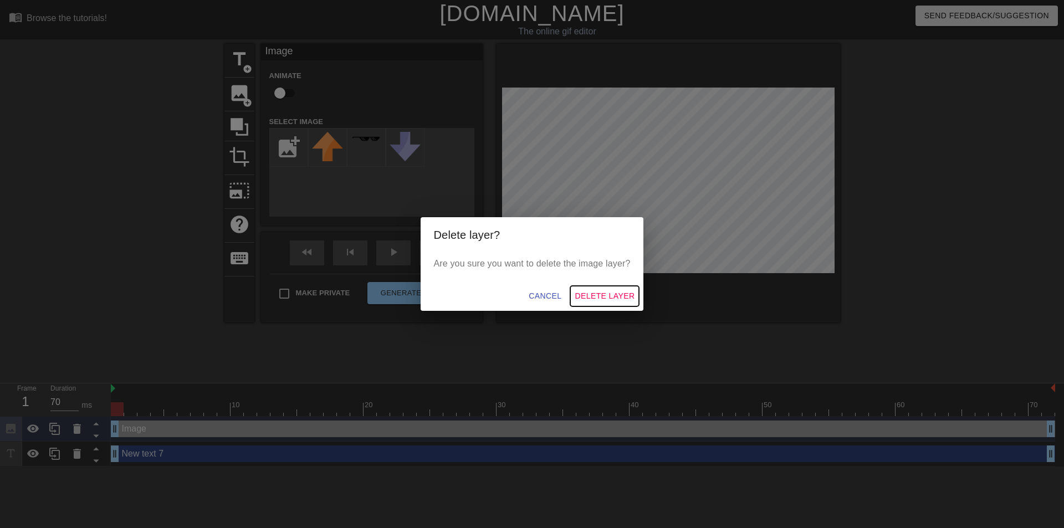
click at [614, 300] on span "Delete Layer" at bounding box center [605, 296] width 60 height 14
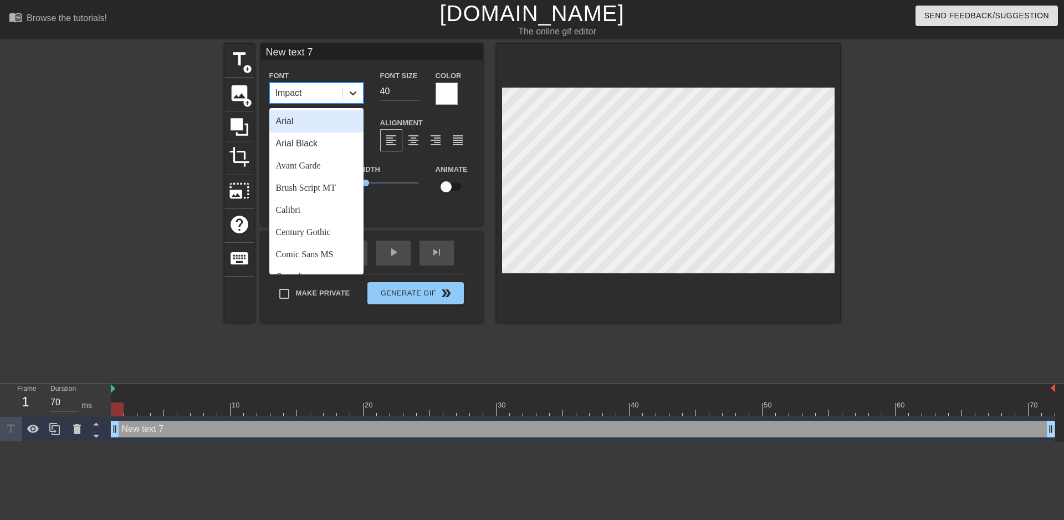
click at [354, 90] on icon at bounding box center [352, 93] width 11 height 11
click at [361, 96] on div at bounding box center [353, 93] width 20 height 20
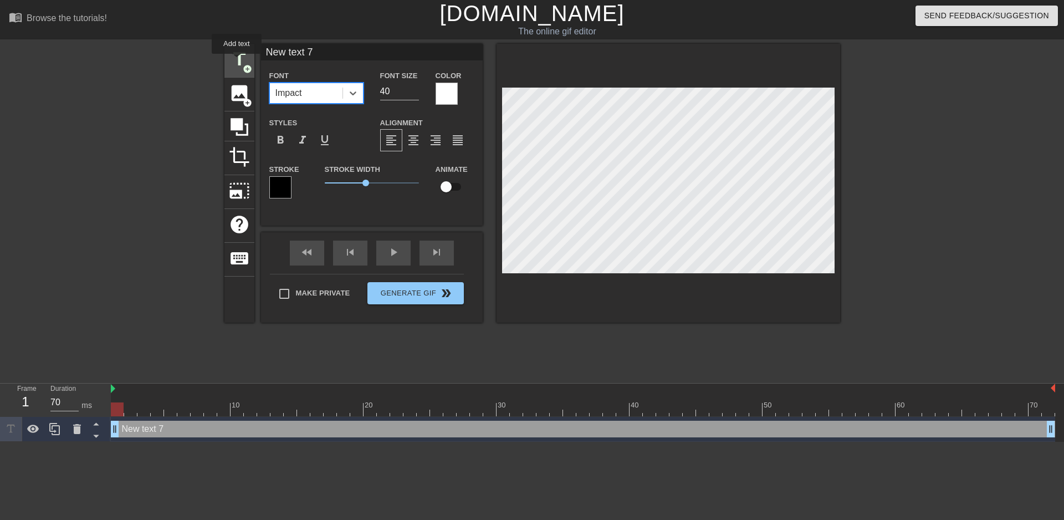
click at [237, 62] on span "title" at bounding box center [239, 59] width 21 height 21
type input "New text 14"
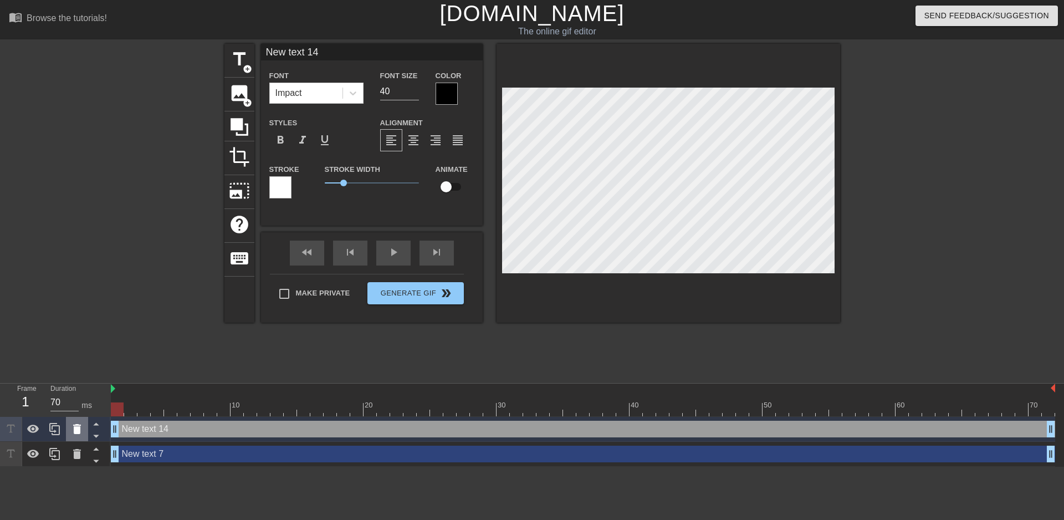
click at [68, 422] on div at bounding box center [77, 429] width 22 height 24
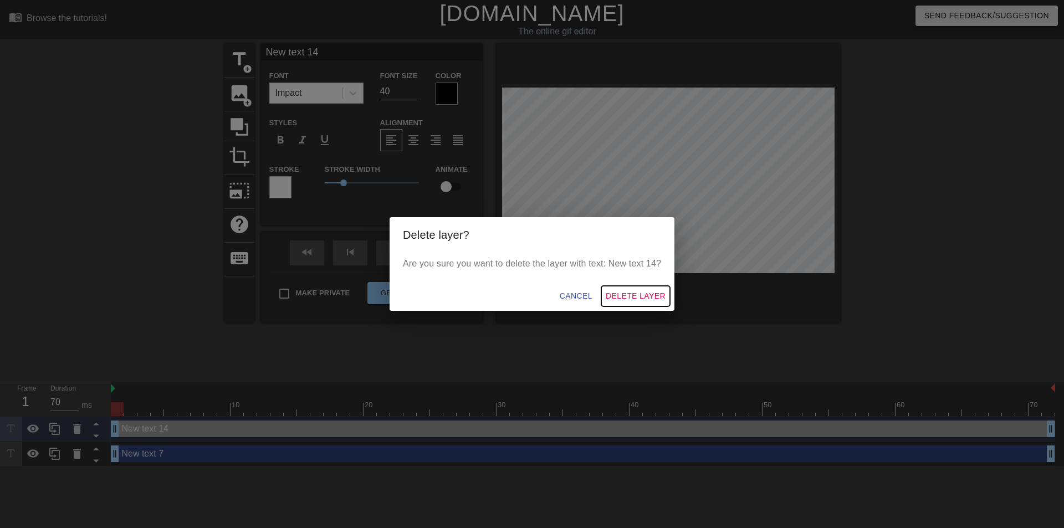
click at [646, 297] on span "Delete Layer" at bounding box center [636, 296] width 60 height 14
